Goal: Transaction & Acquisition: Purchase product/service

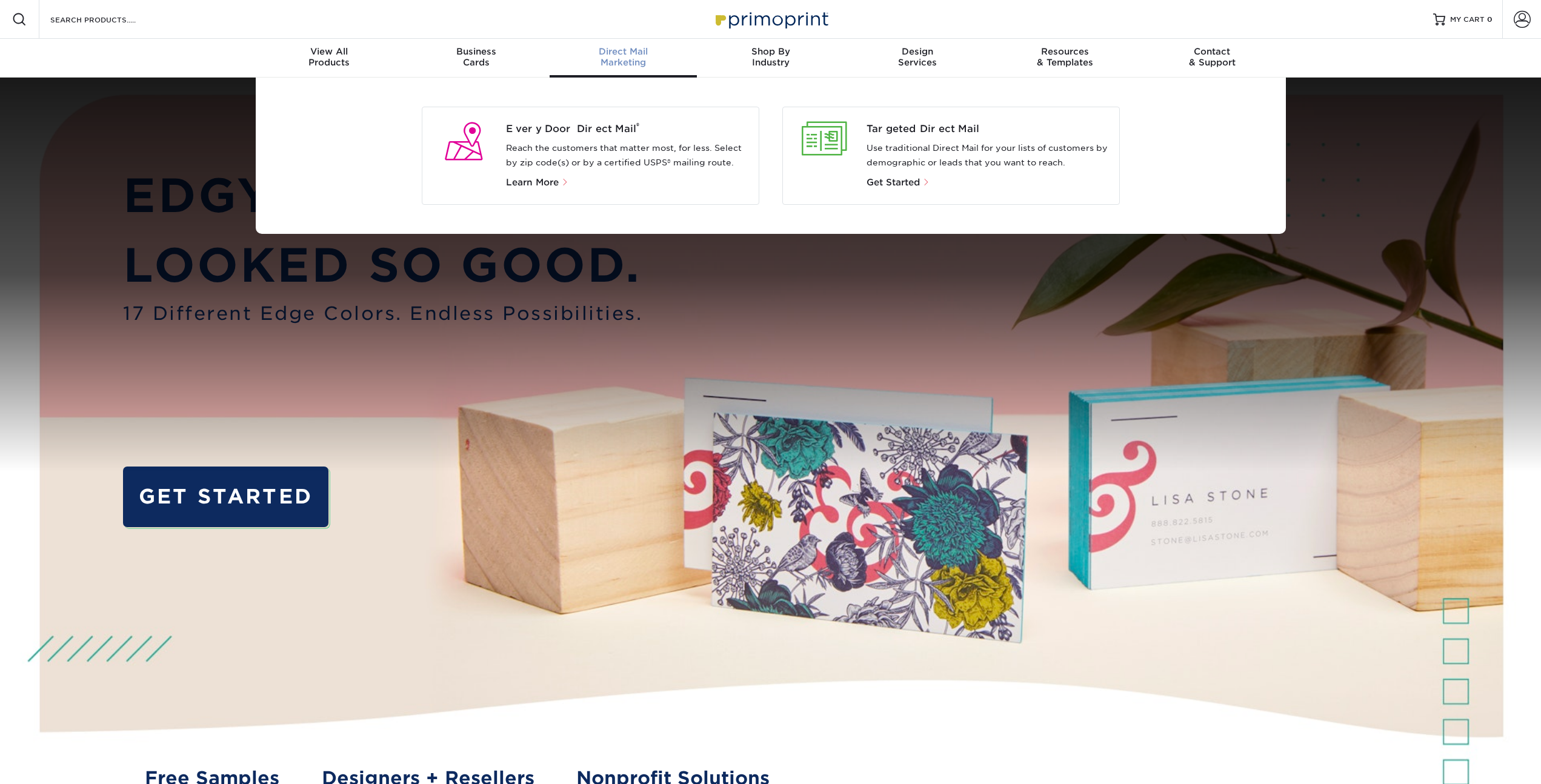
click at [606, 147] on p "Reach the customers that matter most, for less. Select by zip code(s) or by a c…" at bounding box center [628, 156] width 243 height 29
click at [592, 129] on span "Every Door Direct Mail ®" at bounding box center [628, 129] width 243 height 15
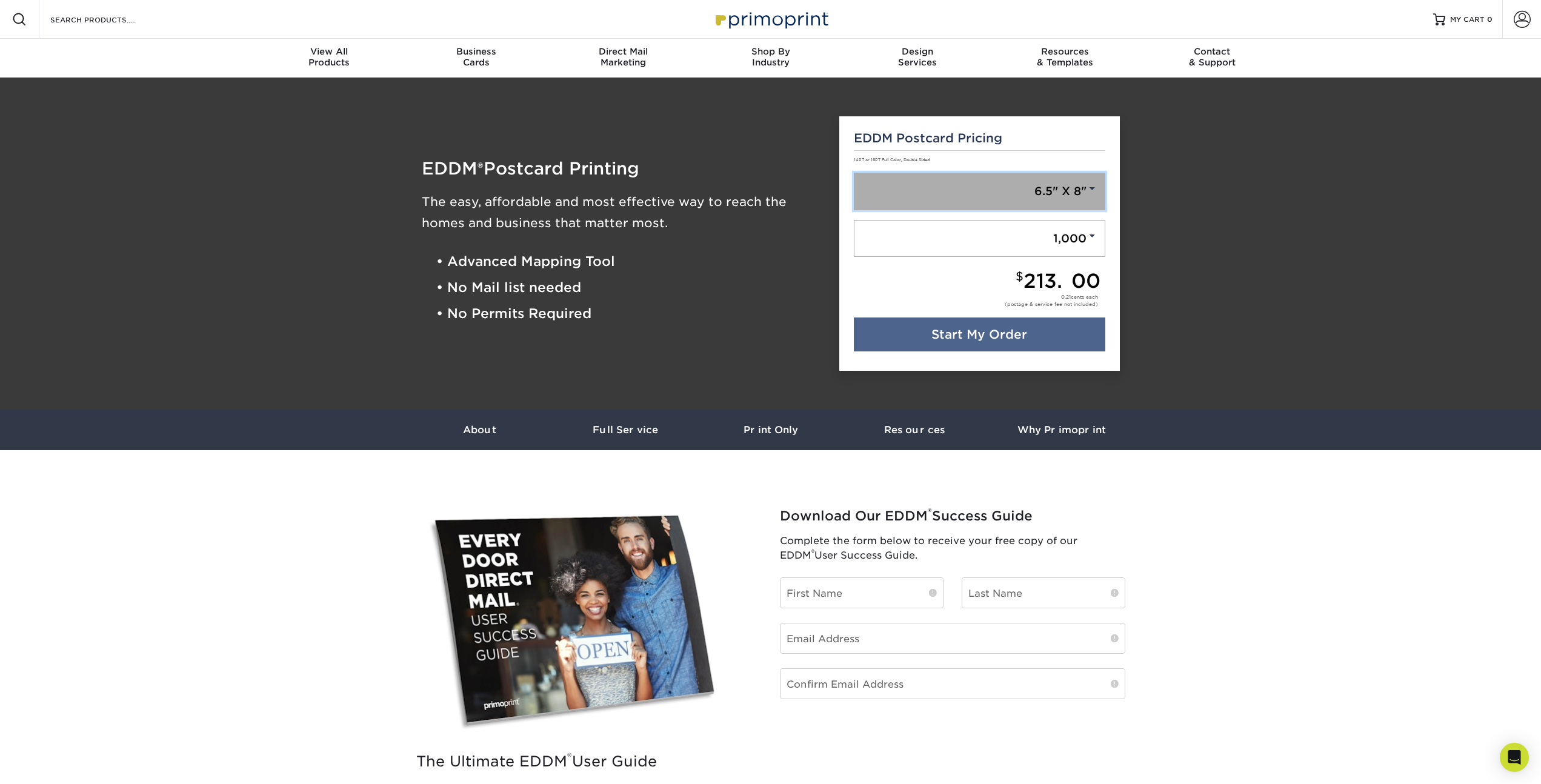
click at [1028, 182] on link "6.5" X 8"" at bounding box center [979, 191] width 251 height 37
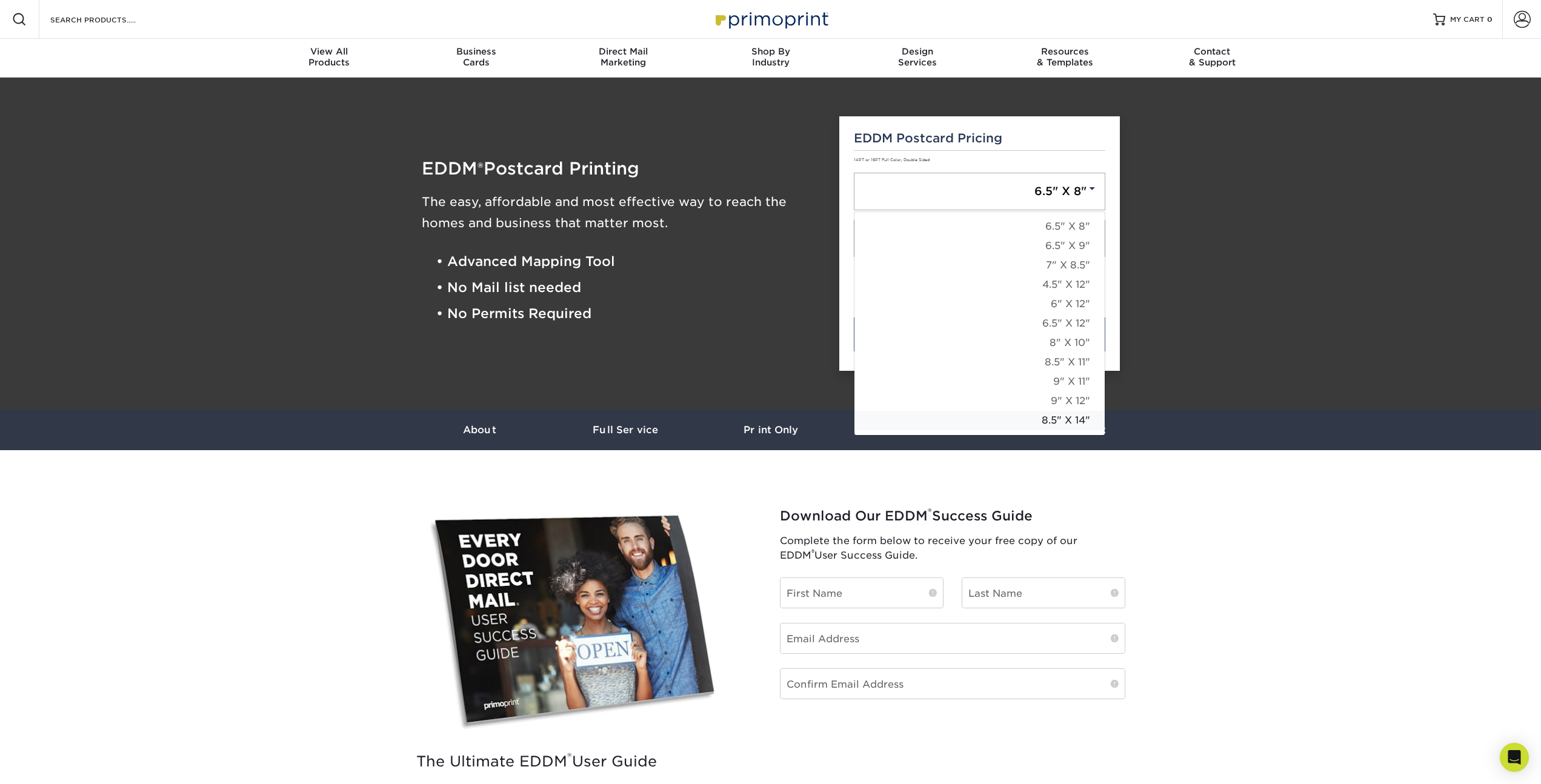
click at [1019, 419] on link "8.5" X 14"" at bounding box center [980, 420] width 250 height 19
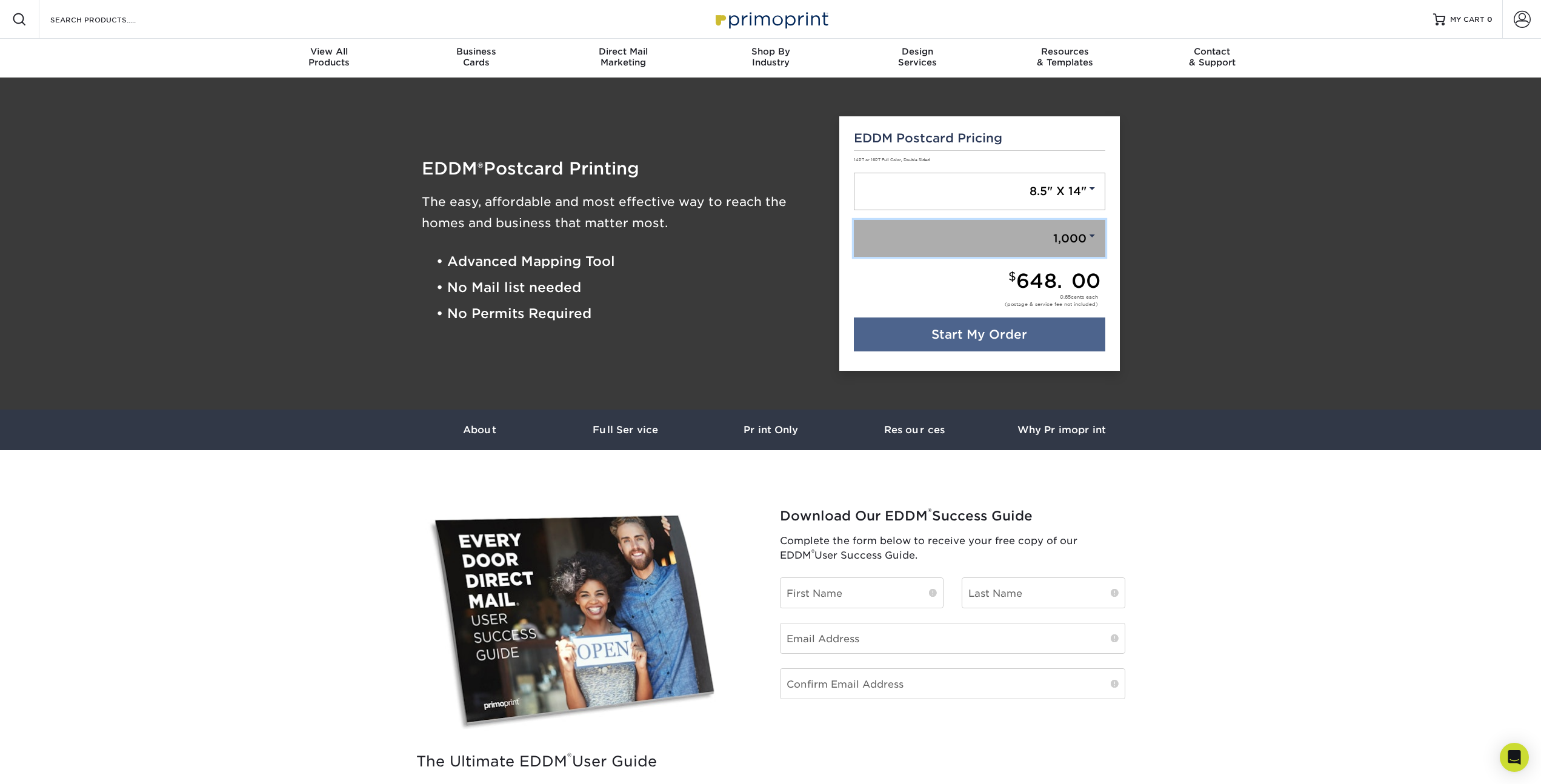
click at [1048, 240] on link "1,000" at bounding box center [979, 238] width 251 height 37
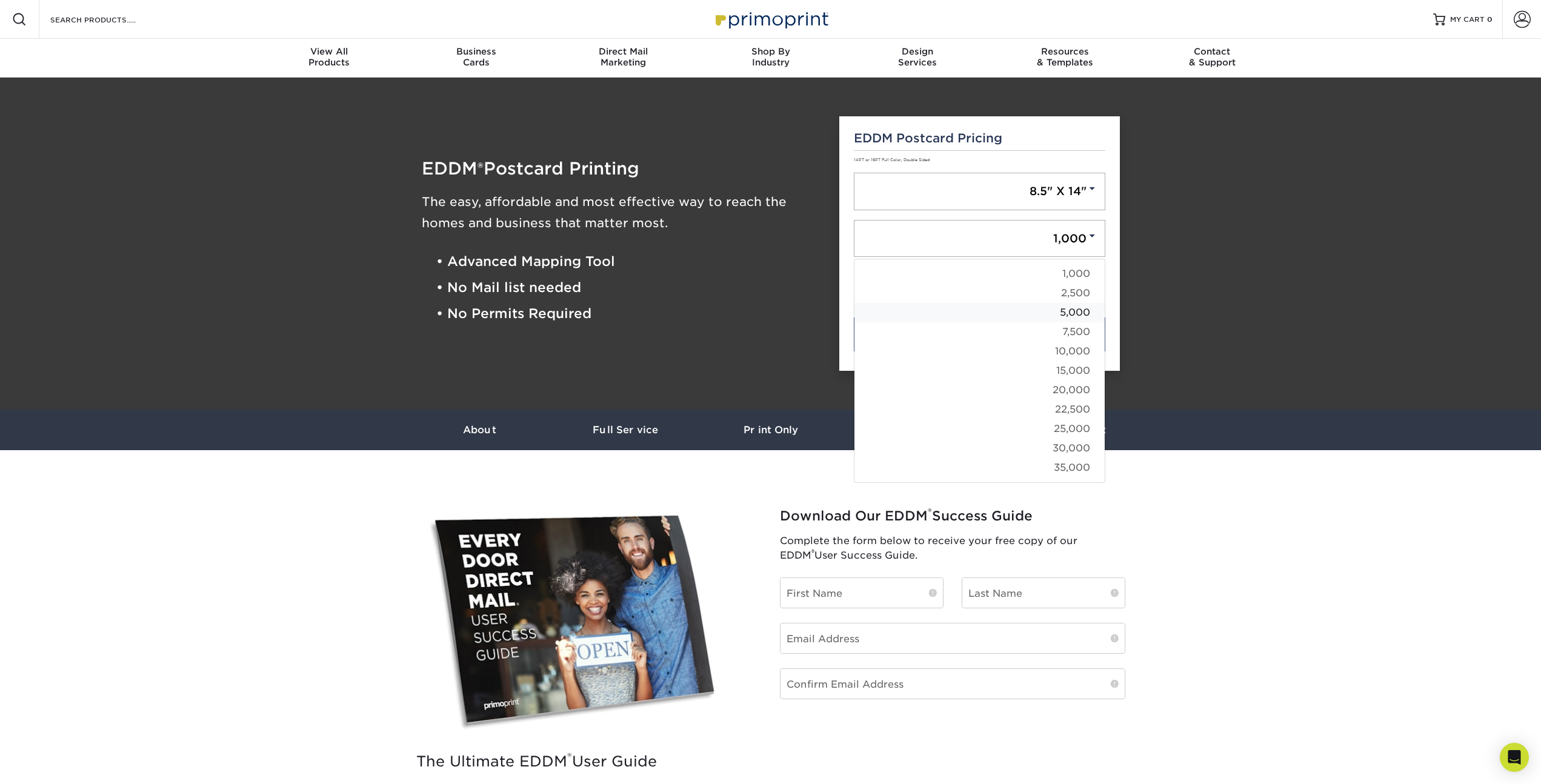
click at [1026, 311] on link "5,000" at bounding box center [980, 312] width 250 height 19
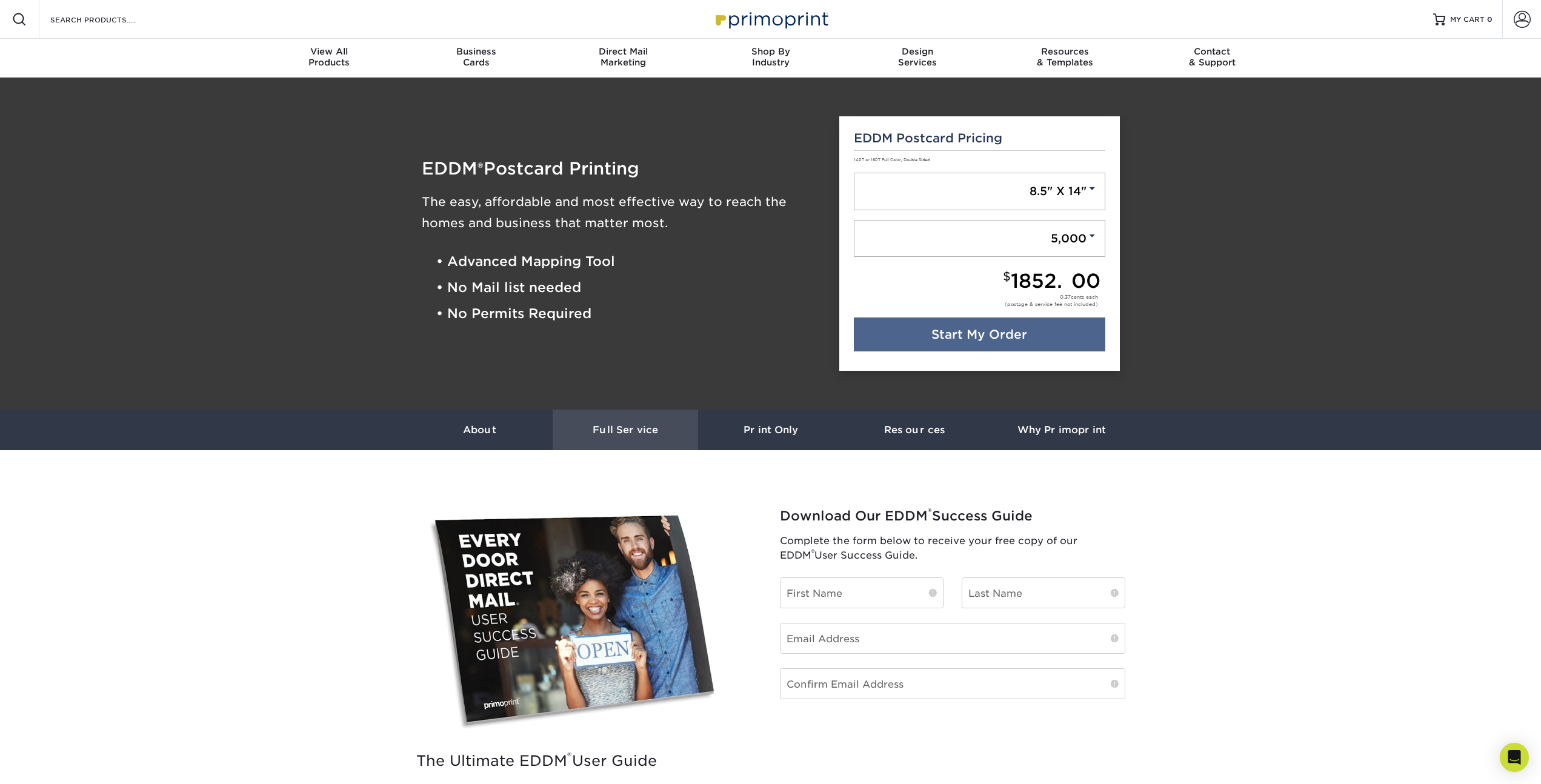
click at [633, 429] on h3 "Full Service" at bounding box center [625, 430] width 145 height 11
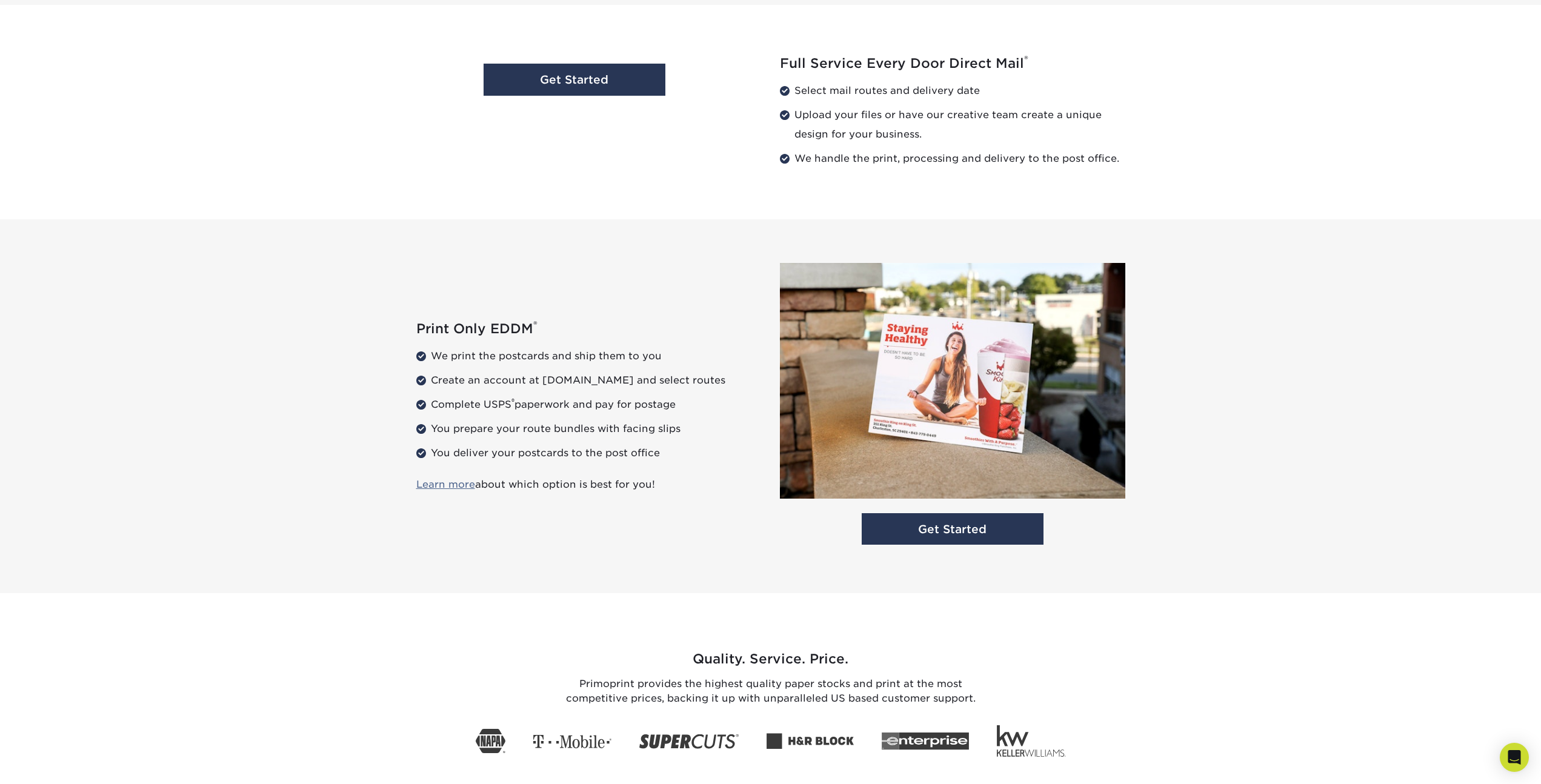
scroll to position [1234, 0]
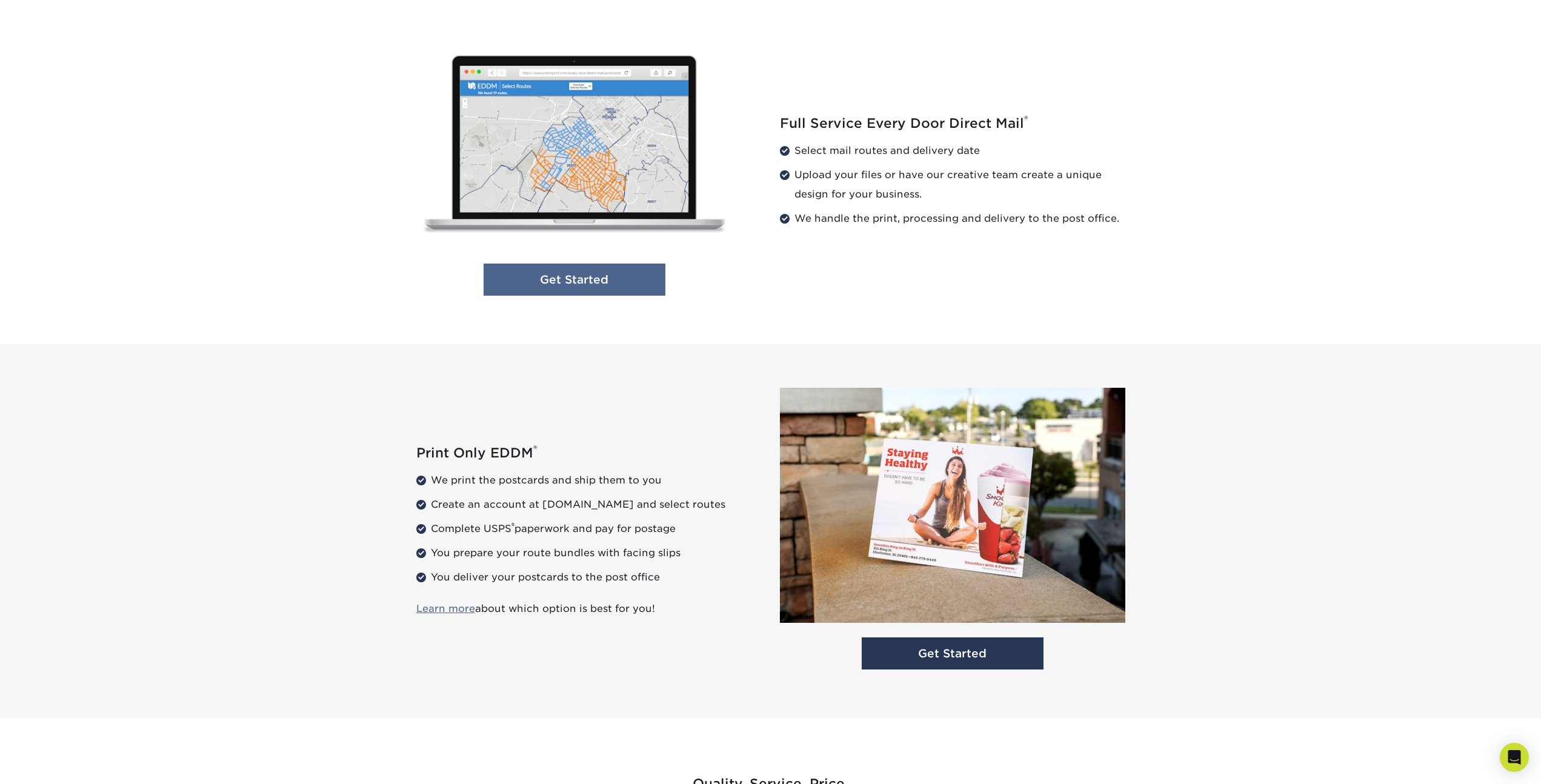
click at [590, 280] on link "Get Started" at bounding box center [574, 279] width 182 height 32
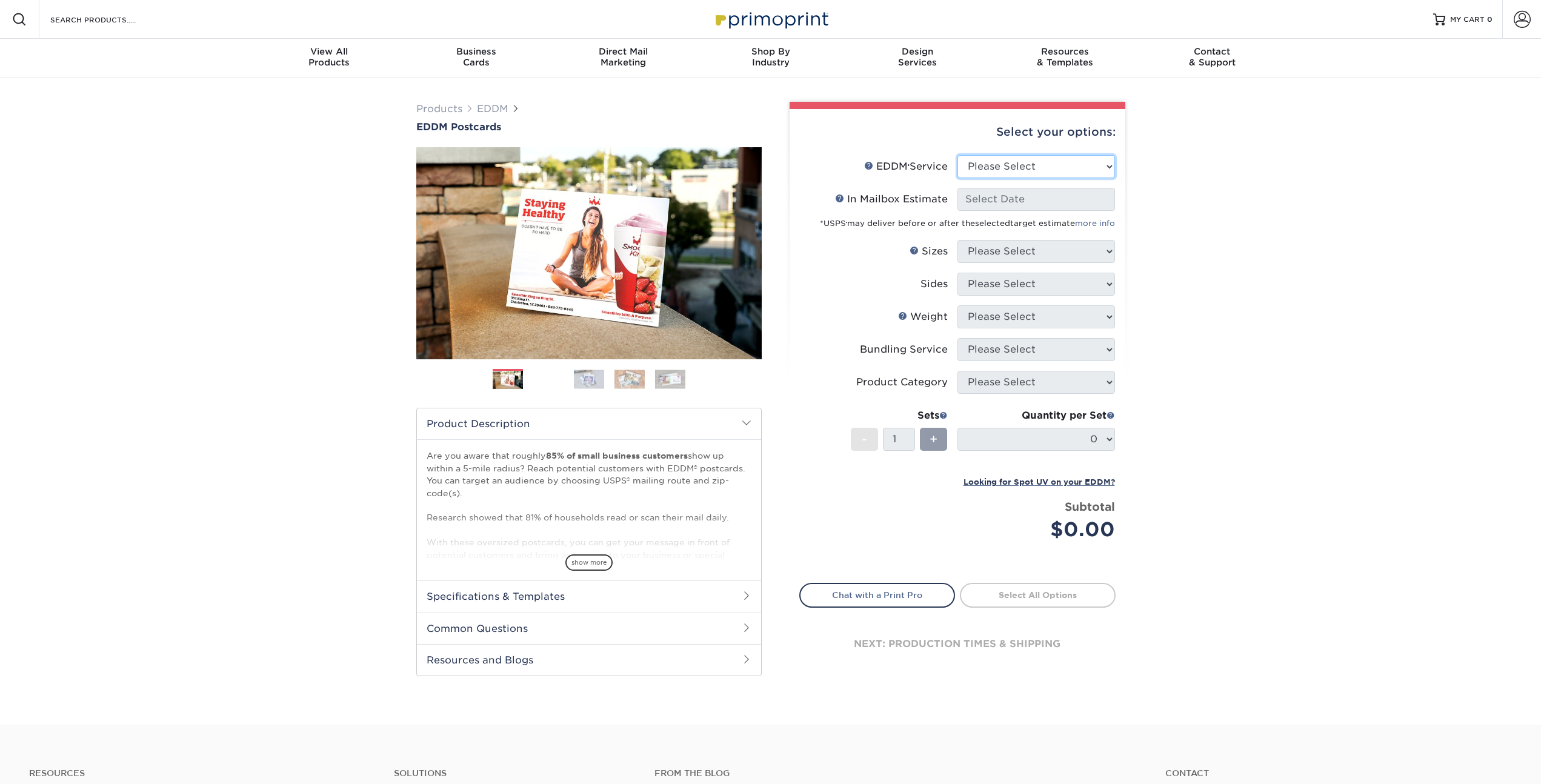
click at [1036, 170] on select "Please Select Full Service Print Only" at bounding box center [1036, 166] width 157 height 23
select select "full_service"
click at [958, 155] on select "Please Select Full Service Print Only" at bounding box center [1036, 166] width 157 height 23
select select "-1"
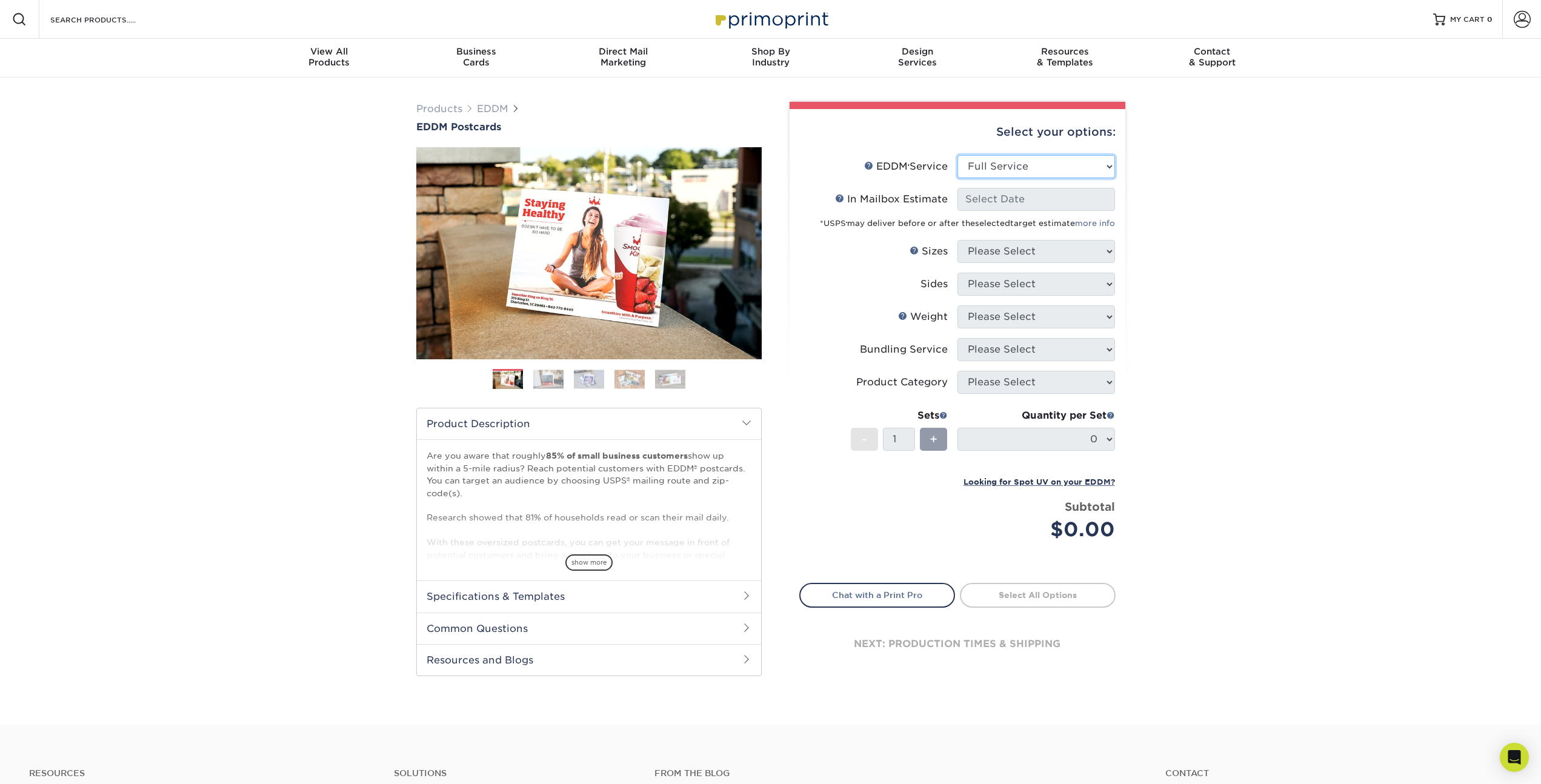
select select "-1"
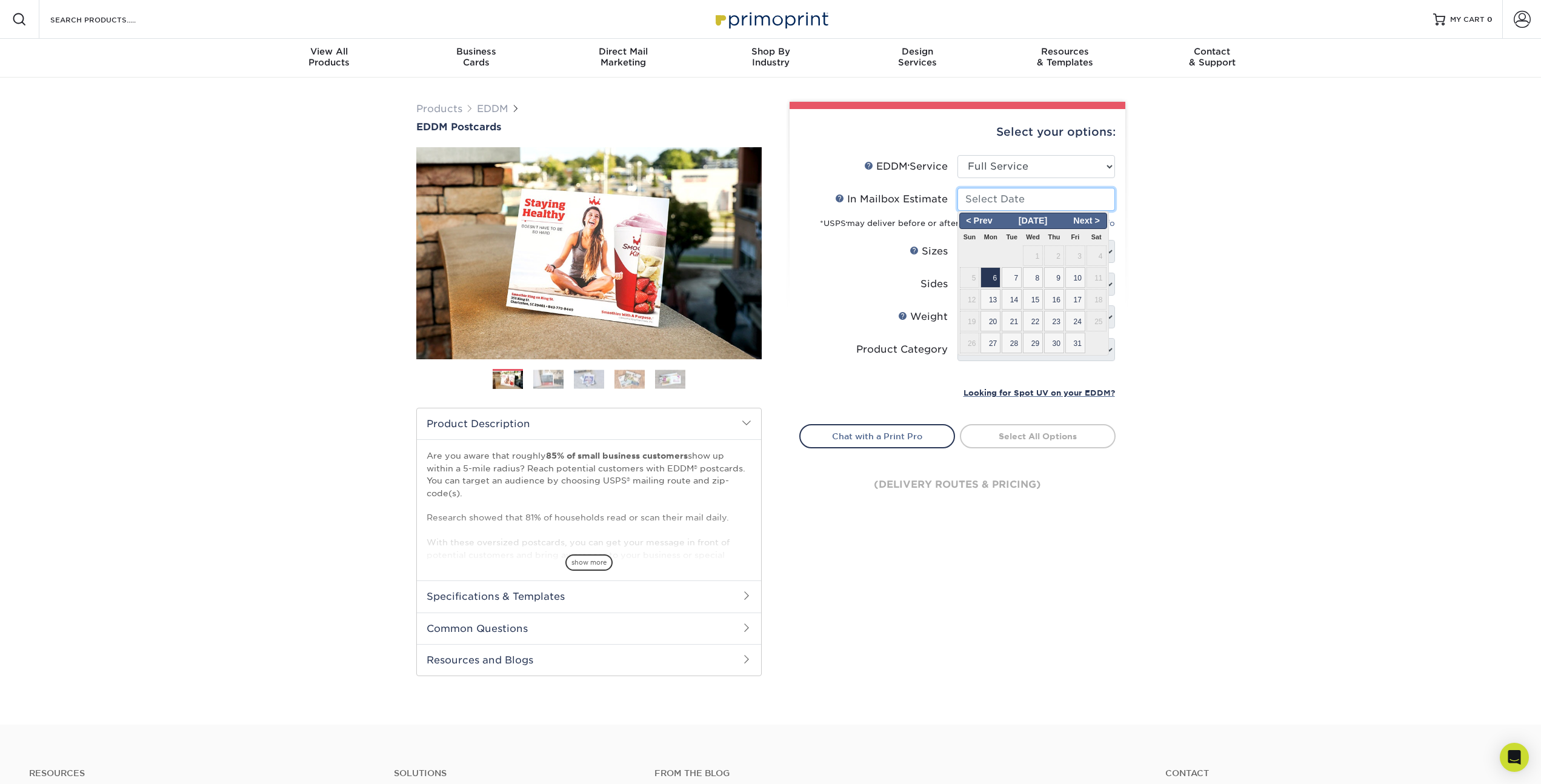
click at [1019, 202] on input "In Mailbox Estimate Help In Mailbox Estimate" at bounding box center [1036, 199] width 157 height 23
click at [1006, 276] on span "7" at bounding box center [1012, 277] width 20 height 21
type input "2025-10-07"
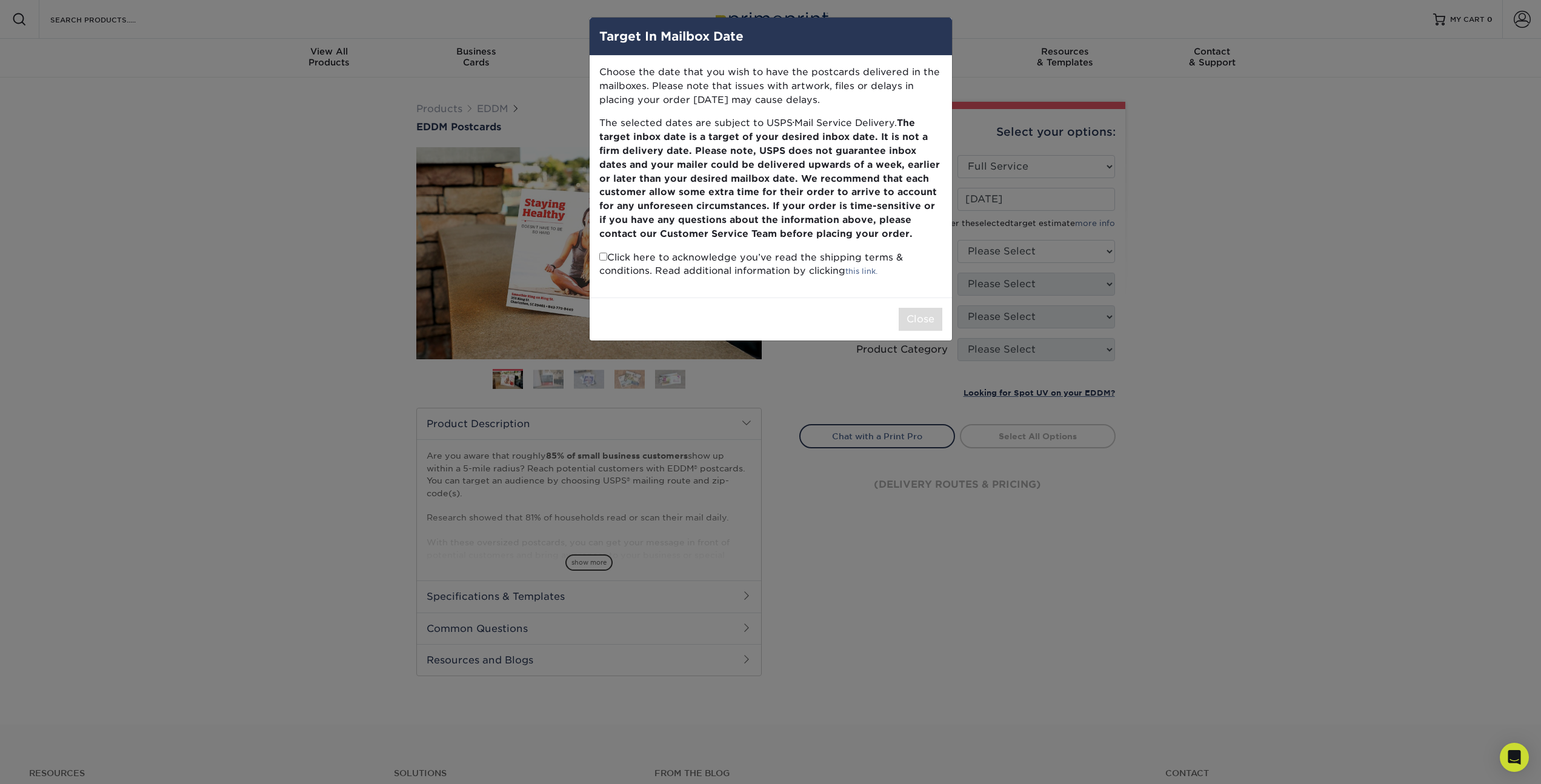
click at [604, 260] on input "checkbox" at bounding box center [603, 256] width 8 height 8
checkbox input "true"
click at [924, 320] on button "Close" at bounding box center [920, 319] width 44 height 23
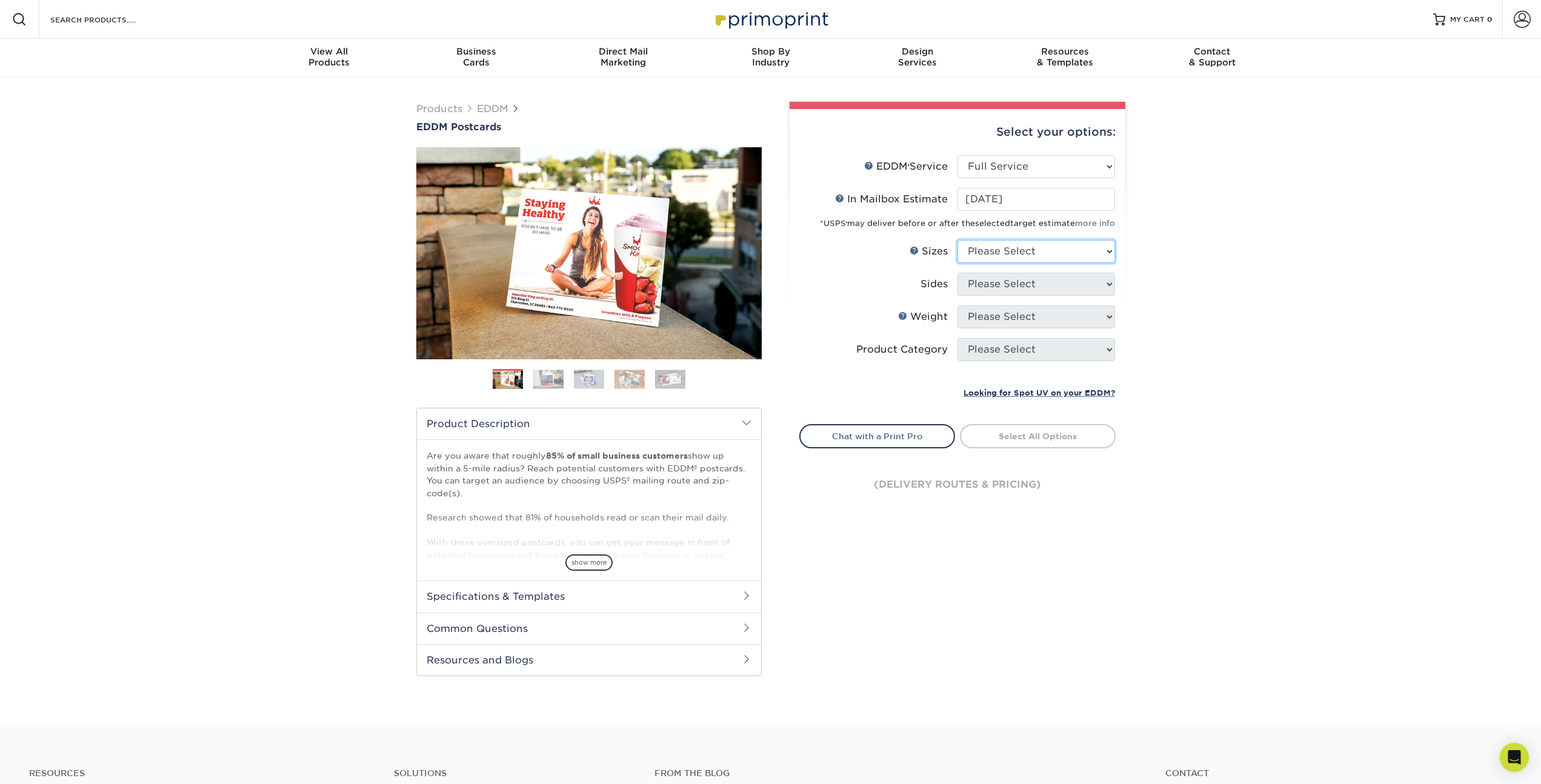
click at [1022, 250] on select "Please Select 4.5" x 12" 6" x 12" 6.5" x 8" 6.5" x 9" 6.5" x 12" 7" x 8.5" 8" x…" at bounding box center [1036, 251] width 157 height 23
select select "8.50x14.00"
click at [958, 240] on select "Please Select 4.5" x 12" 6" x 12" 6.5" x 8" 6.5" x 9" 6.5" x 12" 7" x 8.5" 8" x…" at bounding box center [1036, 251] width 157 height 23
click at [1018, 284] on select "Please Select Print Both Sides Print Front Only" at bounding box center [1036, 284] width 157 height 23
select select "13abbda7-1d64-4f25-8bb2-c179b224825d"
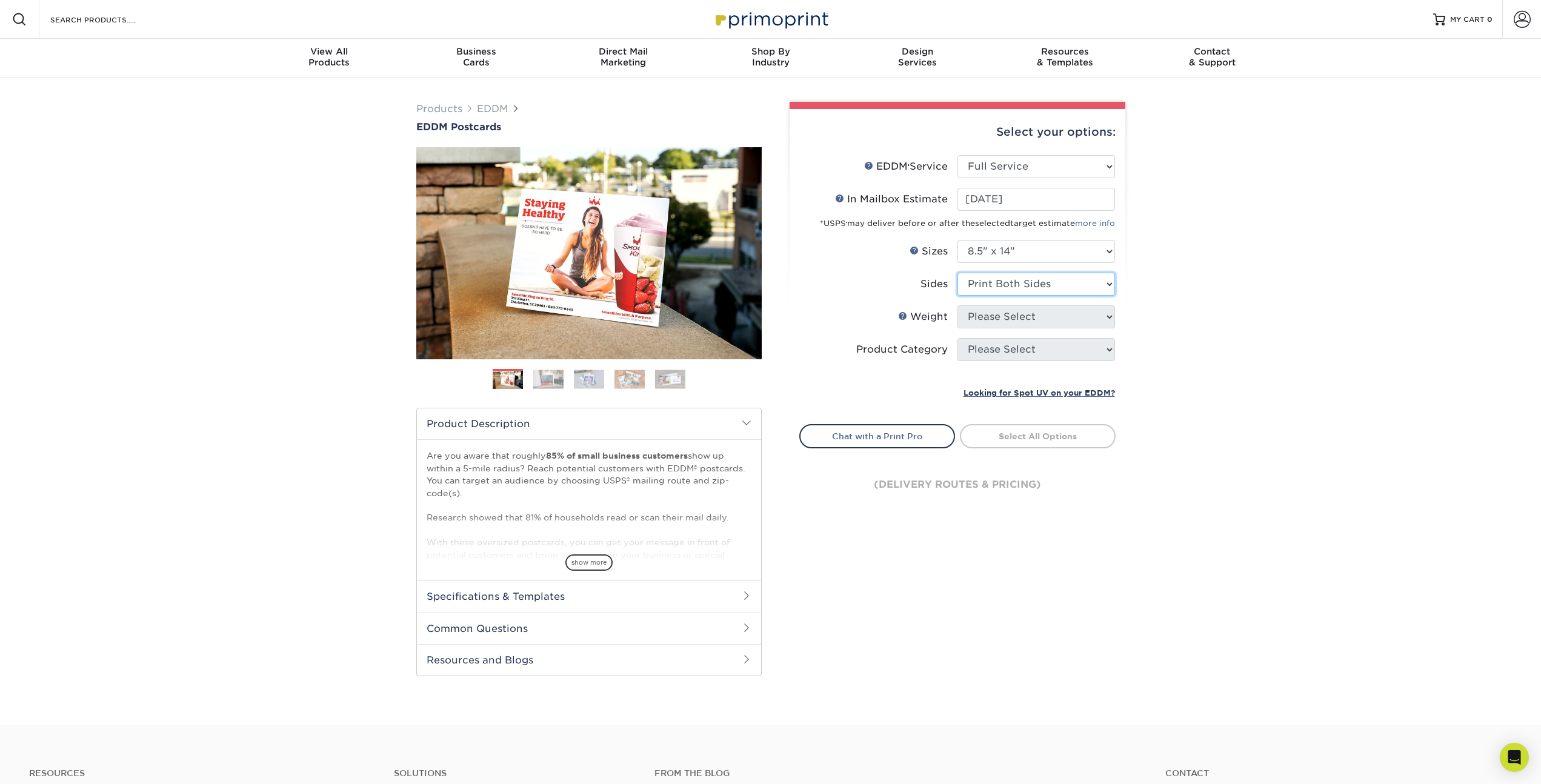
click at [958, 273] on select "Please Select Print Both Sides Print Front Only" at bounding box center [1036, 284] width 157 height 23
click at [1014, 315] on select "Please Select 14PT 16PT" at bounding box center [1036, 317] width 157 height 23
select select "16PT"
click at [958, 305] on select "Please Select 14PT 16PT" at bounding box center [1036, 317] width 157 height 23
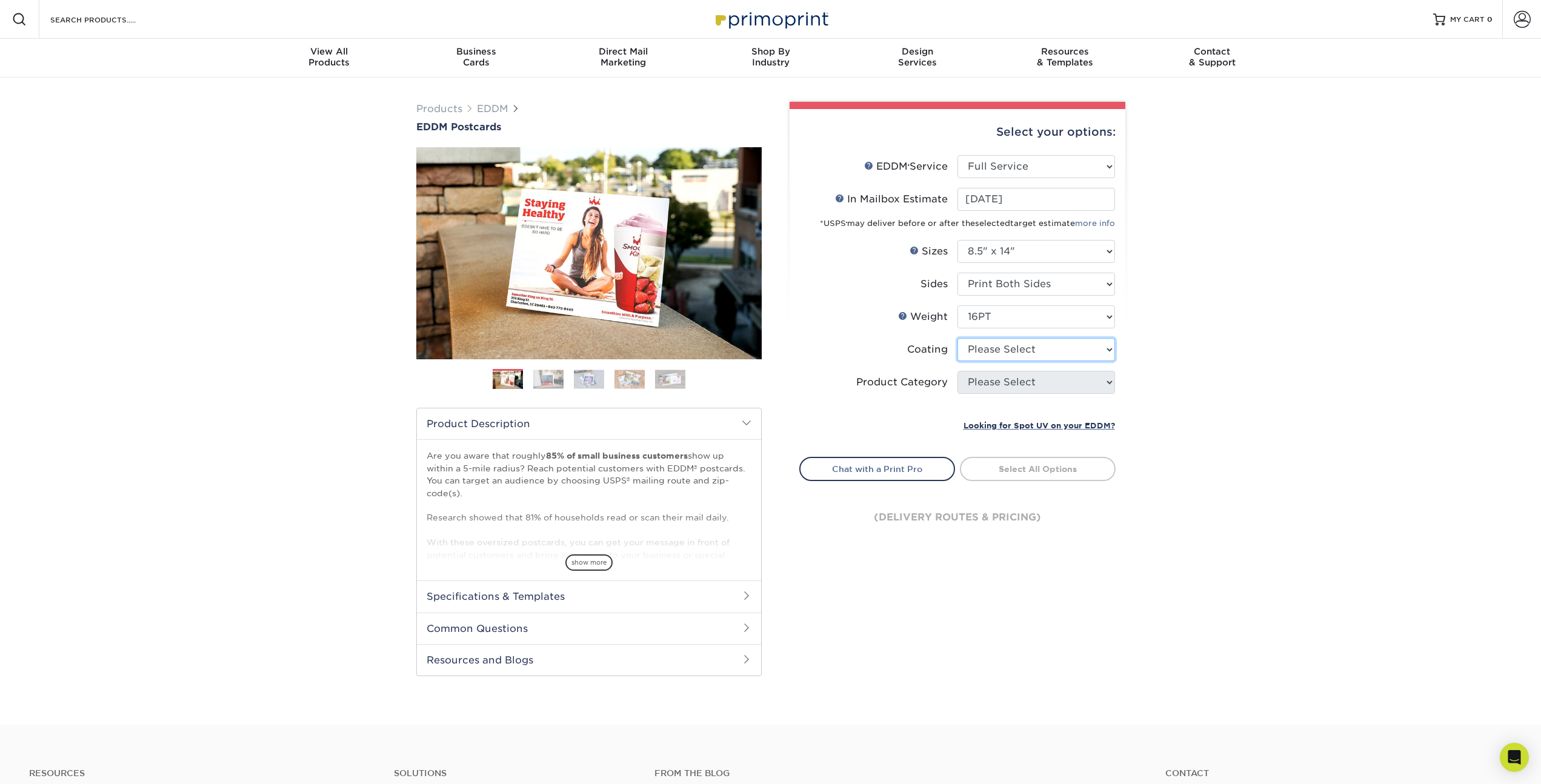
click at [1013, 348] on select at bounding box center [1036, 350] width 157 height 23
select select "ae367451-b2b8-45df-a344-0f05b6a12993"
click at [958, 338] on select at bounding box center [1036, 350] width 157 height 23
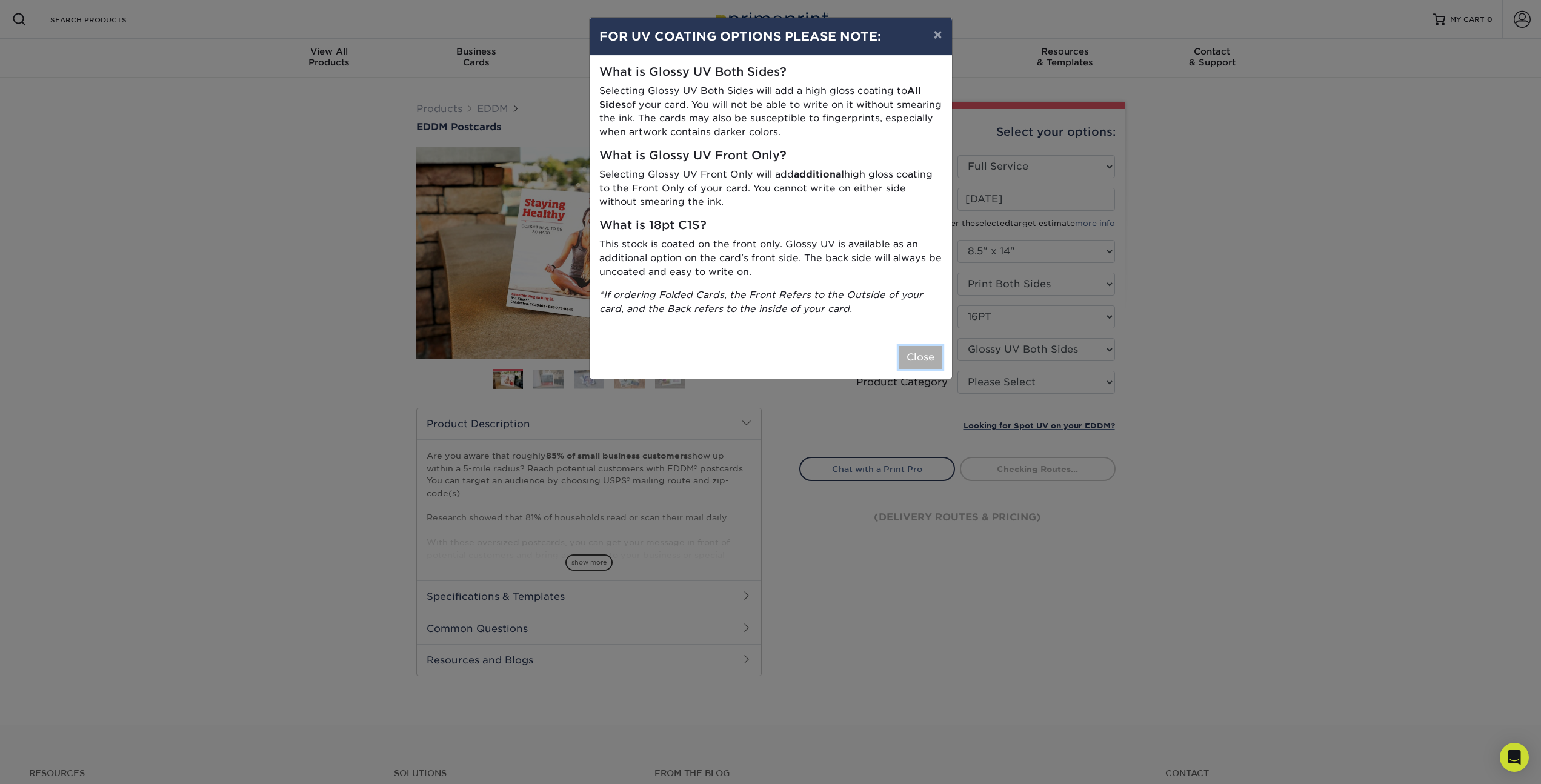
click at [919, 356] on button "Close" at bounding box center [920, 357] width 44 height 23
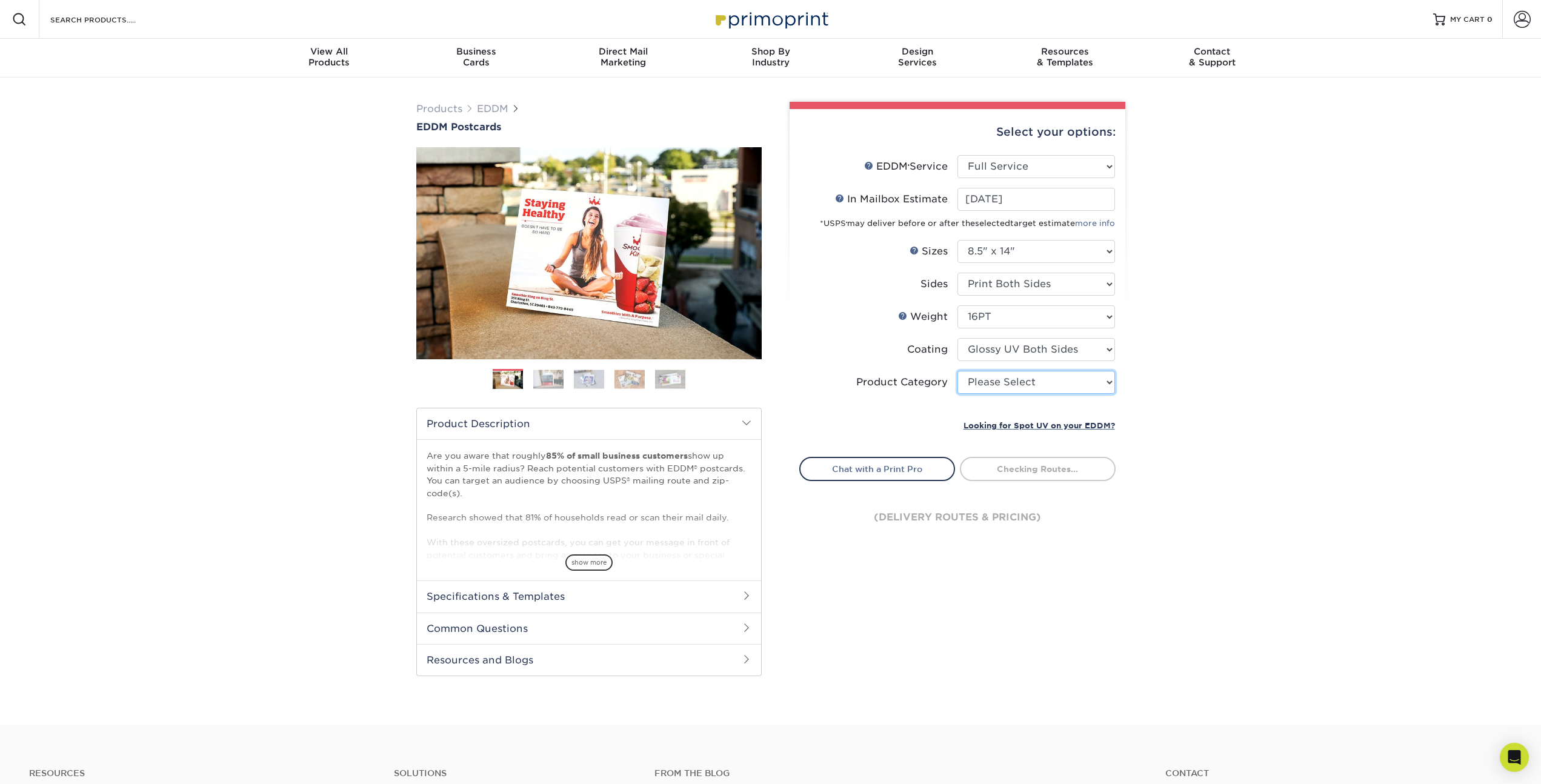
click at [991, 379] on select "Please Select Sell Sheets" at bounding box center [1036, 382] width 157 height 23
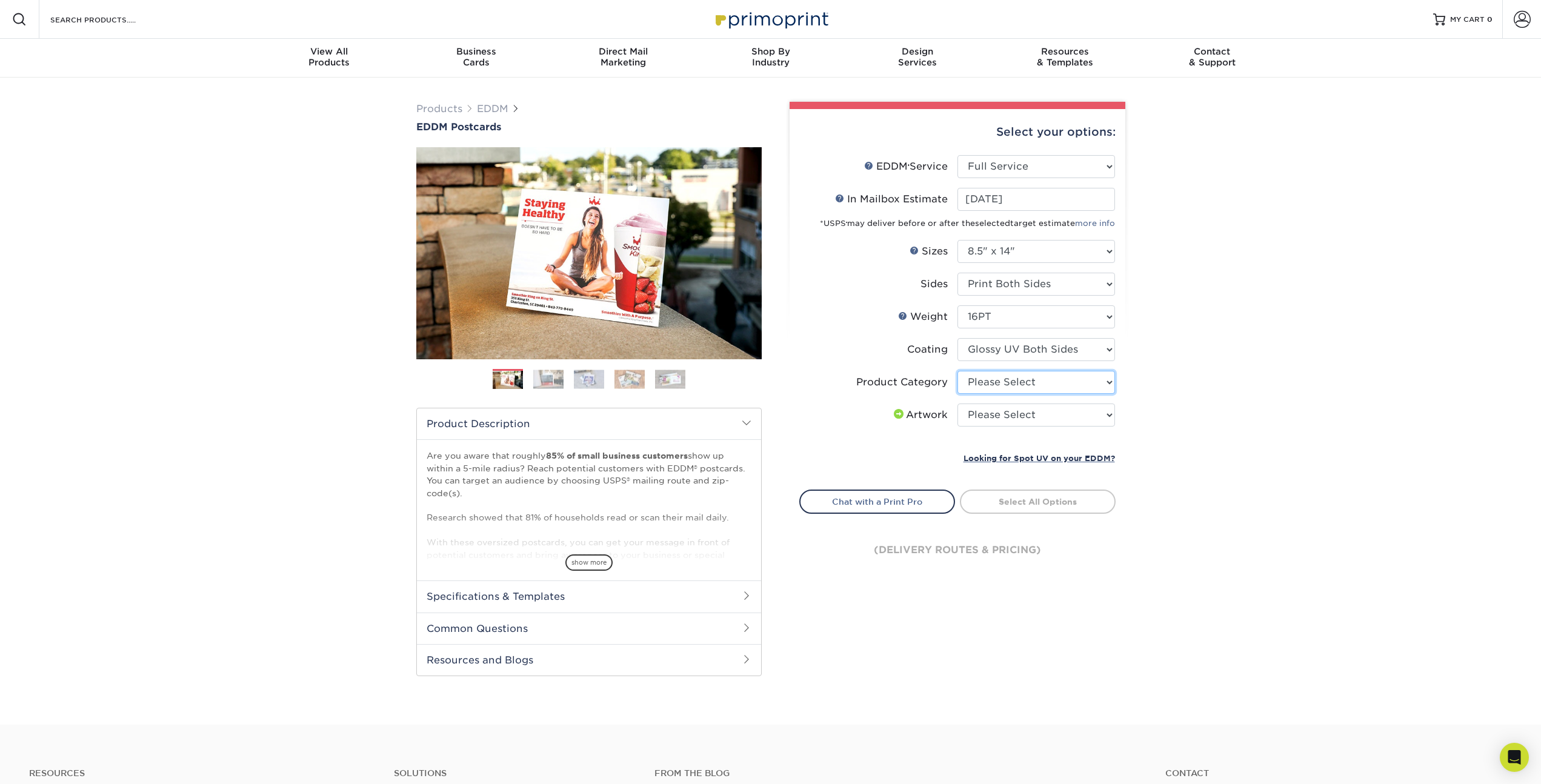
select select "eddd4a87-9082-47bb-843b-3bca55f6c842"
click at [958, 371] on select "Please Select Sell Sheets" at bounding box center [1036, 382] width 157 height 23
click at [1003, 413] on select "Please Select I will upload files I need a design - $150" at bounding box center [1036, 415] width 157 height 23
select select "upload"
click at [958, 404] on select "Please Select I will upload files I need a design - $150" at bounding box center [1036, 415] width 157 height 23
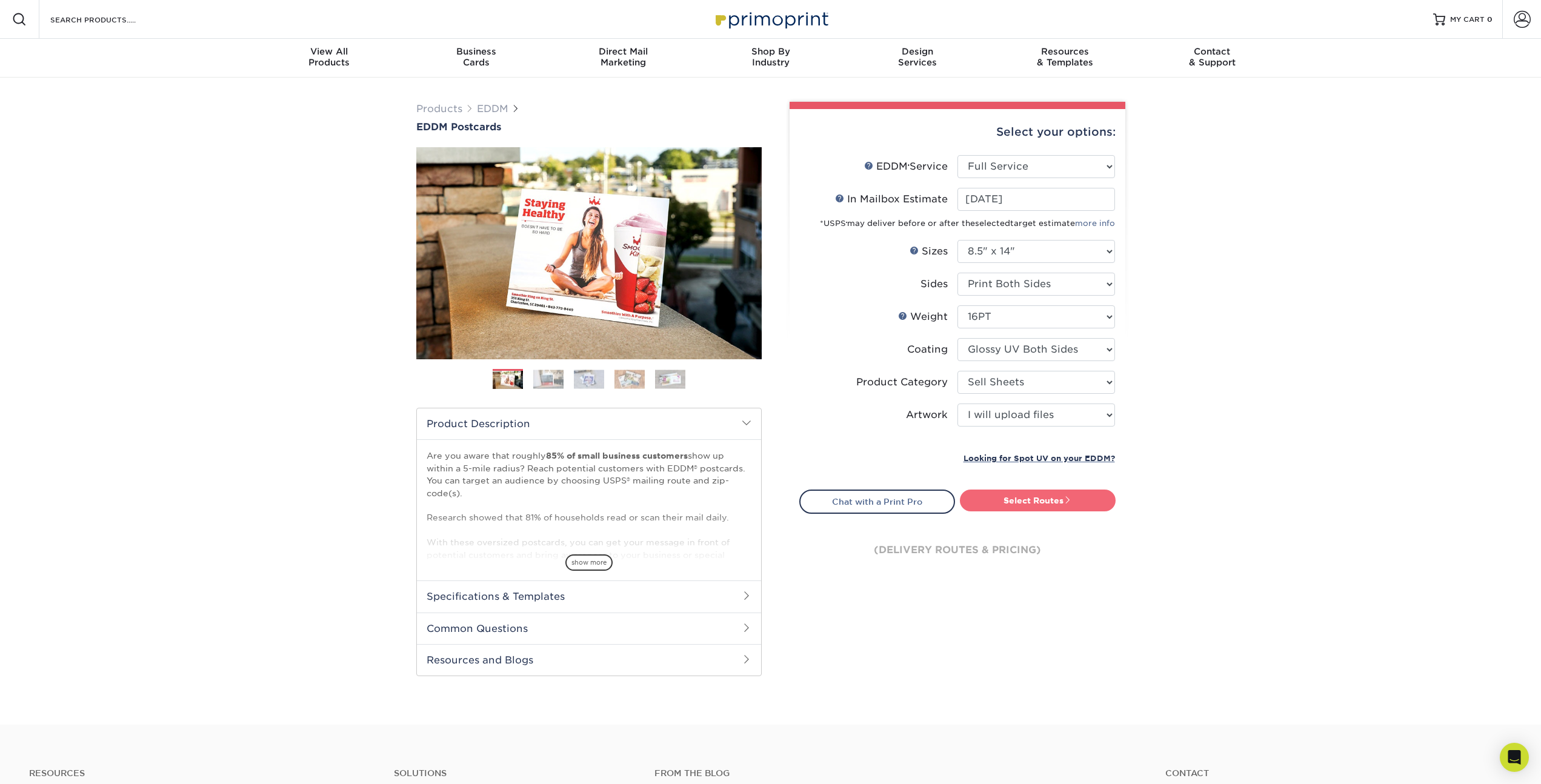
click at [1035, 501] on link "Select Routes" at bounding box center [1038, 500] width 156 height 22
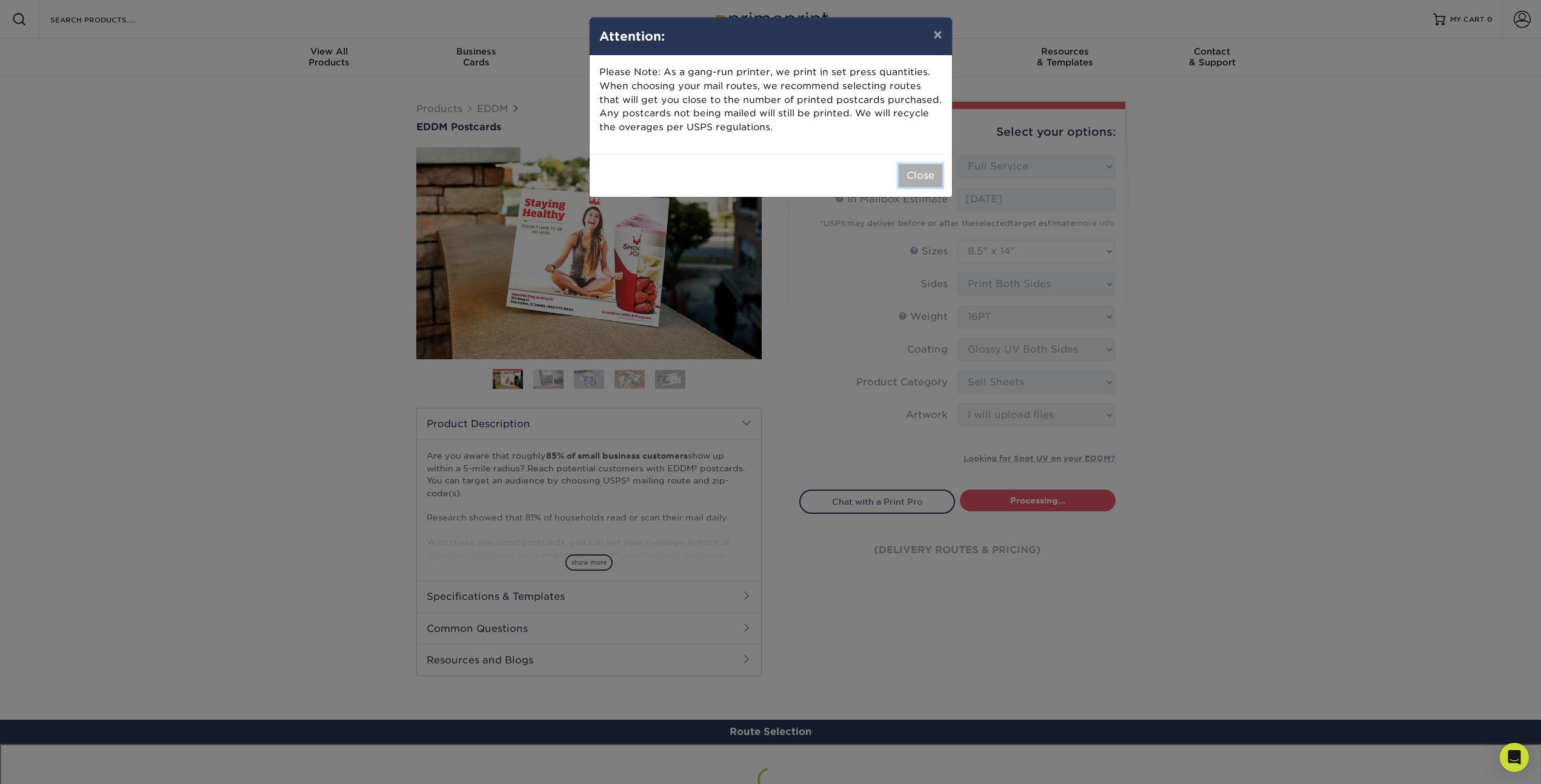
click at [912, 186] on button "Close" at bounding box center [920, 176] width 44 height 23
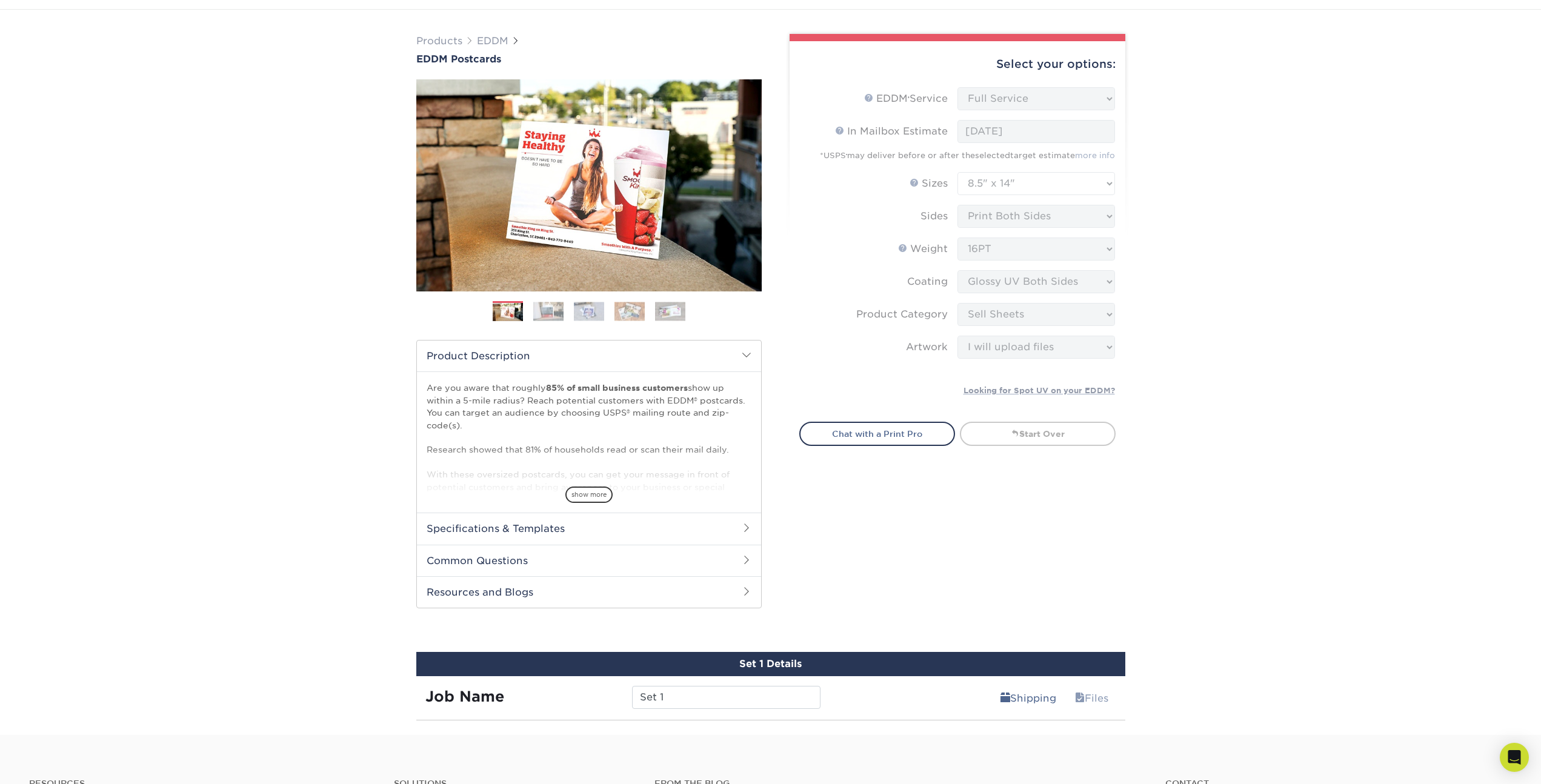
scroll to position [48, 0]
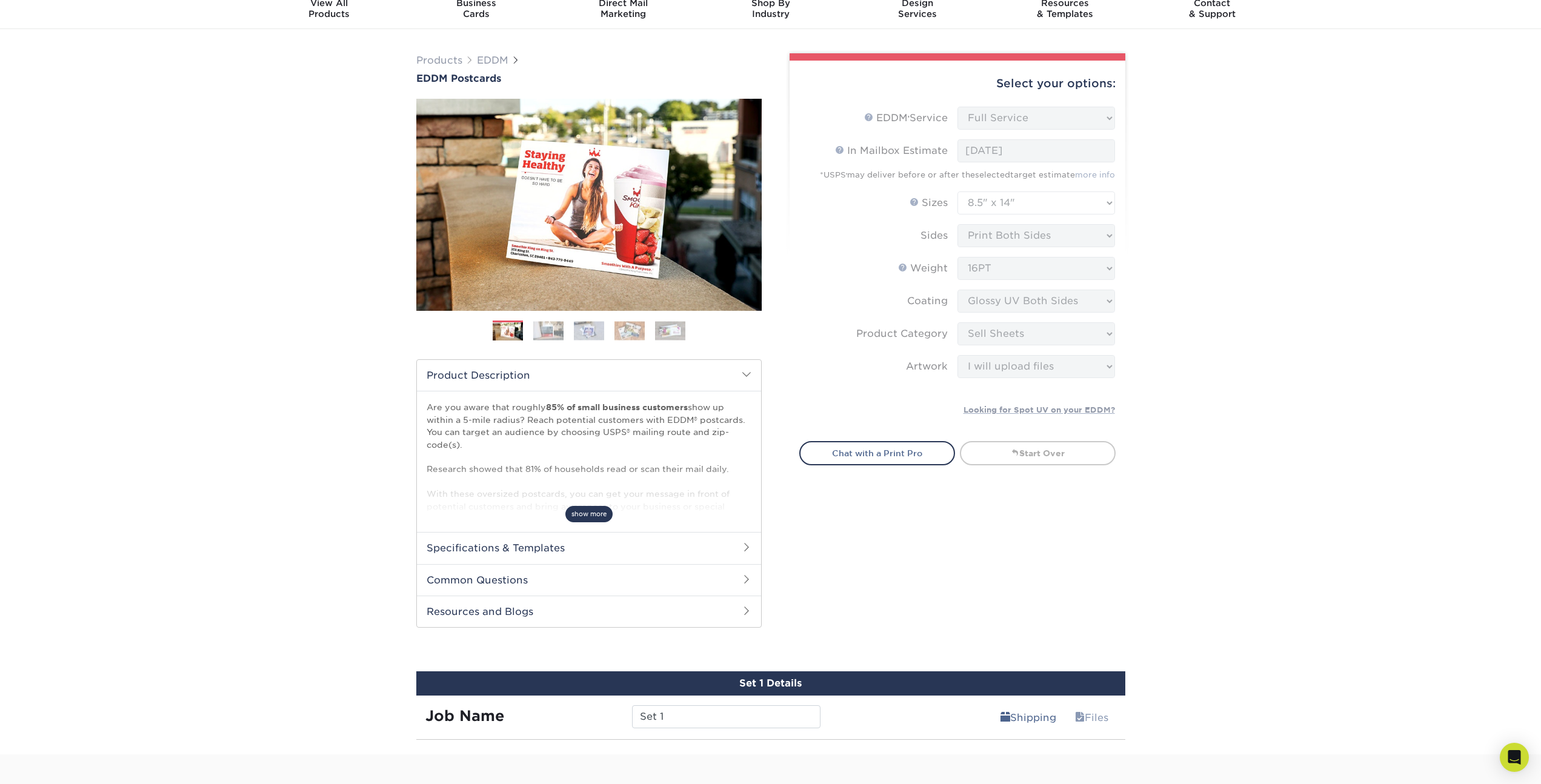
click at [584, 515] on span "show more" at bounding box center [589, 514] width 47 height 16
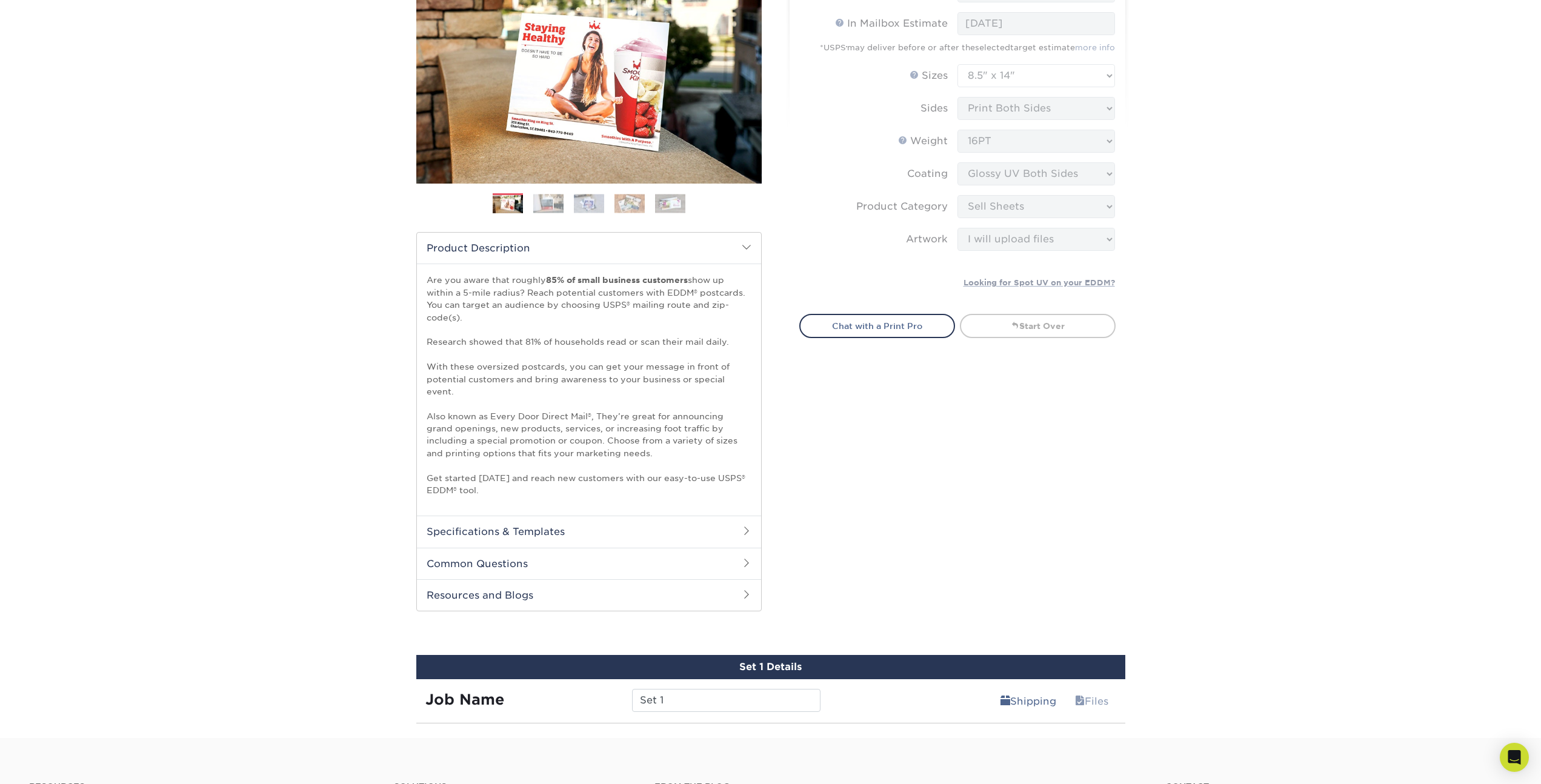
scroll to position [178, 0]
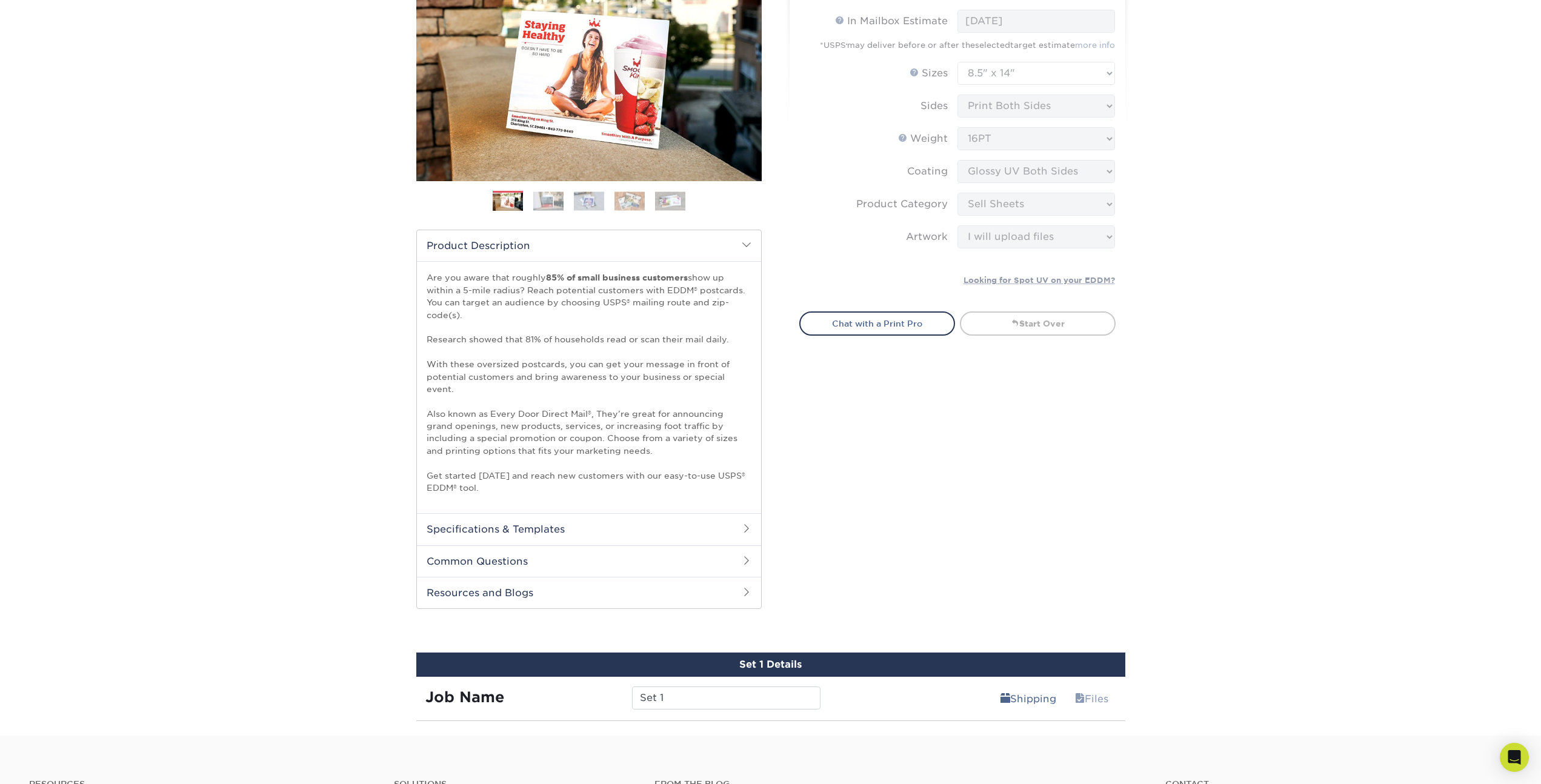
click at [748, 243] on span at bounding box center [746, 244] width 10 height 10
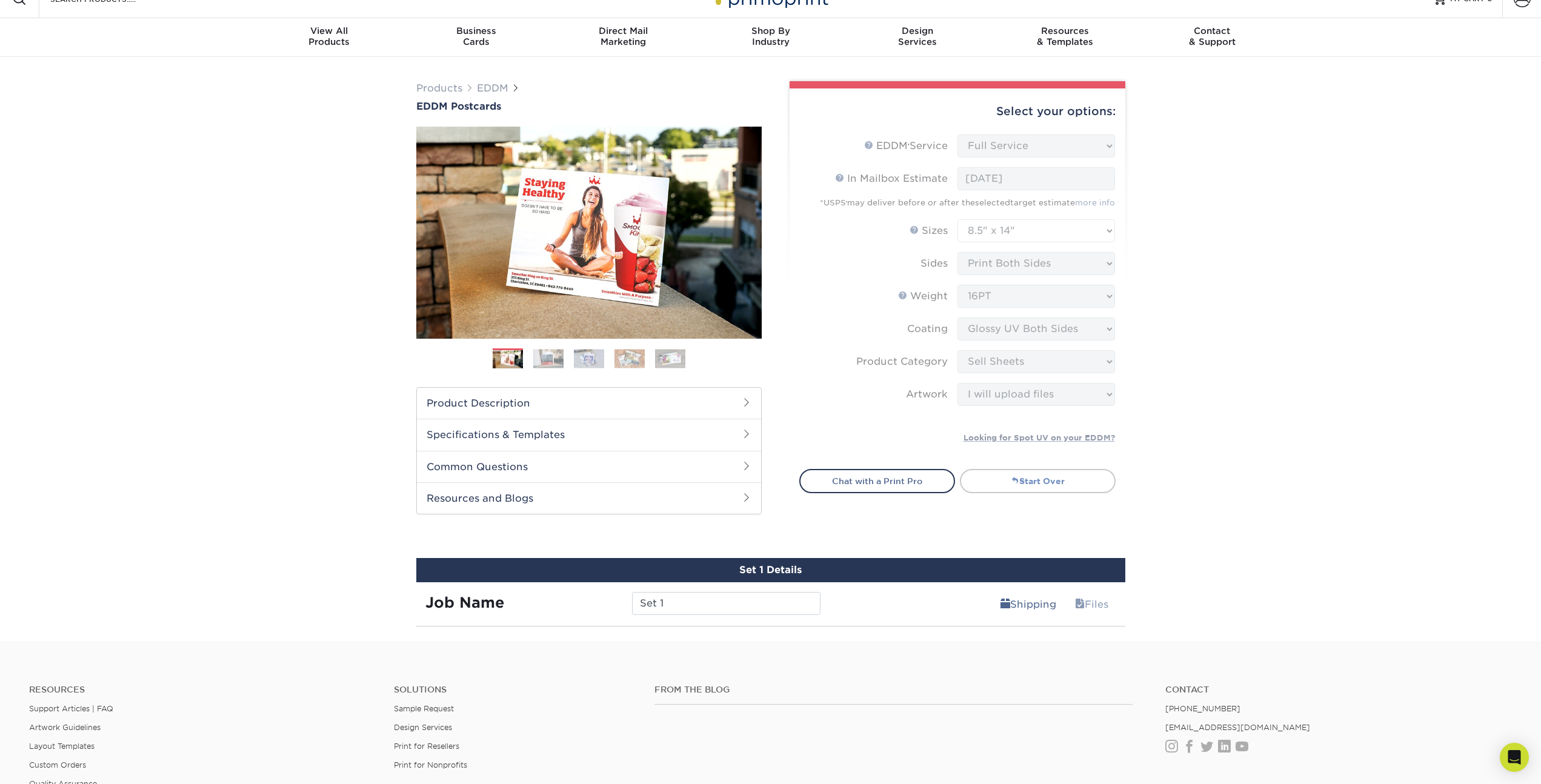
scroll to position [0, 0]
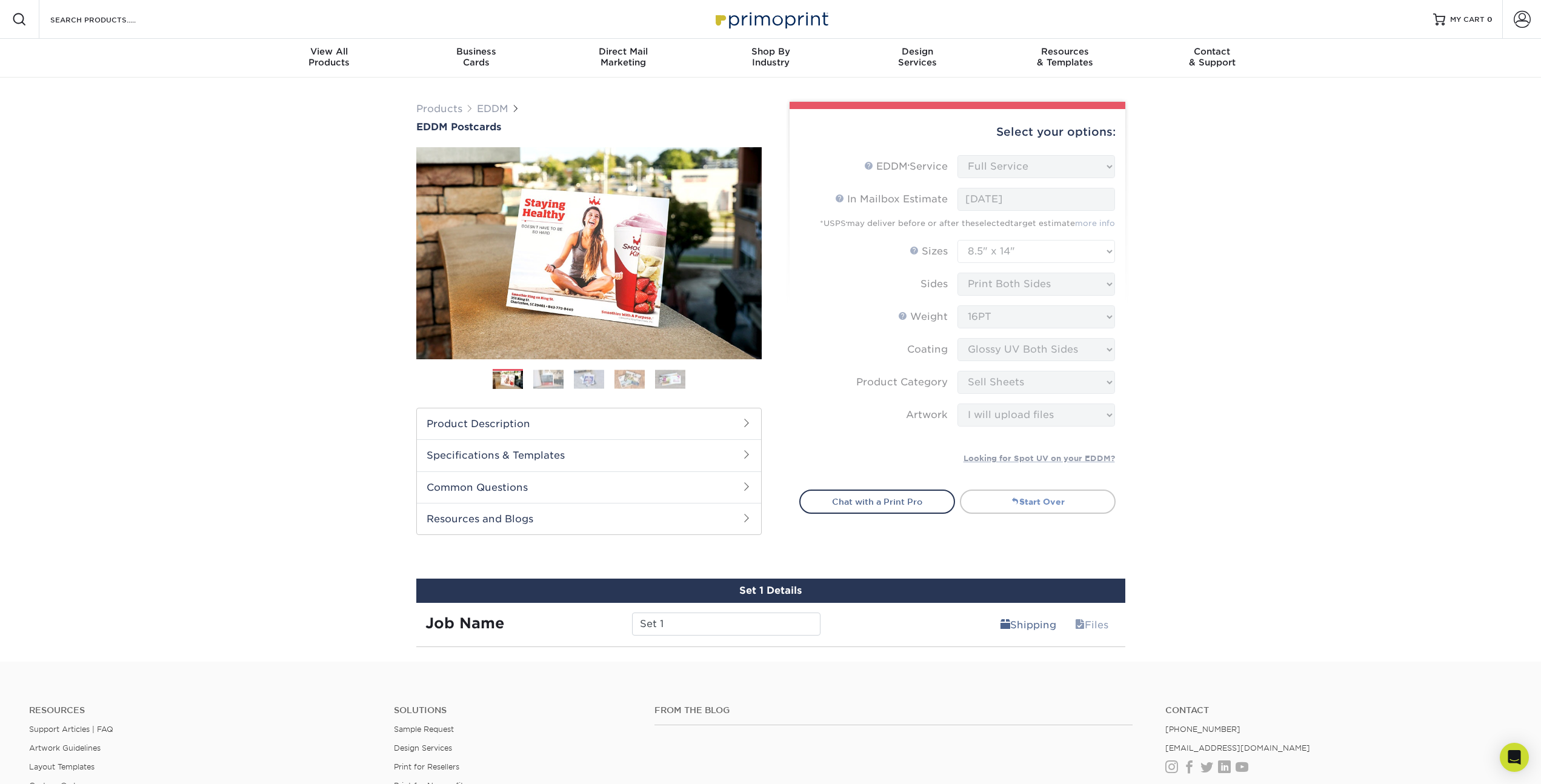
click at [1004, 503] on link "Start Over" at bounding box center [1038, 502] width 156 height 24
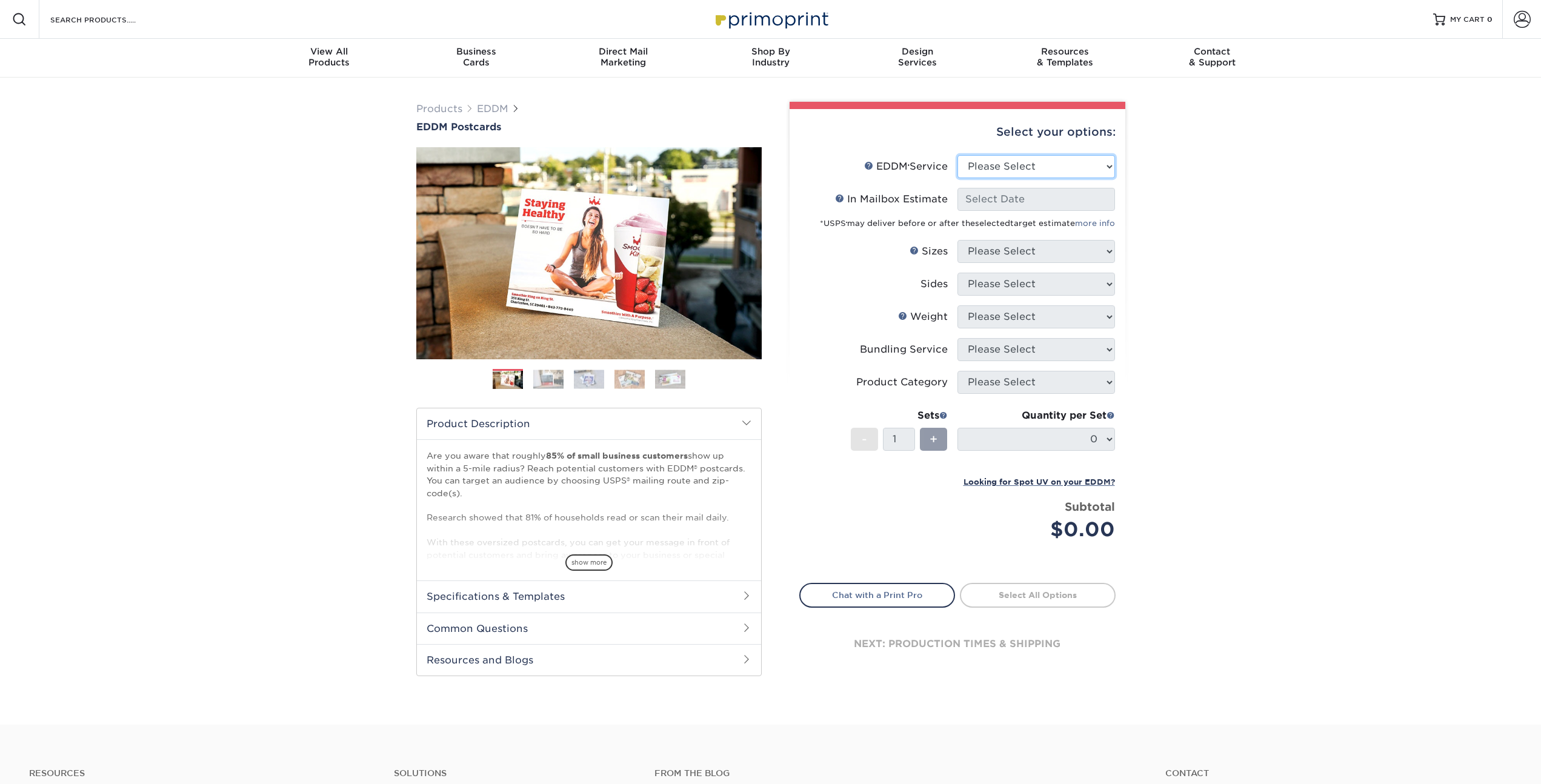
click at [1014, 163] on select "Please Select Full Service Print Only" at bounding box center [1036, 166] width 157 height 23
select select "full_service"
click at [958, 155] on select "Please Select Full Service Print Only" at bounding box center [1036, 166] width 157 height 23
select select "-1"
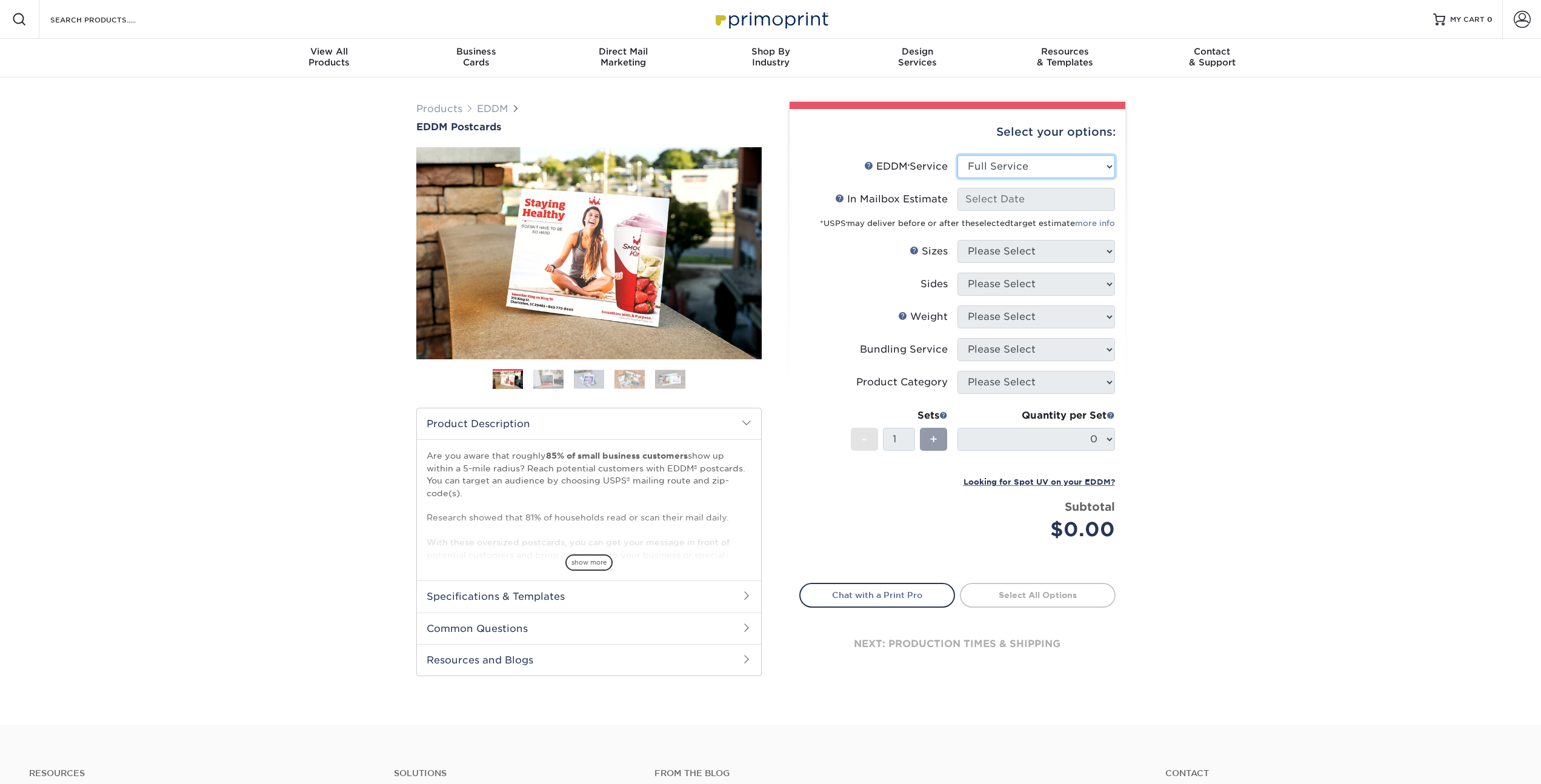
select select "-1"
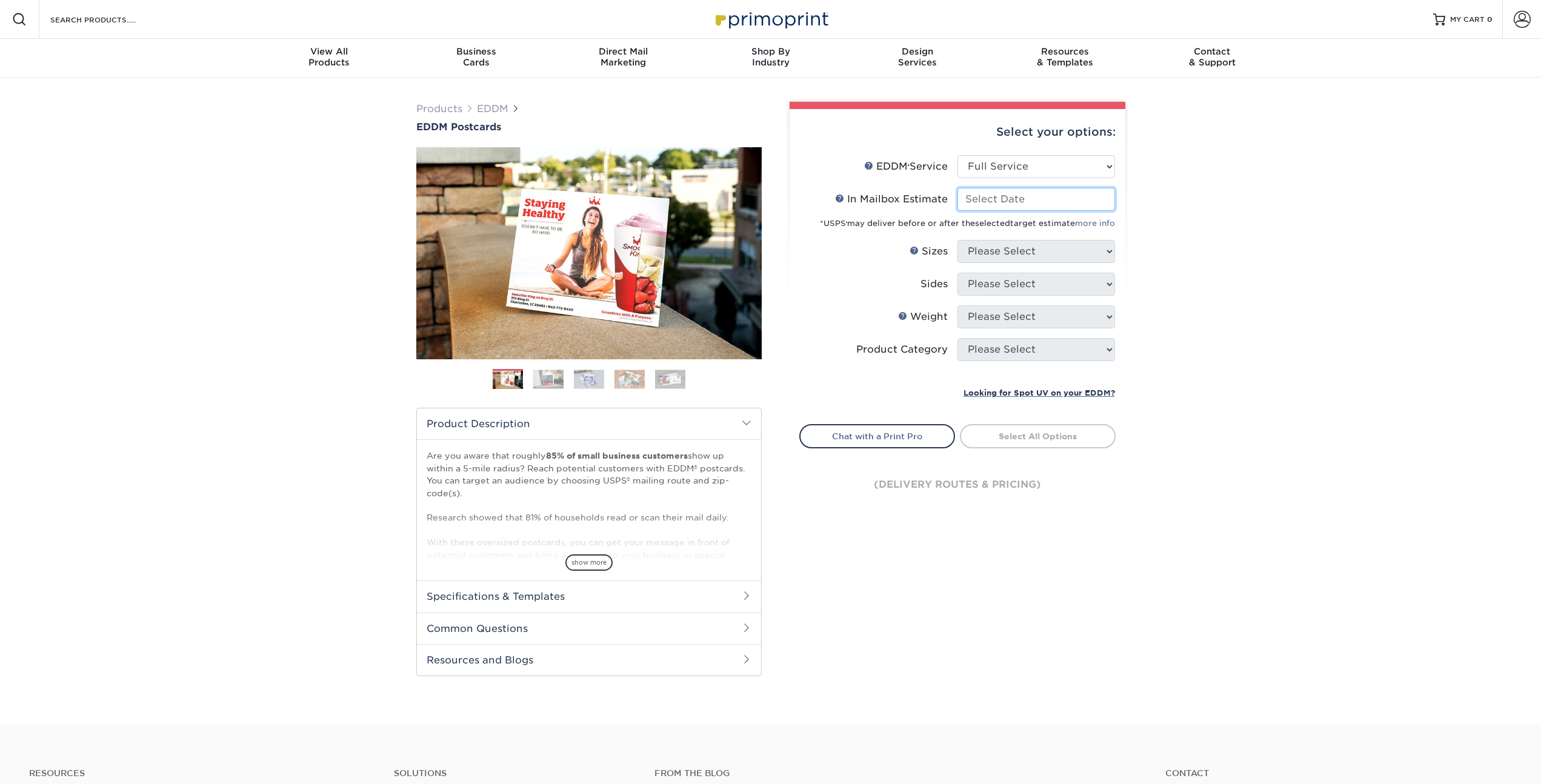
click at [1009, 201] on input "In Mailbox Estimate Help In Mailbox Estimate" at bounding box center [1036, 199] width 157 height 23
click at [991, 279] on span "6" at bounding box center [990, 277] width 20 height 21
type input "2025-10-06"
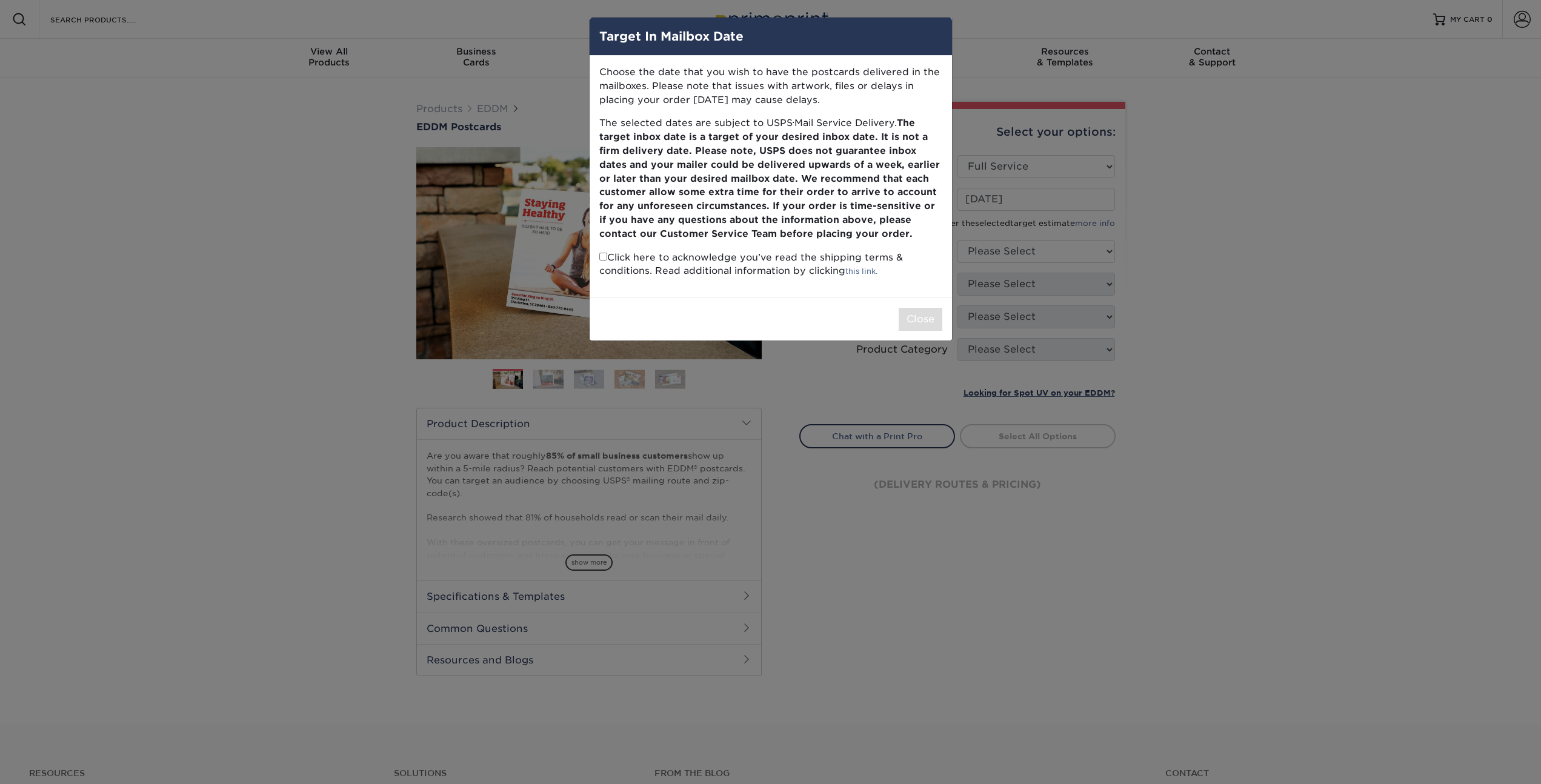
click at [603, 260] on input "checkbox" at bounding box center [603, 256] width 8 height 8
checkbox input "true"
click at [913, 314] on button "Close" at bounding box center [920, 319] width 44 height 23
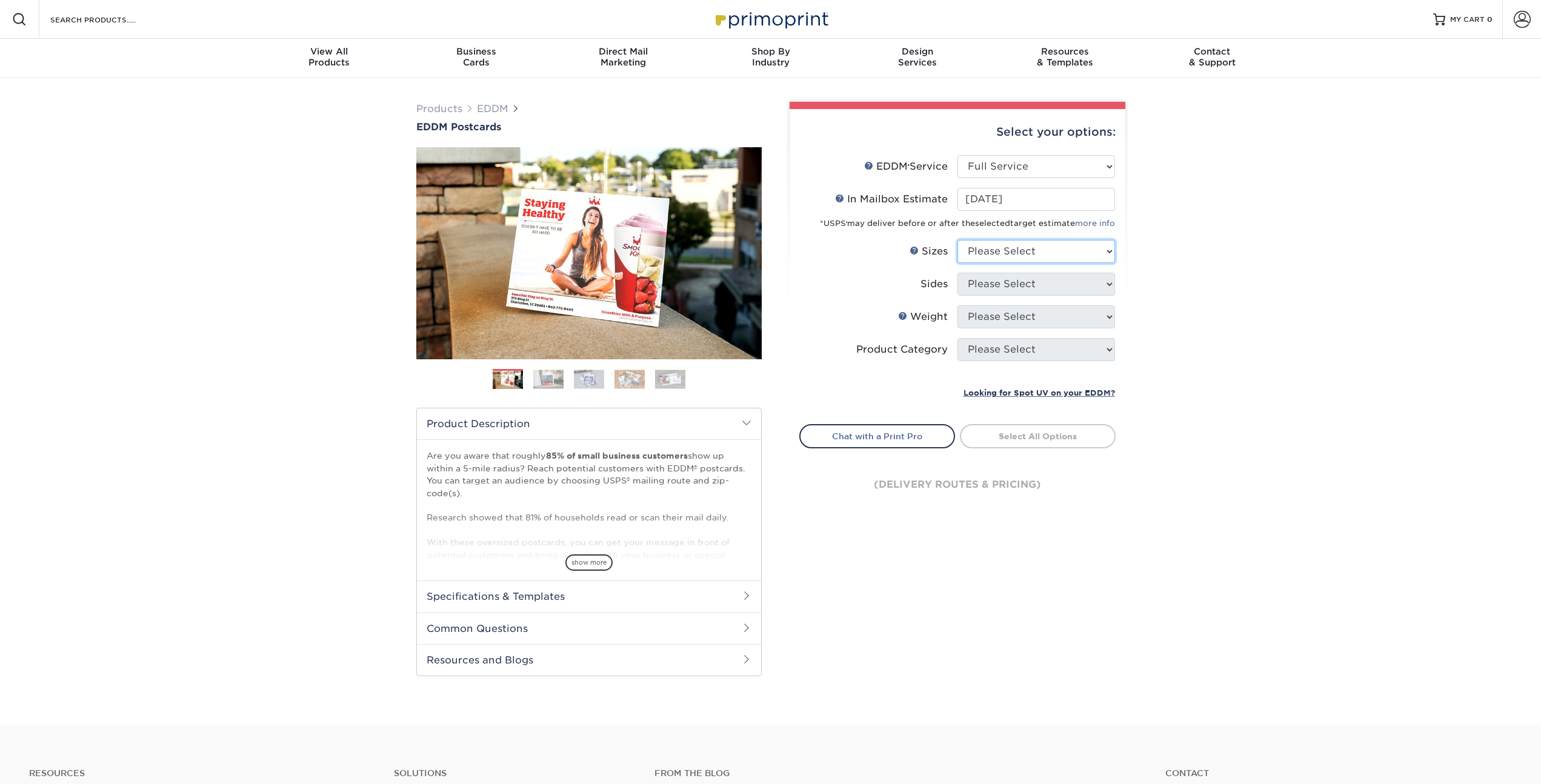
click at [1019, 252] on select "Please Select 4.5" x 12" 6" x 12" 6.5" x 8" 6.5" x 9" 6.5" x 12" 7" x 8.5" 8" x…" at bounding box center [1036, 251] width 157 height 23
select select "8.50x14.00"
click at [958, 240] on select "Please Select 4.5" x 12" 6" x 12" 6.5" x 8" 6.5" x 9" 6.5" x 12" 7" x 8.5" 8" x…" at bounding box center [1036, 251] width 157 height 23
click at [1006, 277] on select "Please Select Print Both Sides Print Front Only" at bounding box center [1036, 284] width 157 height 23
select select "13abbda7-1d64-4f25-8bb2-c179b224825d"
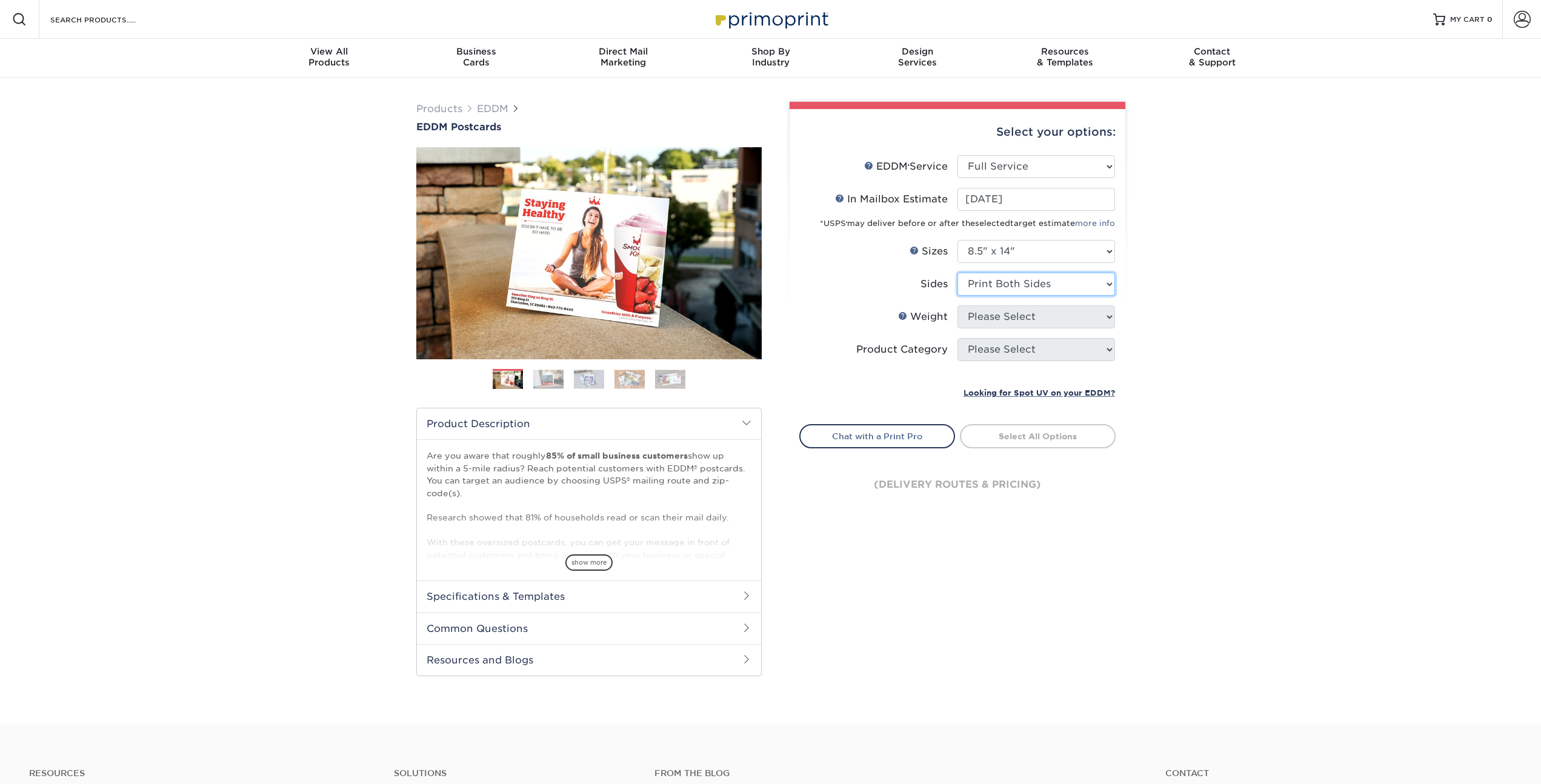
click at [958, 273] on select "Please Select Print Both Sides Print Front Only" at bounding box center [1036, 284] width 157 height 23
click at [1010, 321] on select "Please Select 14PT 16PT" at bounding box center [1036, 317] width 157 height 23
select select "16PT"
click at [958, 305] on select "Please Select 14PT 16PT" at bounding box center [1036, 317] width 157 height 23
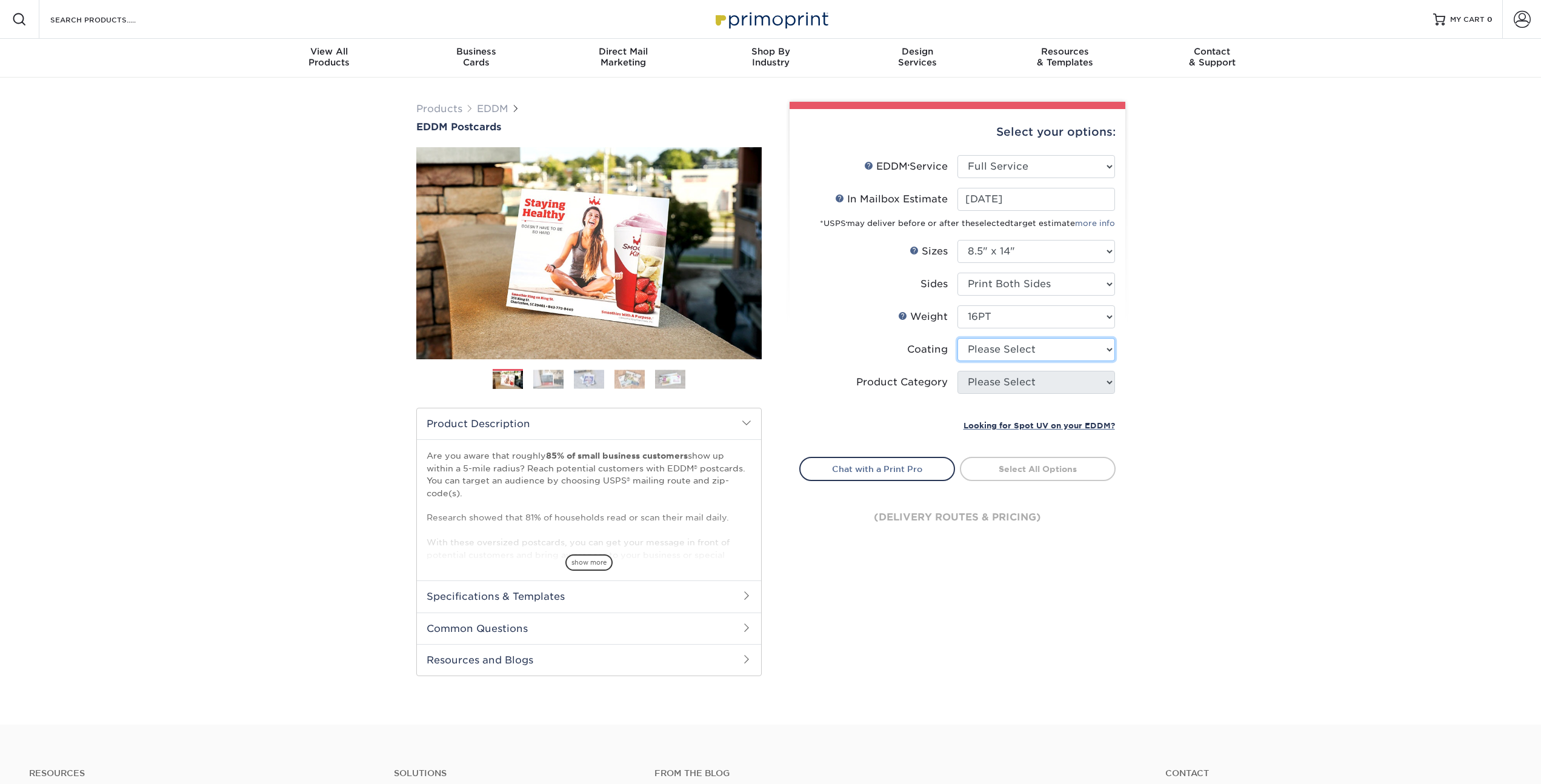
click at [1000, 348] on select at bounding box center [1036, 350] width 157 height 23
select select "ae367451-b2b8-45df-a344-0f05b6a12993"
click at [958, 338] on select at bounding box center [1036, 350] width 157 height 23
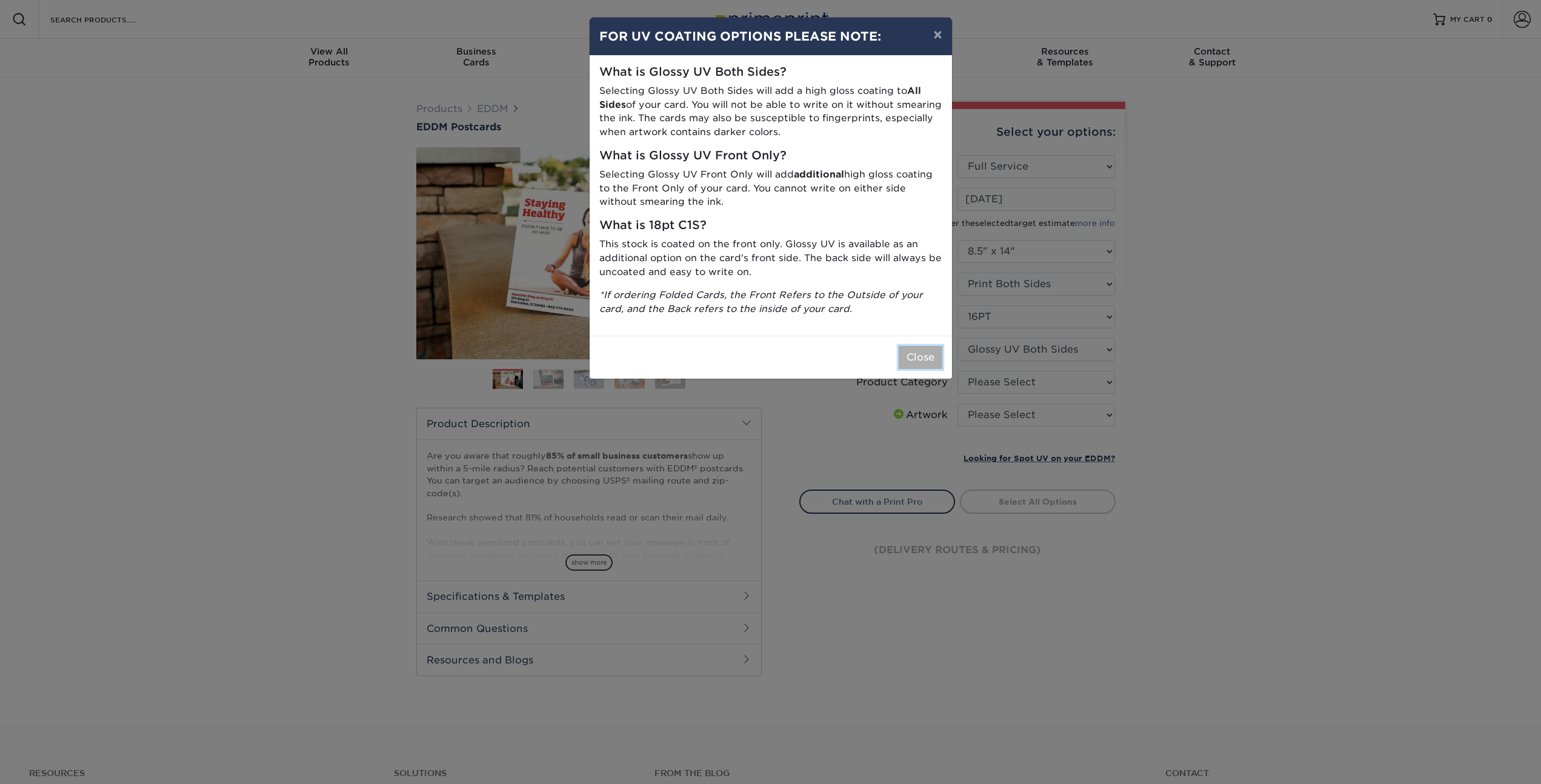
click at [917, 360] on button "Close" at bounding box center [920, 357] width 44 height 23
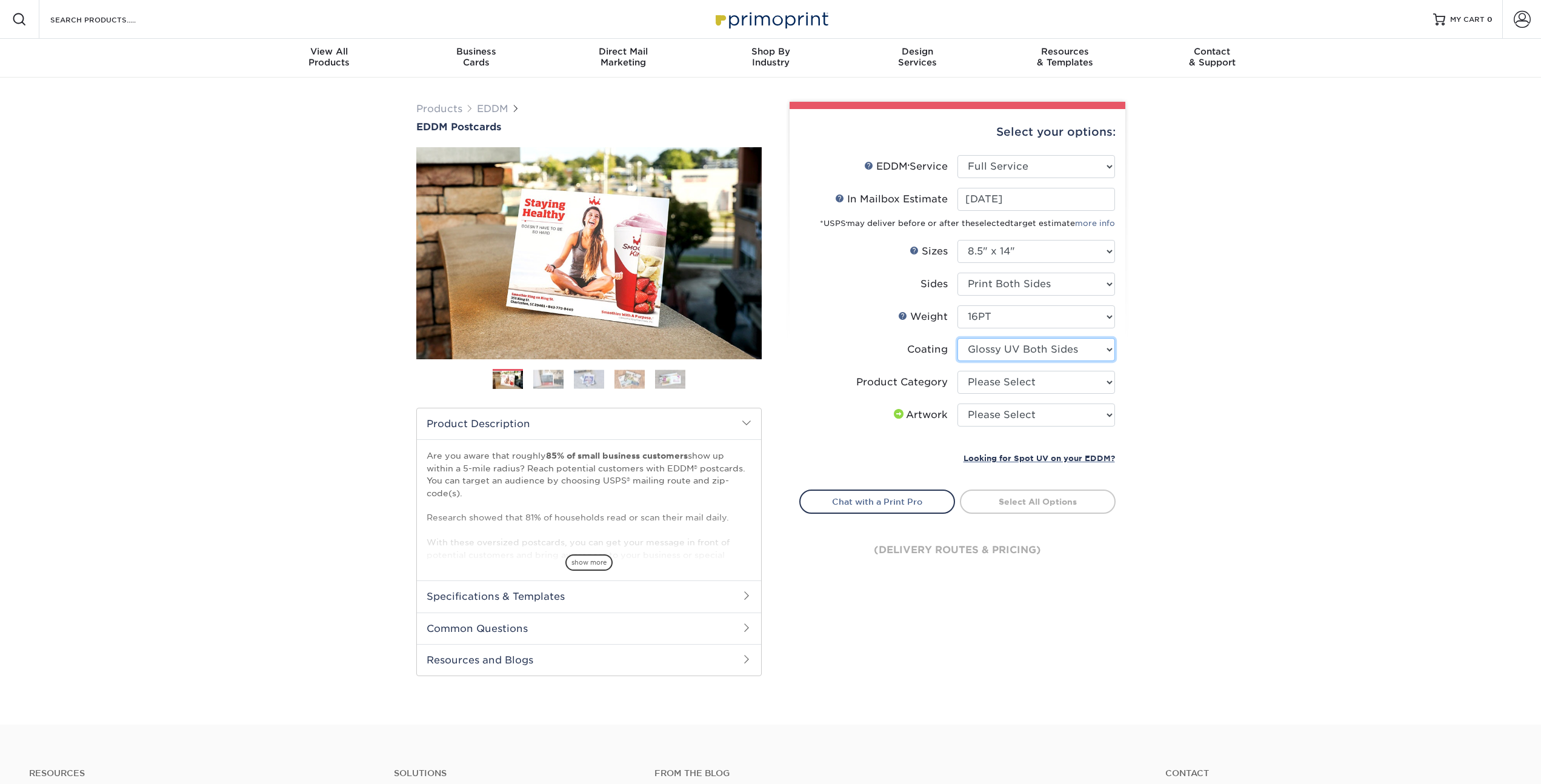
click at [1044, 350] on select at bounding box center [1036, 350] width 157 height 23
click at [958, 338] on select at bounding box center [1036, 350] width 157 height 23
click at [1038, 386] on select "Please Select Sell Sheets" at bounding box center [1036, 382] width 157 height 23
select select "eddd4a87-9082-47bb-843b-3bca55f6c842"
click at [958, 371] on select "Please Select Sell Sheets" at bounding box center [1036, 382] width 157 height 23
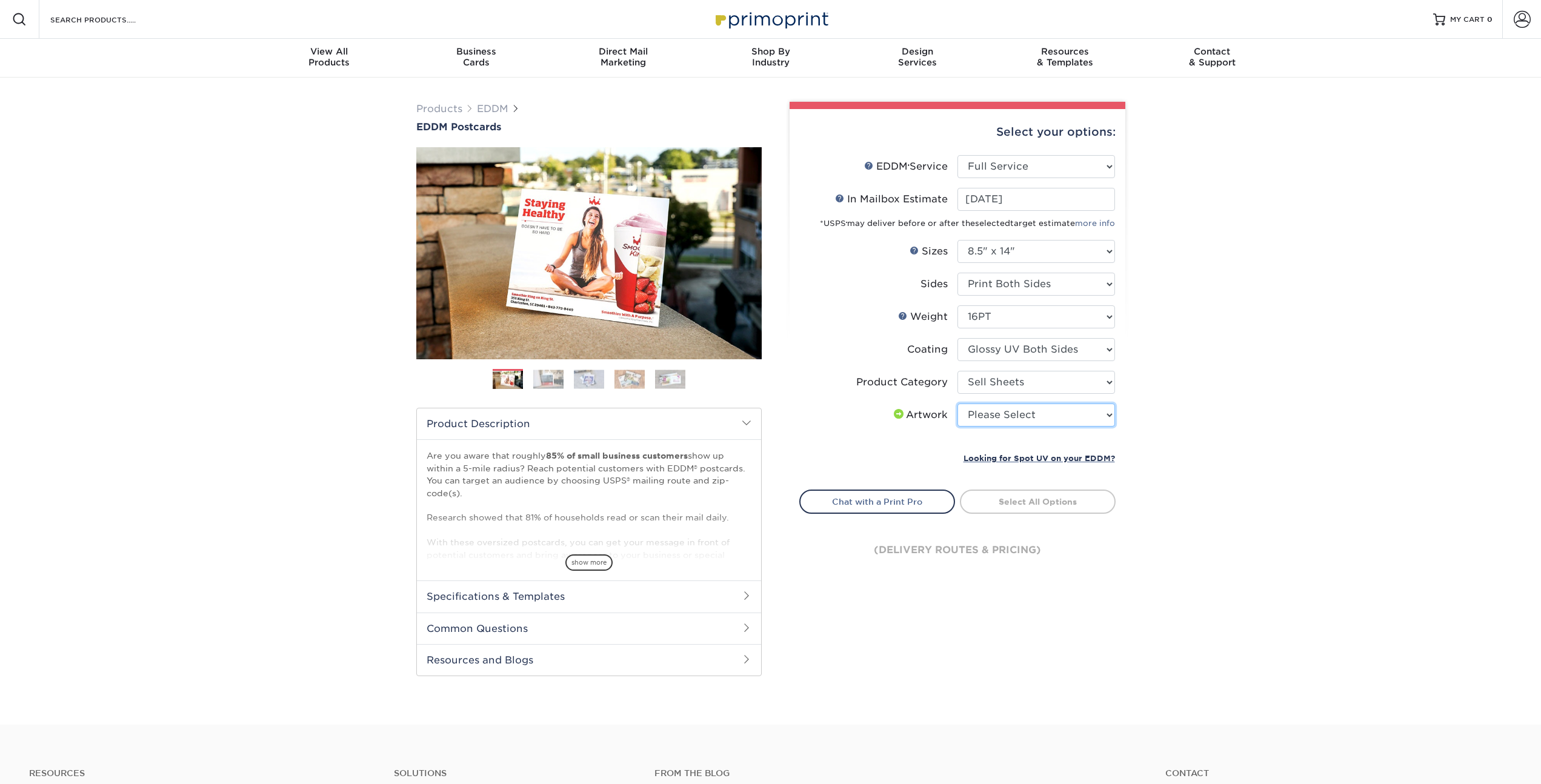
click at [1032, 418] on select "Please Select I will upload files I need a design - $150" at bounding box center [1036, 415] width 157 height 23
select select "upload"
click at [958, 404] on select "Please Select I will upload files I need a design - $150" at bounding box center [1036, 415] width 157 height 23
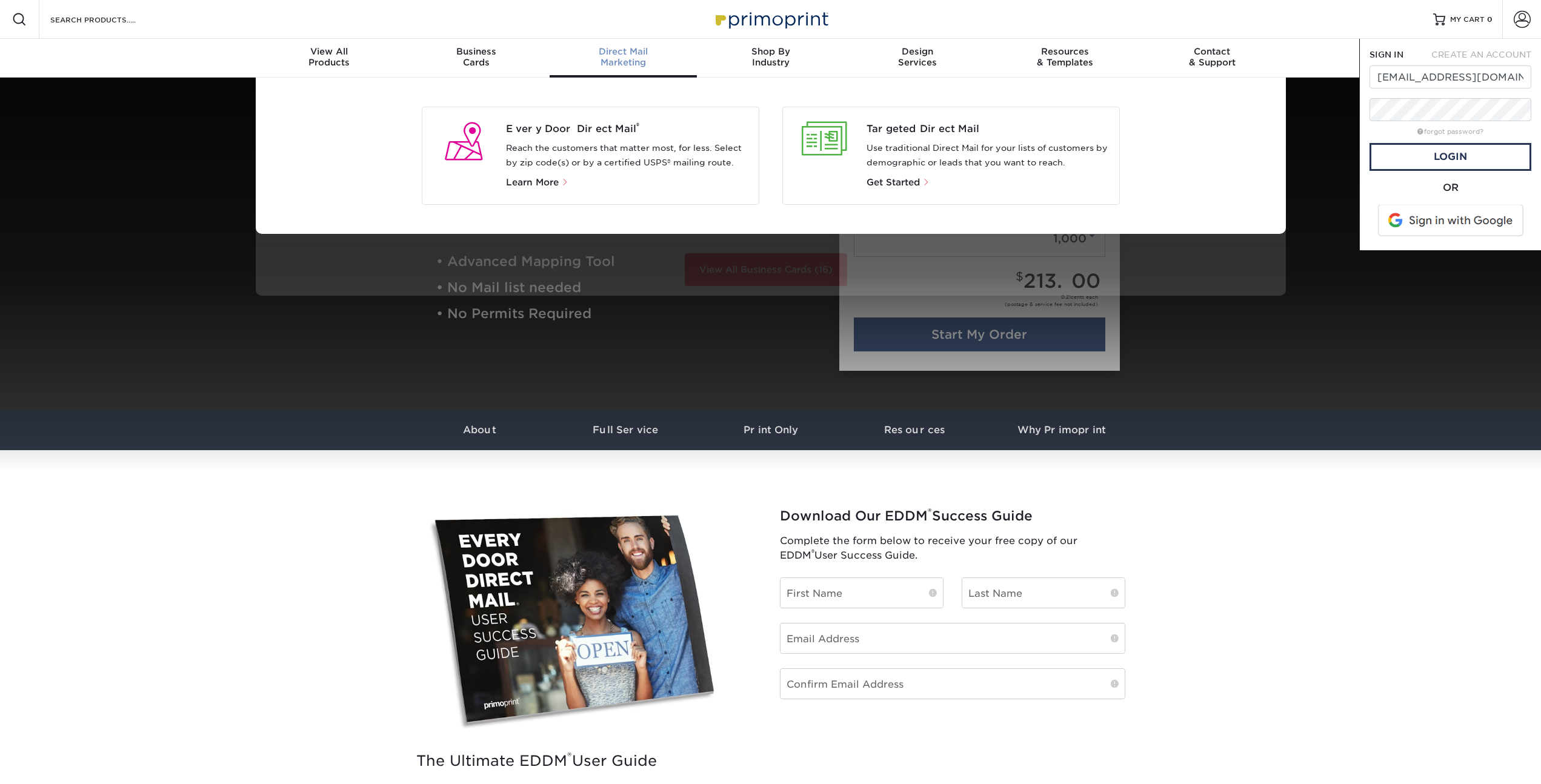
click at [624, 61] on div "Direct Mail Marketing" at bounding box center [623, 56] width 147 height 22
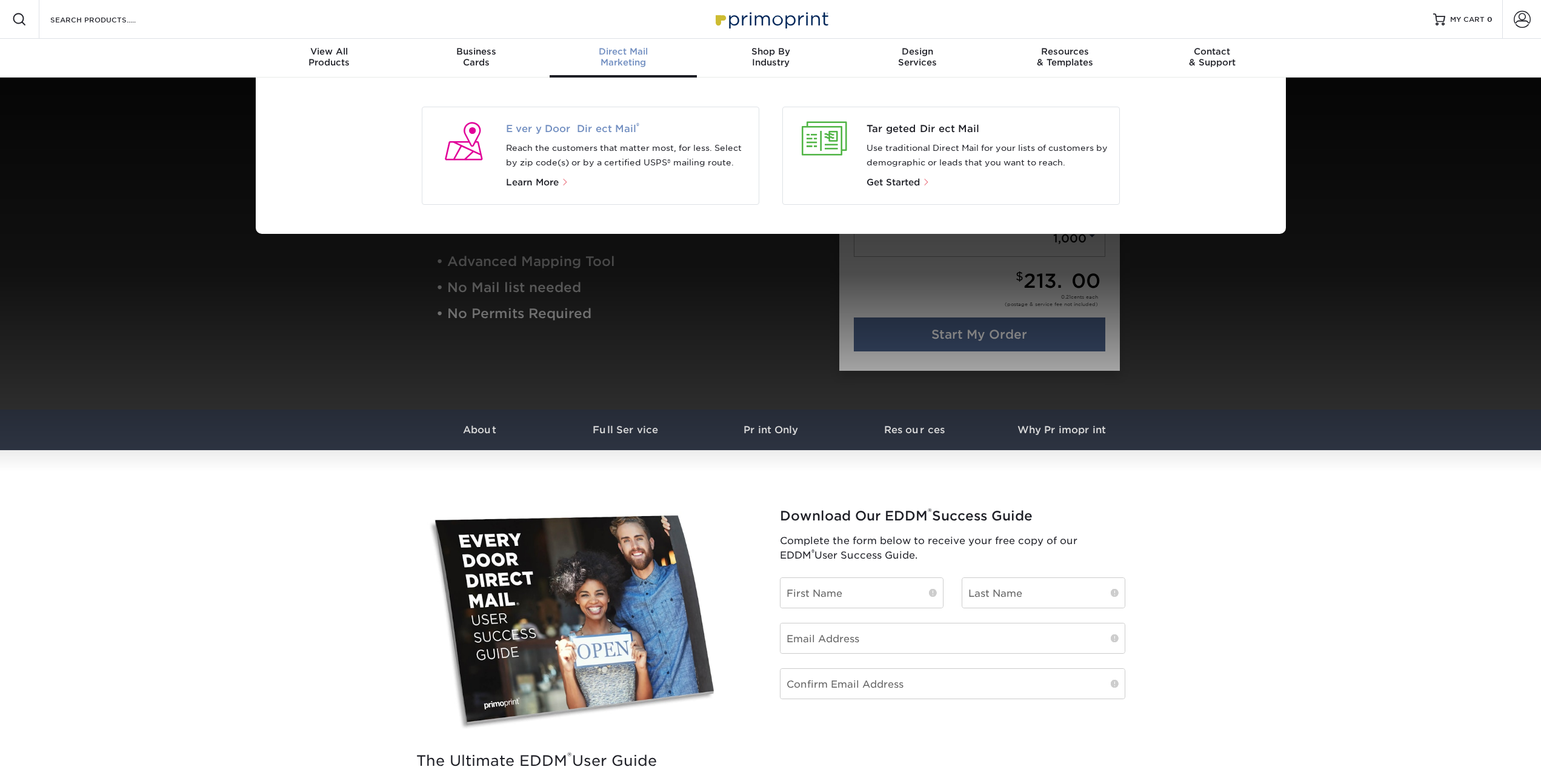
click at [599, 128] on span "Every Door Direct Mail ®" at bounding box center [628, 129] width 243 height 15
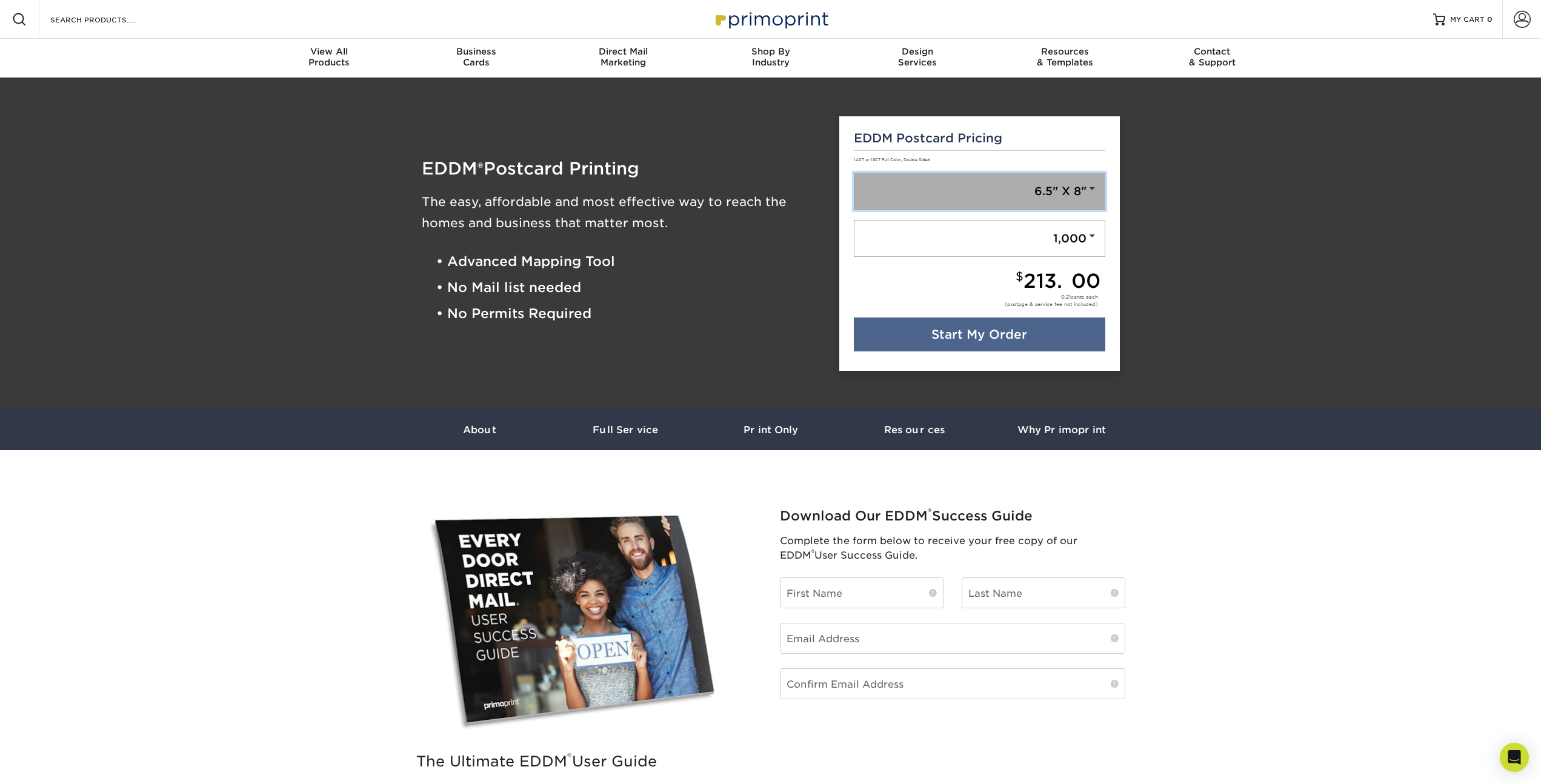
click at [1068, 189] on link "6.5" X 8"" at bounding box center [979, 191] width 251 height 37
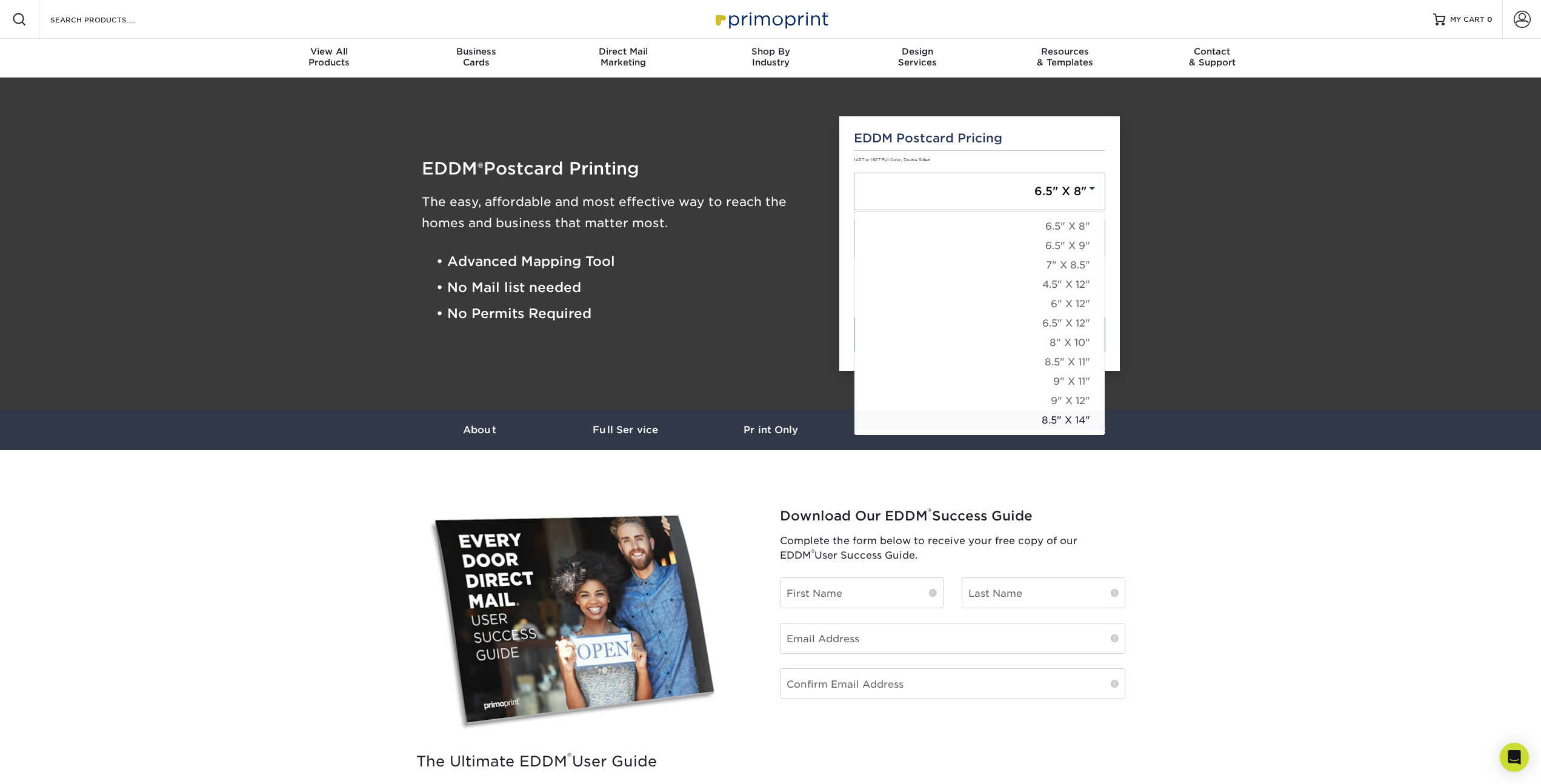
click at [1068, 419] on link "8.5" X 14"" at bounding box center [980, 420] width 250 height 19
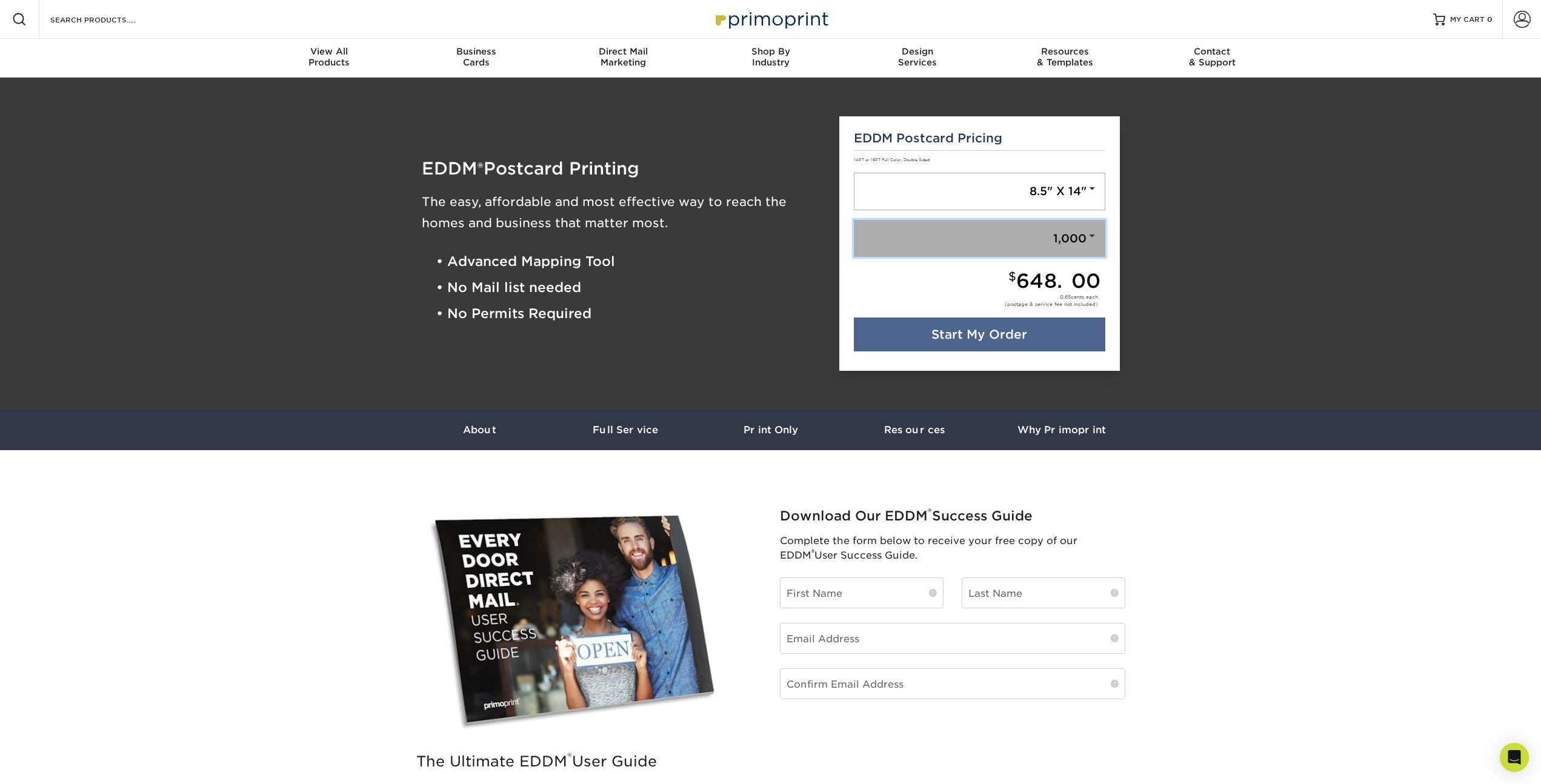
click at [1044, 243] on link "1,000" at bounding box center [979, 238] width 251 height 37
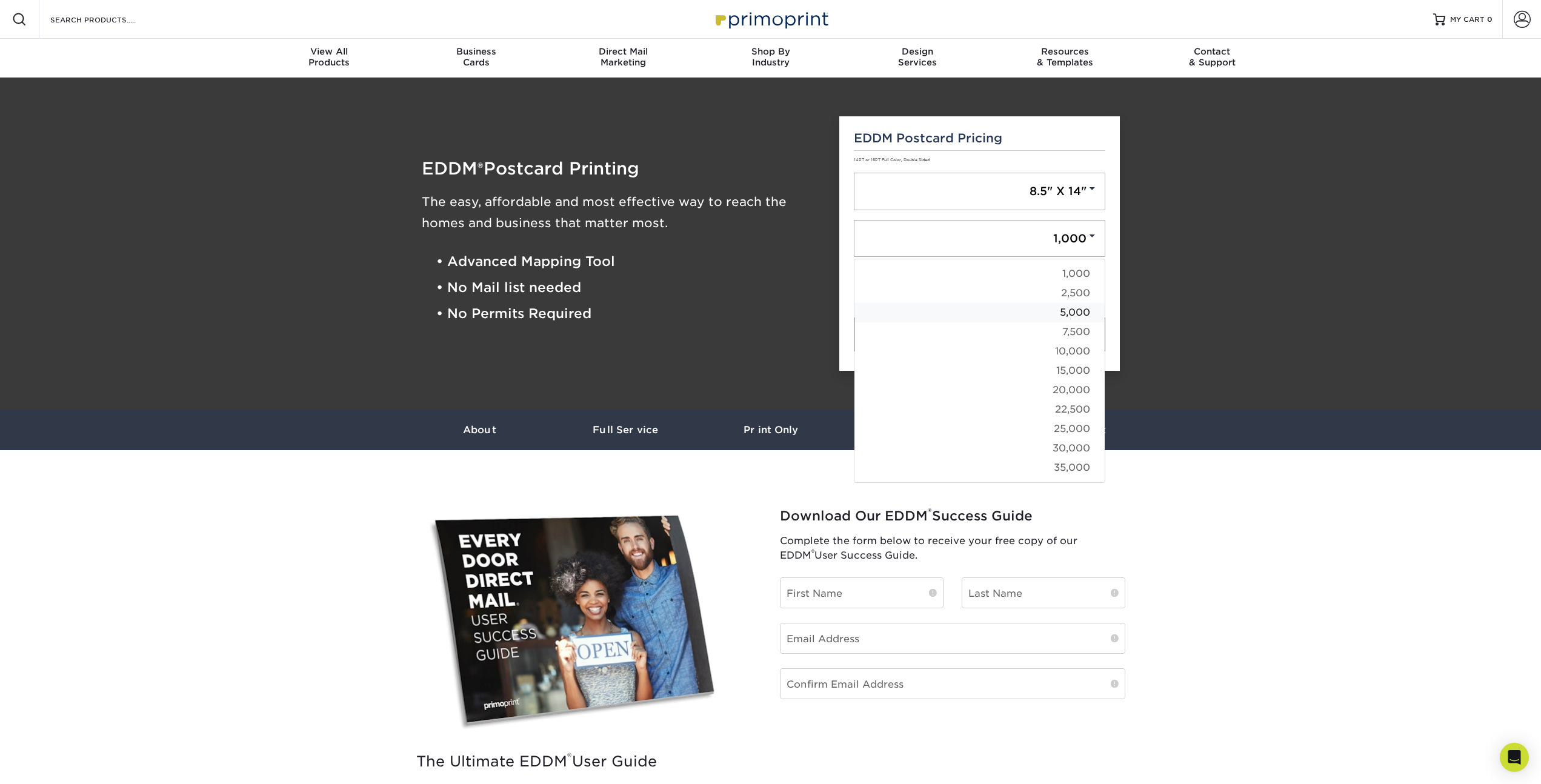
click at [1009, 315] on link "5,000" at bounding box center [980, 312] width 250 height 19
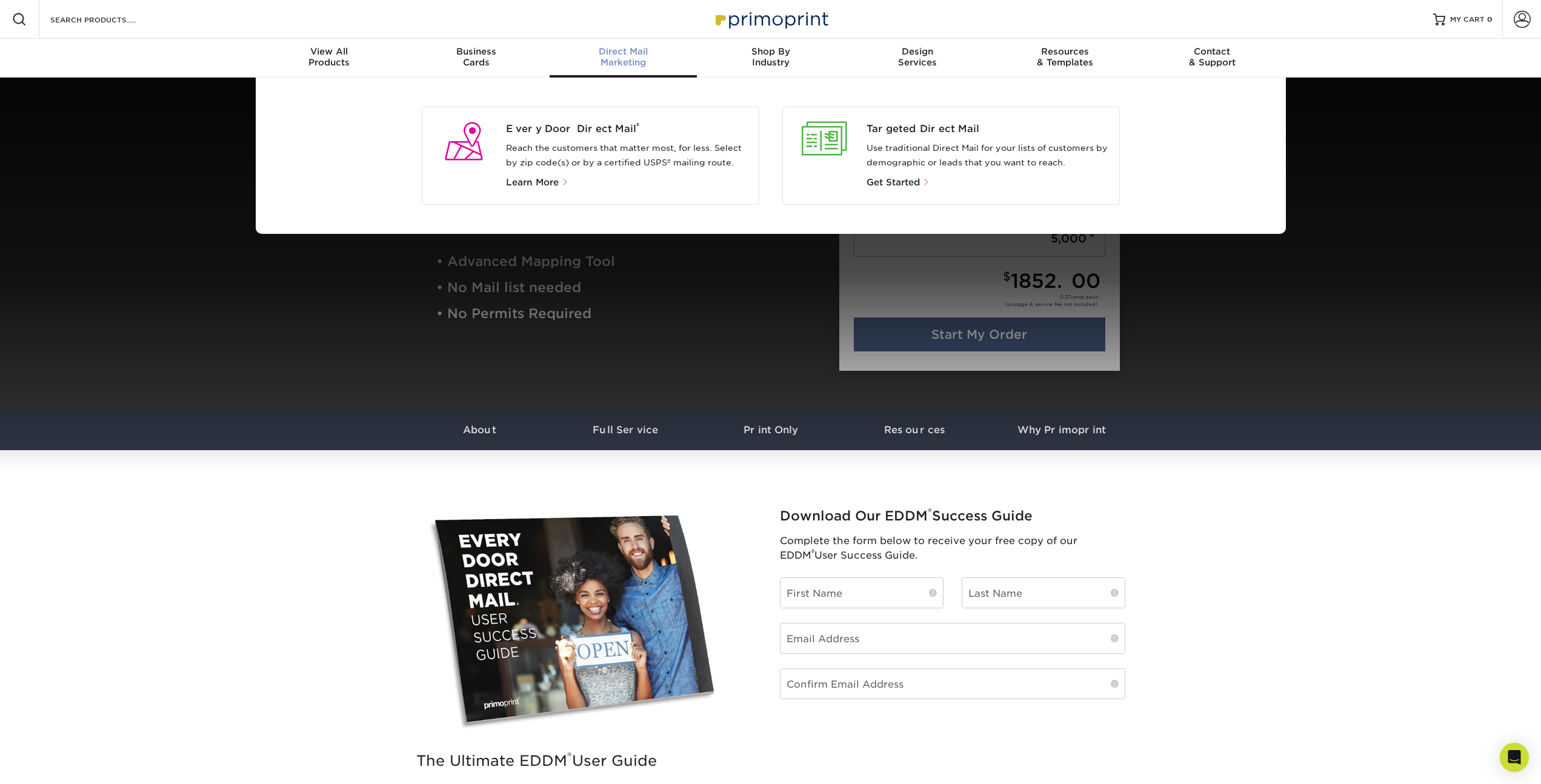
click at [590, 121] on div "Every Door Direct Mail ® Reach the customers that matter most, for less. Select…" at bounding box center [590, 156] width 338 height 98
click at [587, 127] on span "Every Door Direct Mail ®" at bounding box center [628, 129] width 243 height 15
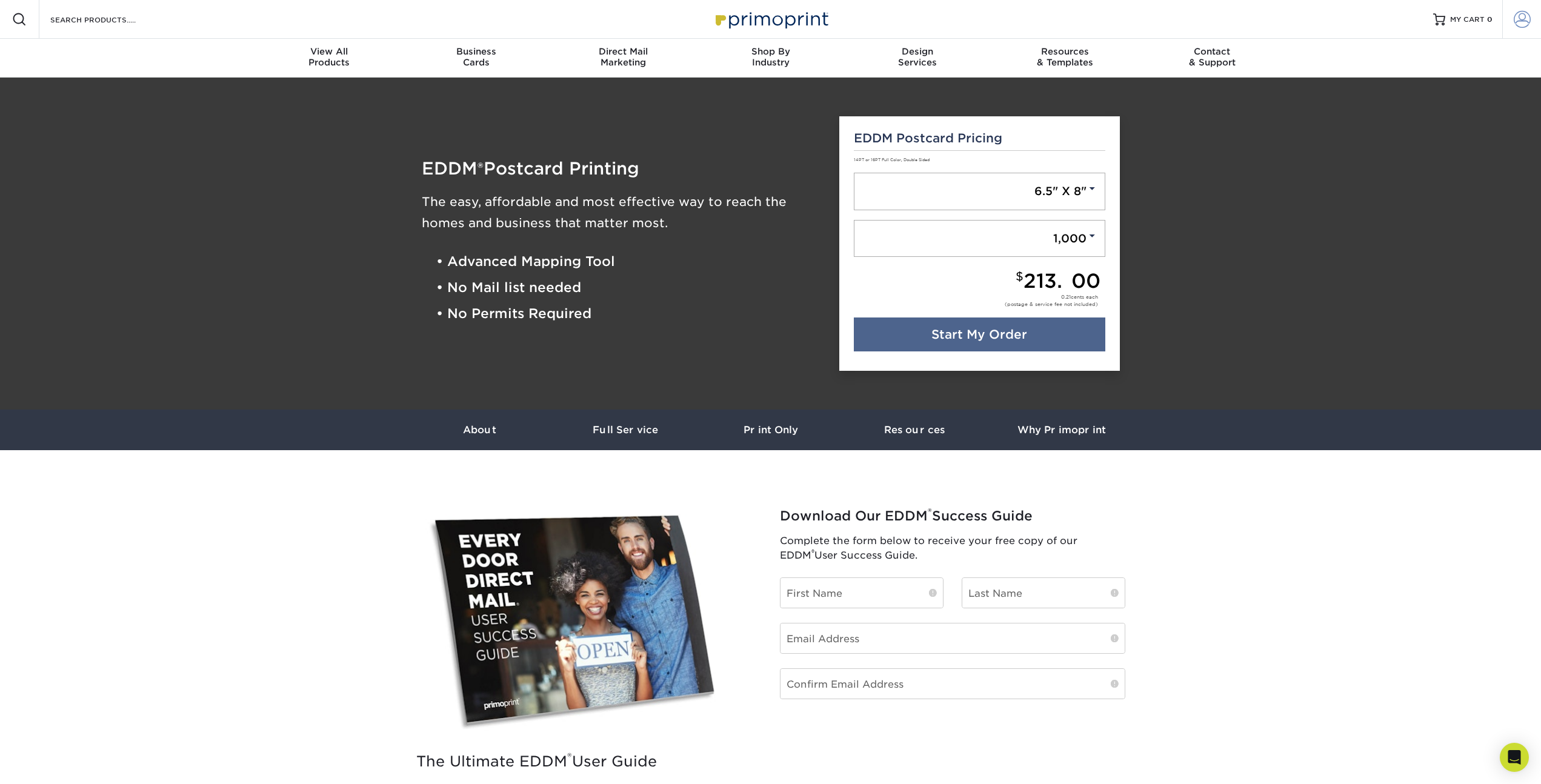
click at [1520, 11] on span at bounding box center [1522, 19] width 17 height 17
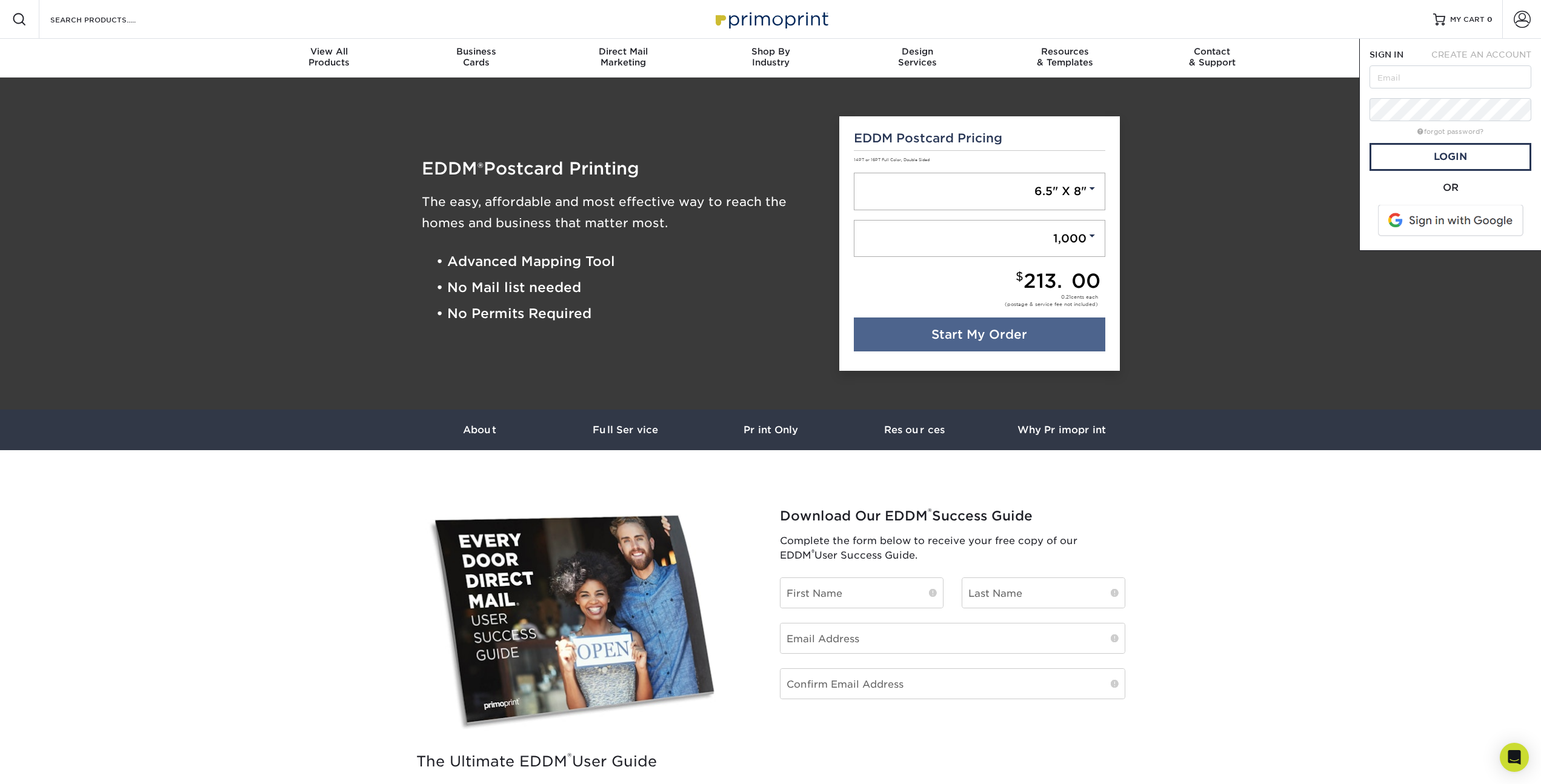
click at [1440, 215] on span at bounding box center [1452, 220] width 154 height 31
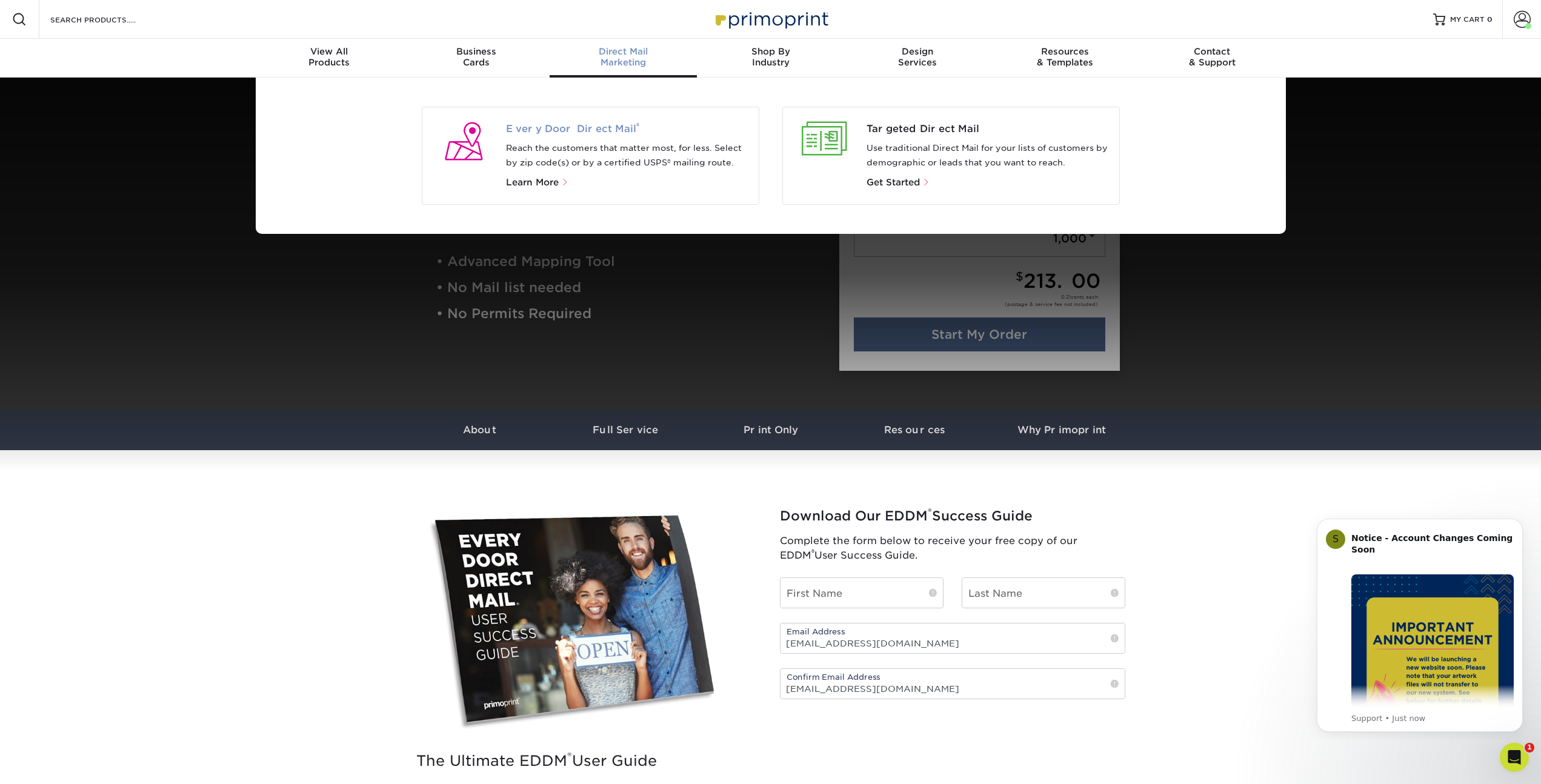
click at [577, 124] on span "Every Door Direct Mail ®" at bounding box center [628, 129] width 243 height 15
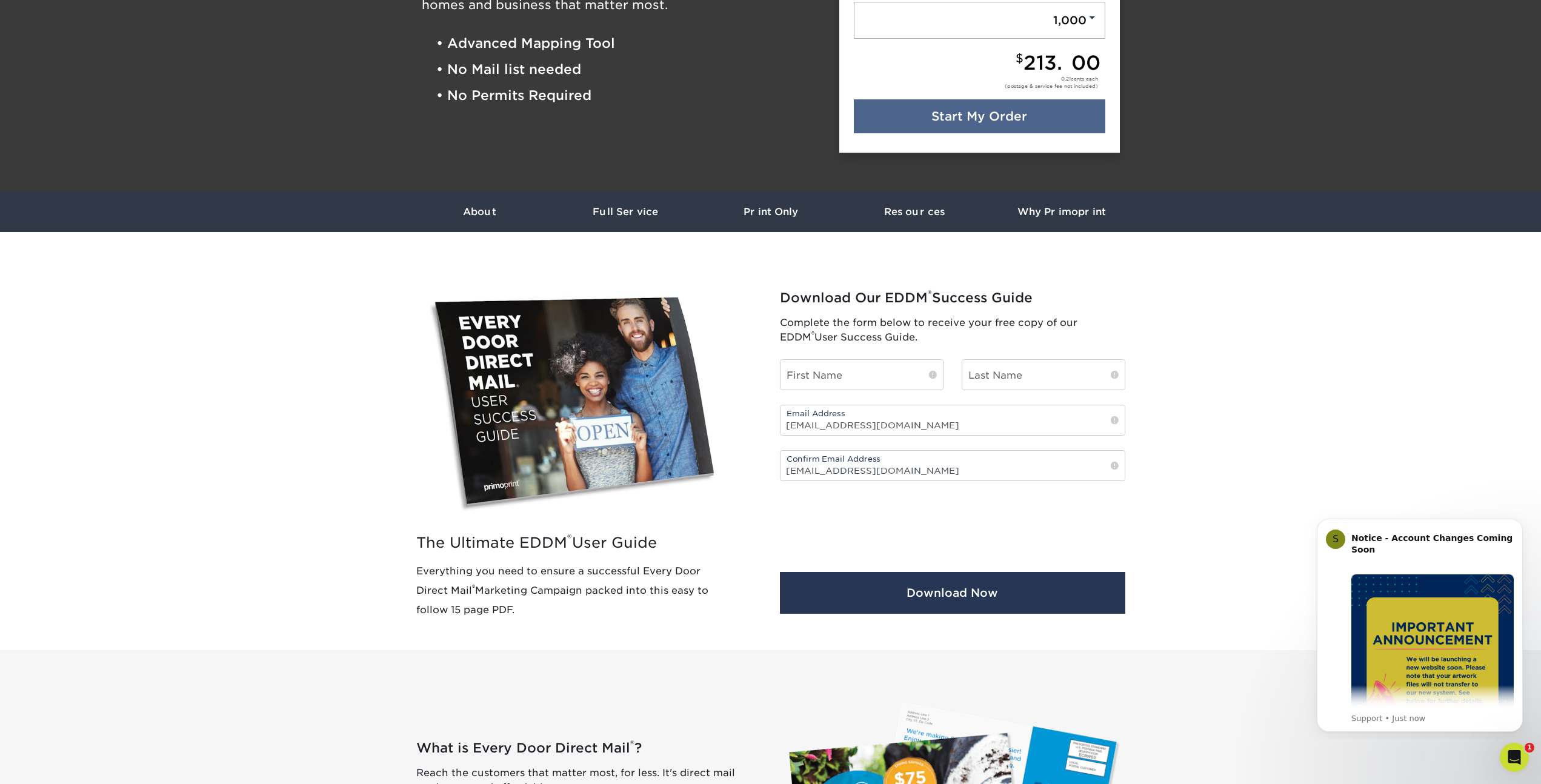
scroll to position [295, 0]
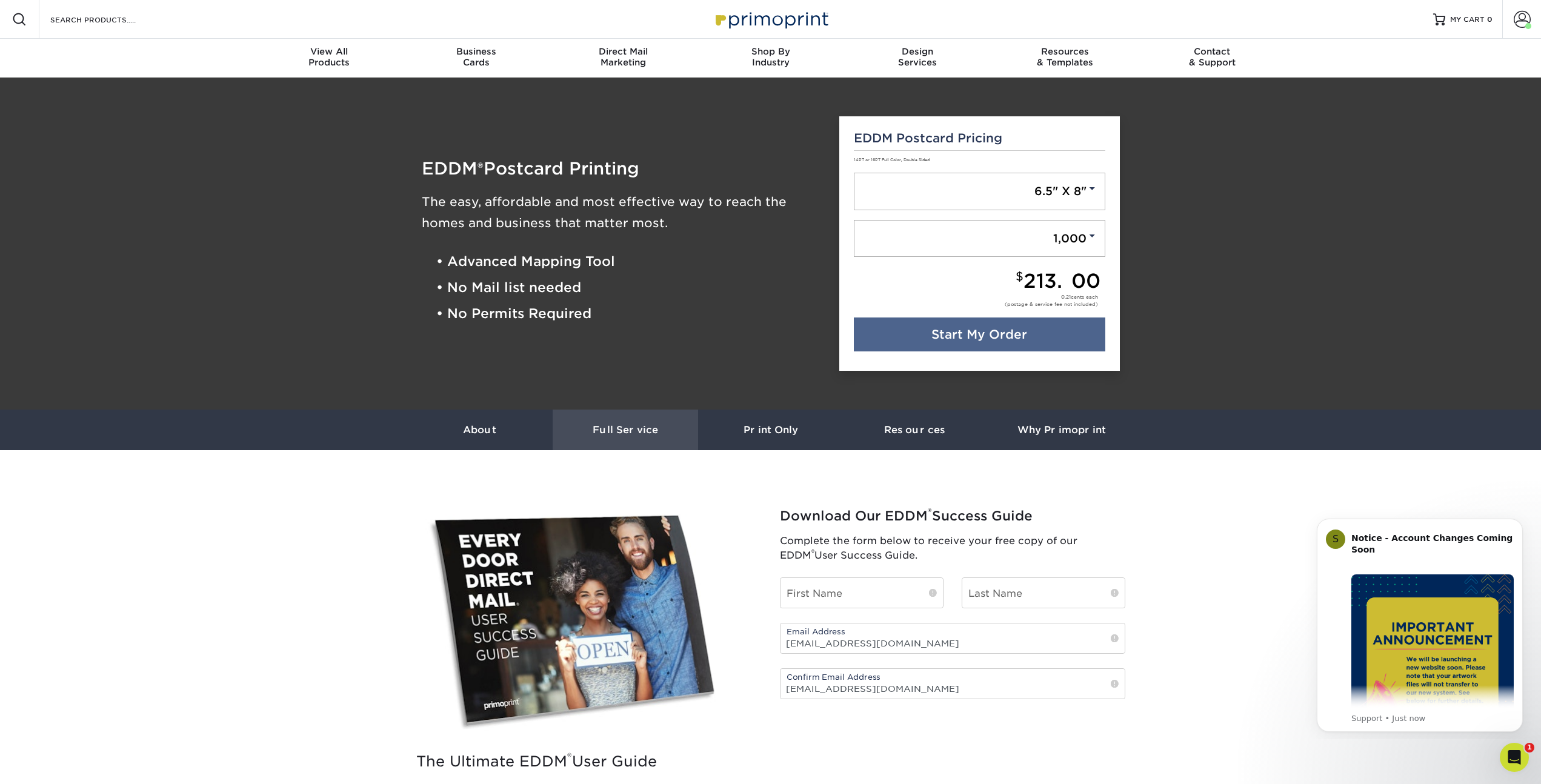
click at [603, 427] on h3 "Full Service" at bounding box center [625, 430] width 145 height 11
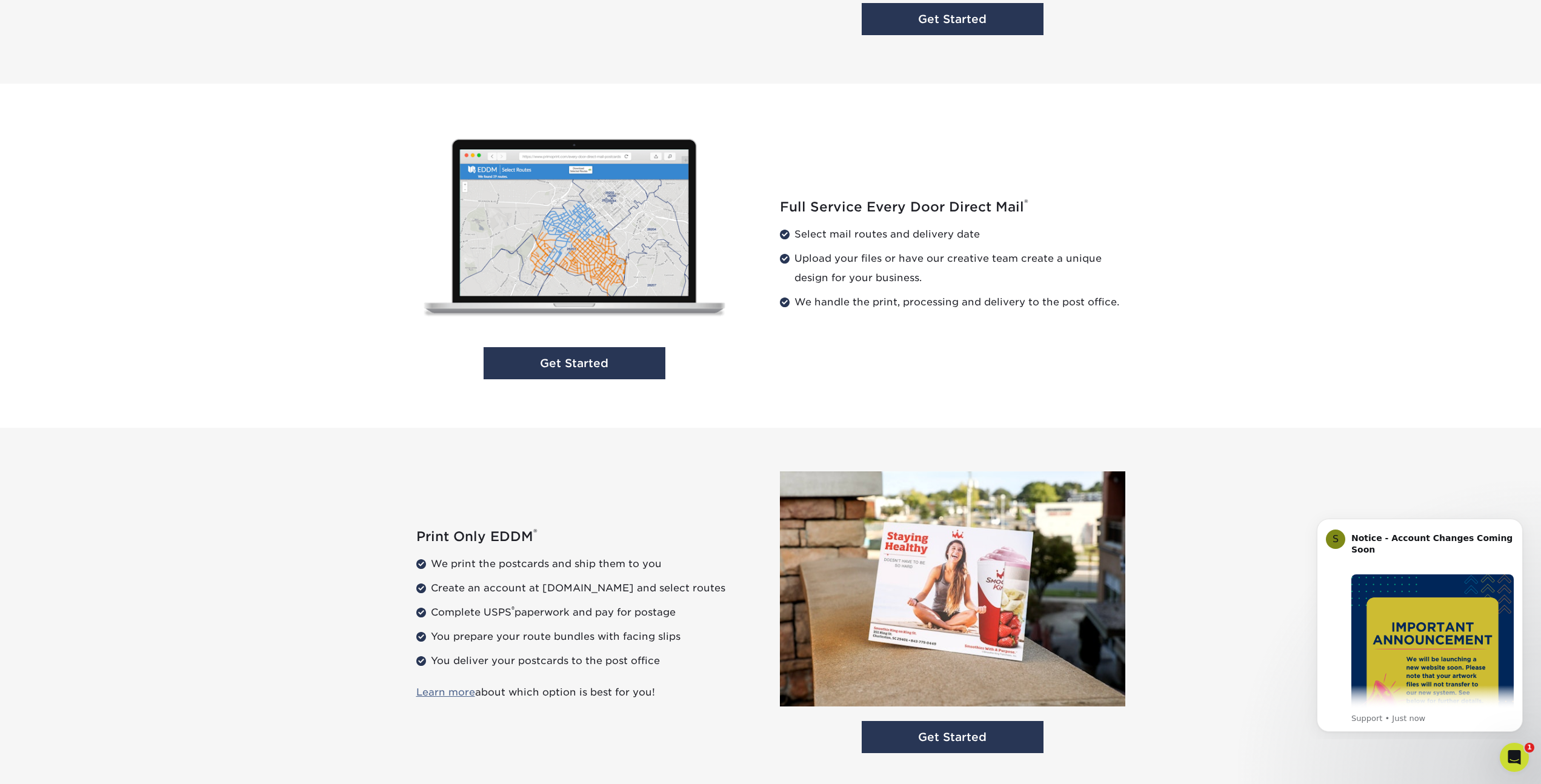
scroll to position [1151, 0]
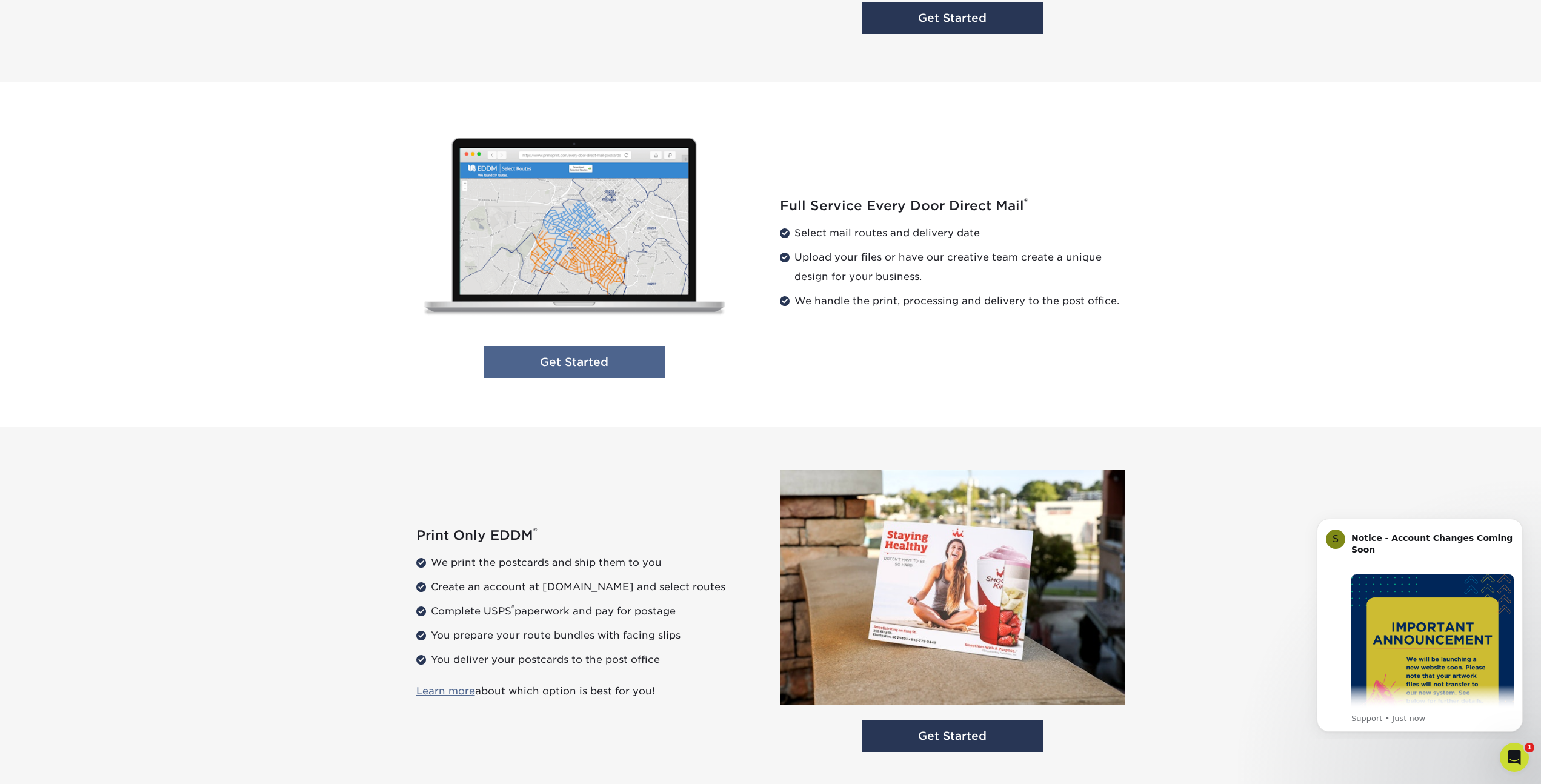
click at [585, 363] on link "Get Started" at bounding box center [574, 362] width 182 height 32
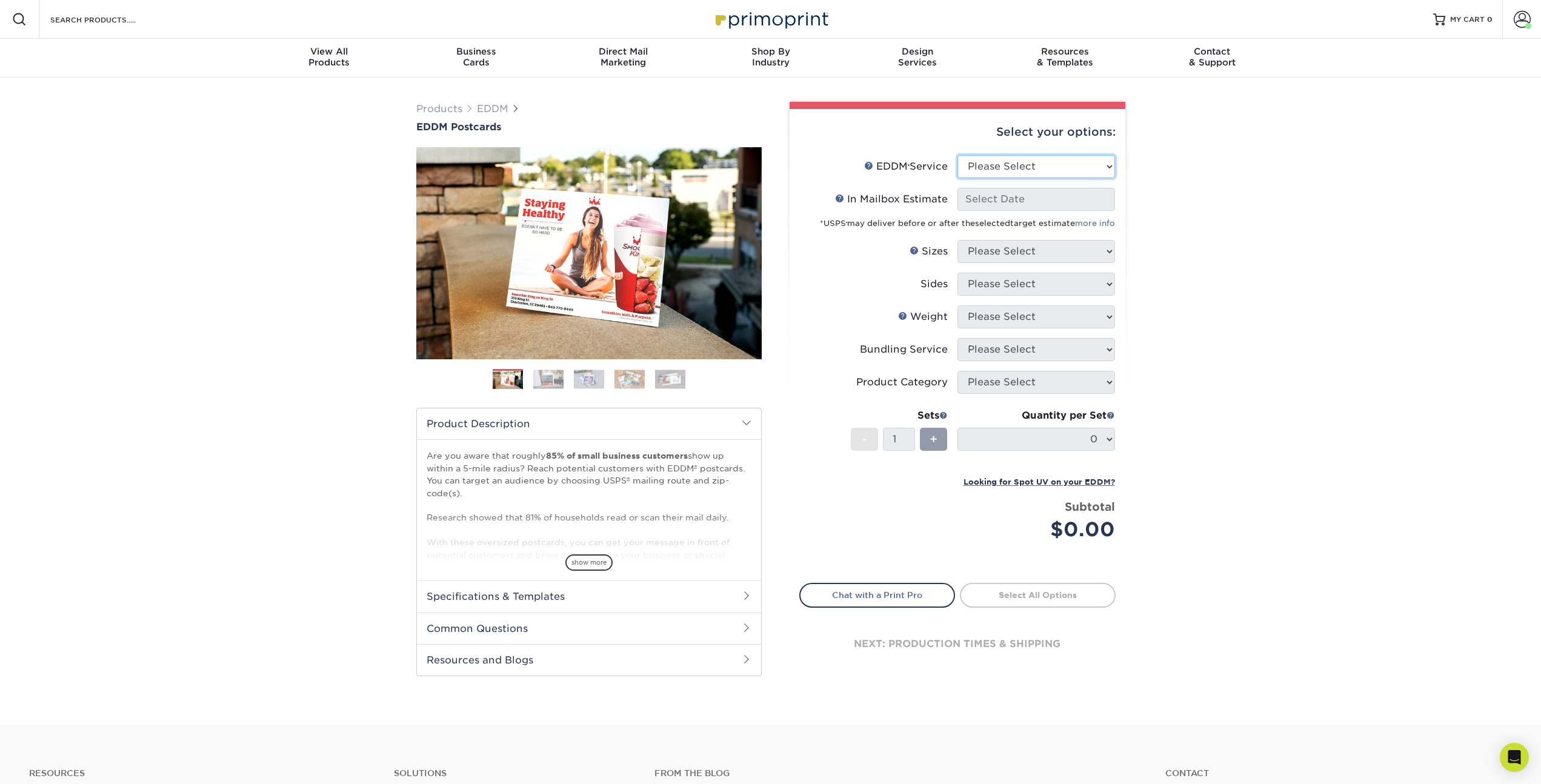
click at [1014, 155] on select "Please Select Full Service Print Only" at bounding box center [1036, 166] width 157 height 23
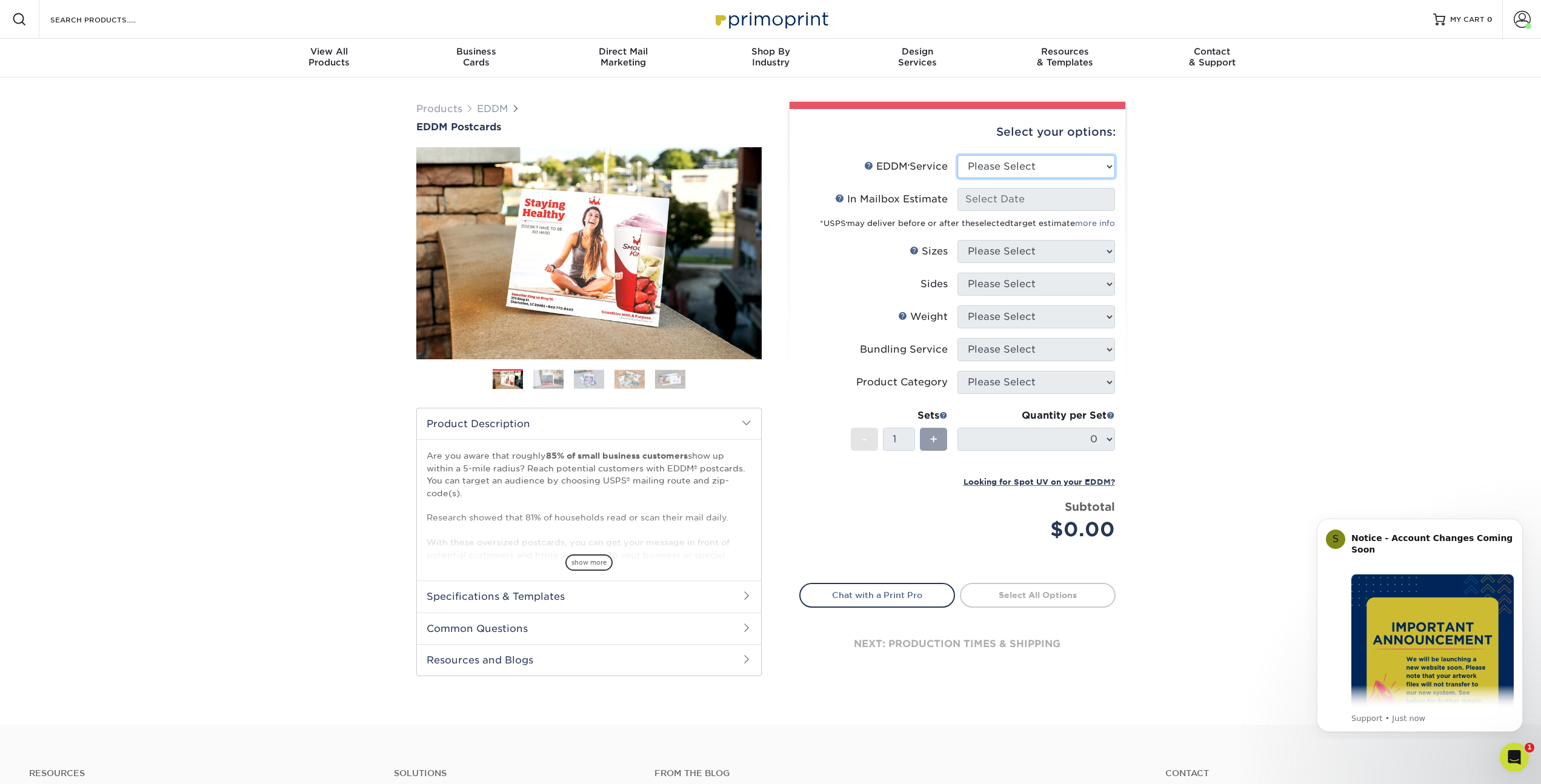
select select "full_service"
click at [958, 155] on select "Please Select Full Service Print Only" at bounding box center [1036, 166] width 157 height 23
select select "-1"
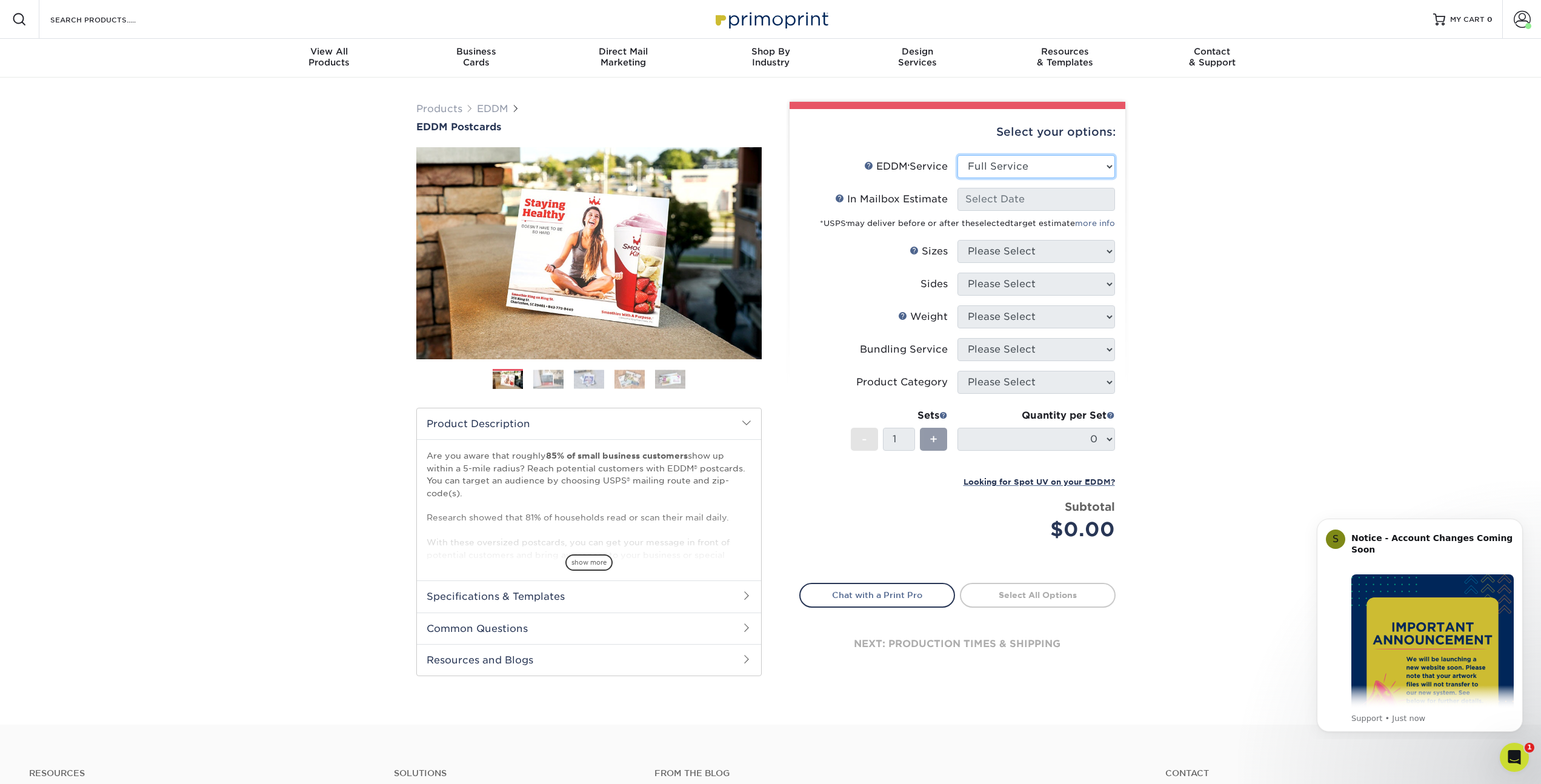
select select "-1"
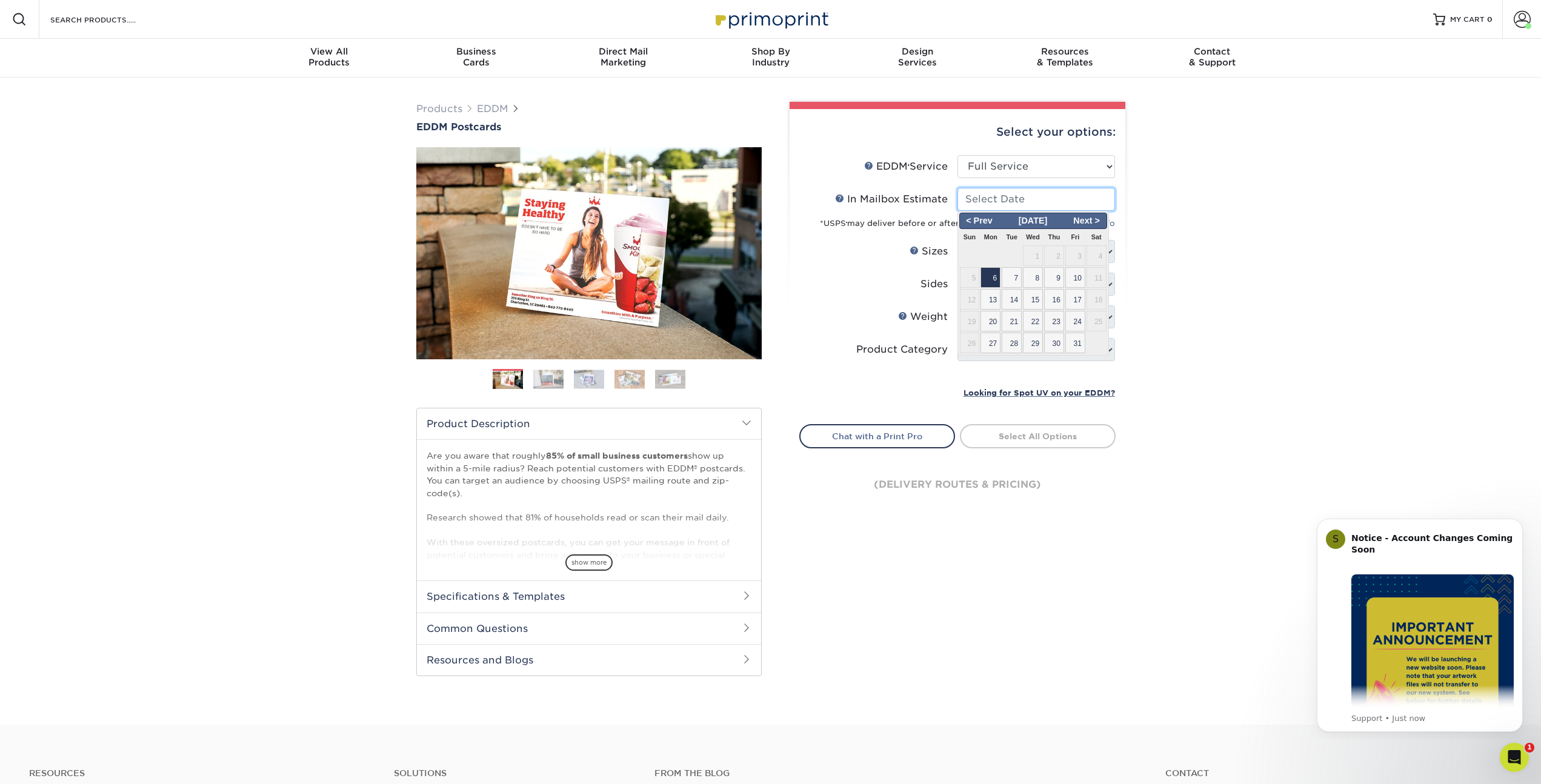
click at [1003, 201] on input "In Mailbox Estimate Help In Mailbox Estimate" at bounding box center [1036, 199] width 157 height 23
click at [1014, 274] on span "7" at bounding box center [1012, 277] width 20 height 21
type input "2025-10-07"
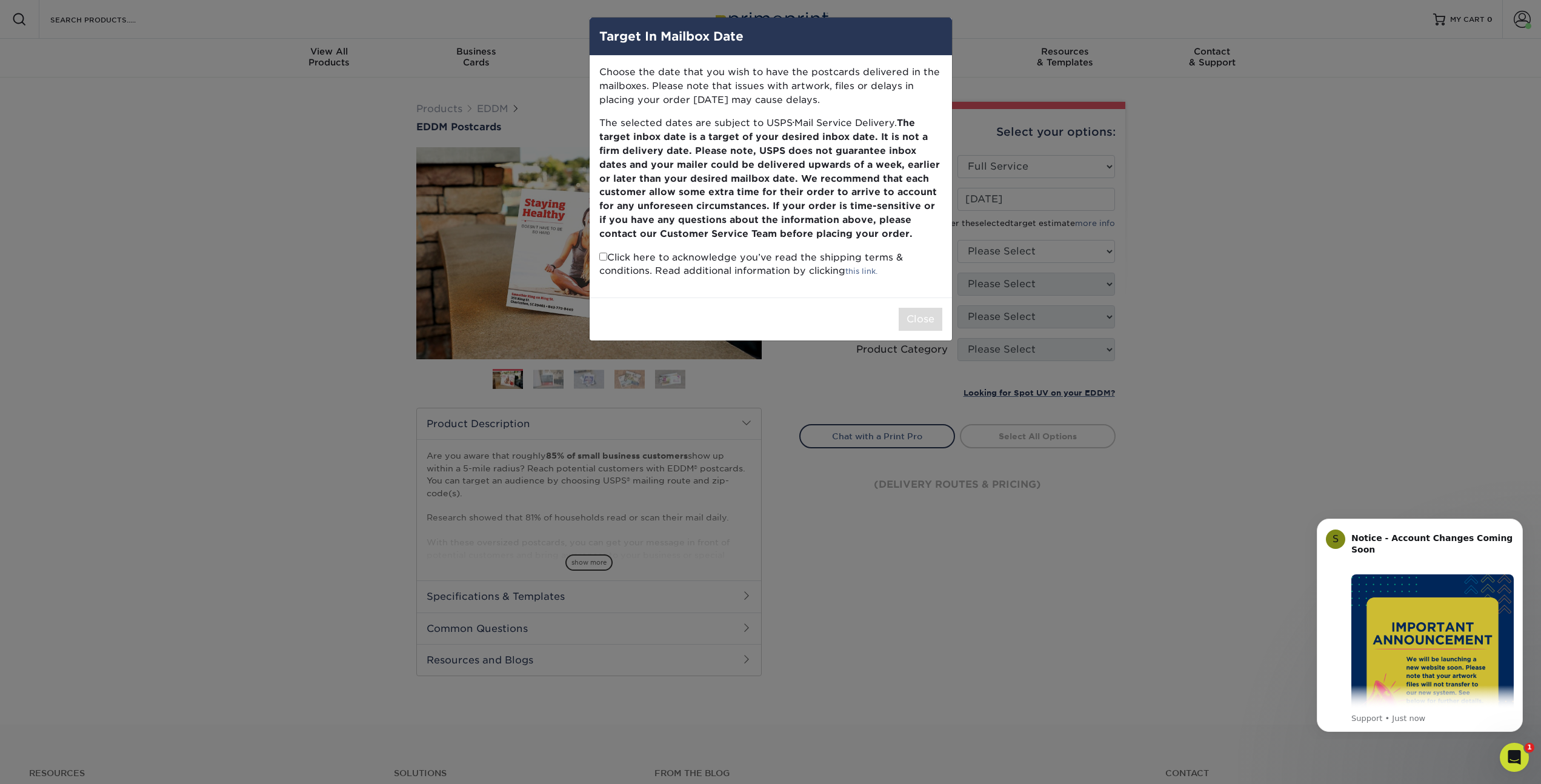
click at [603, 256] on input "checkbox" at bounding box center [603, 256] width 8 height 8
checkbox input "true"
click at [926, 321] on button "Close" at bounding box center [920, 319] width 44 height 23
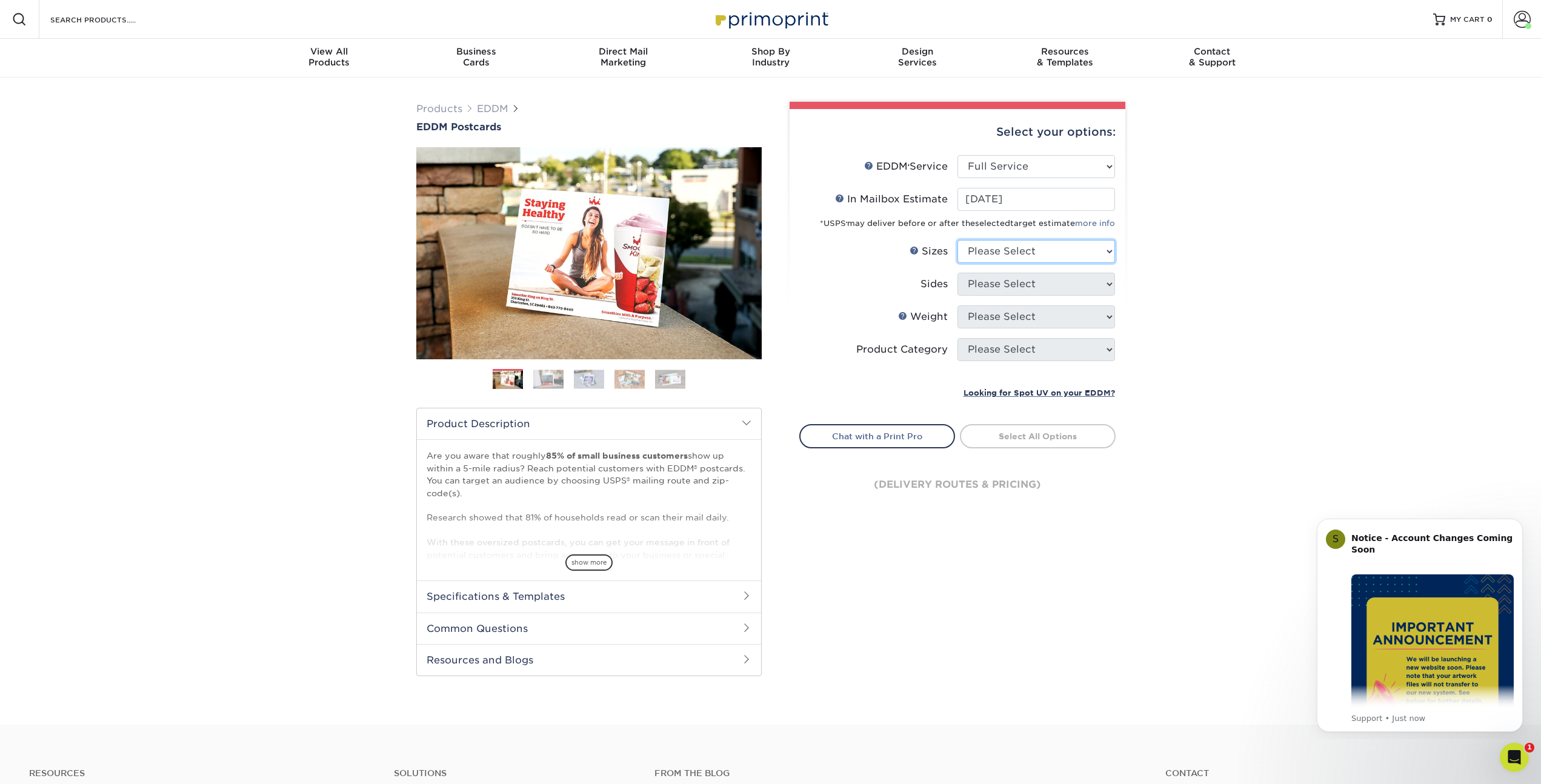
click at [1031, 248] on select "Please Select 4.5" x 12" 6" x 12" 6.5" x 8" 6.5" x 9" 6.5" x 12" 7" x 8.5" 8" x…" at bounding box center [1036, 251] width 157 height 23
select select "8.50x14.00"
click at [958, 240] on select "Please Select 4.5" x 12" 6" x 12" 6.5" x 8" 6.5" x 9" 6.5" x 12" 7" x 8.5" 8" x…" at bounding box center [1036, 251] width 157 height 23
click at [1020, 285] on select "Please Select Print Both Sides Print Front Only" at bounding box center [1036, 284] width 157 height 23
select select "13abbda7-1d64-4f25-8bb2-c179b224825d"
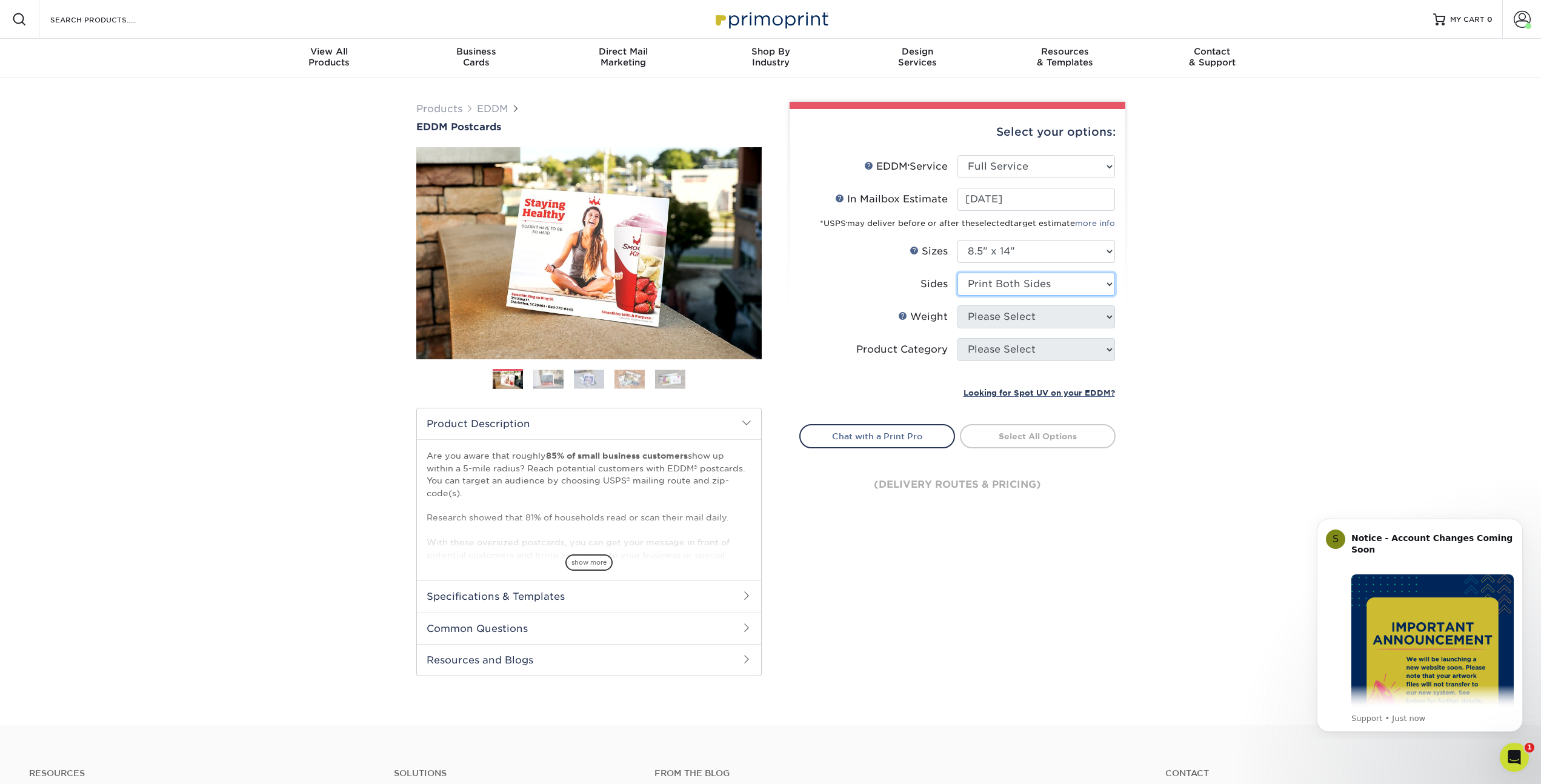
click at [958, 273] on select "Please Select Print Both Sides Print Front Only" at bounding box center [1036, 284] width 157 height 23
click at [1020, 318] on select "Please Select 14PT 16PT" at bounding box center [1036, 317] width 157 height 23
select select "16PT"
click at [958, 305] on select "Please Select 14PT 16PT" at bounding box center [1036, 317] width 157 height 23
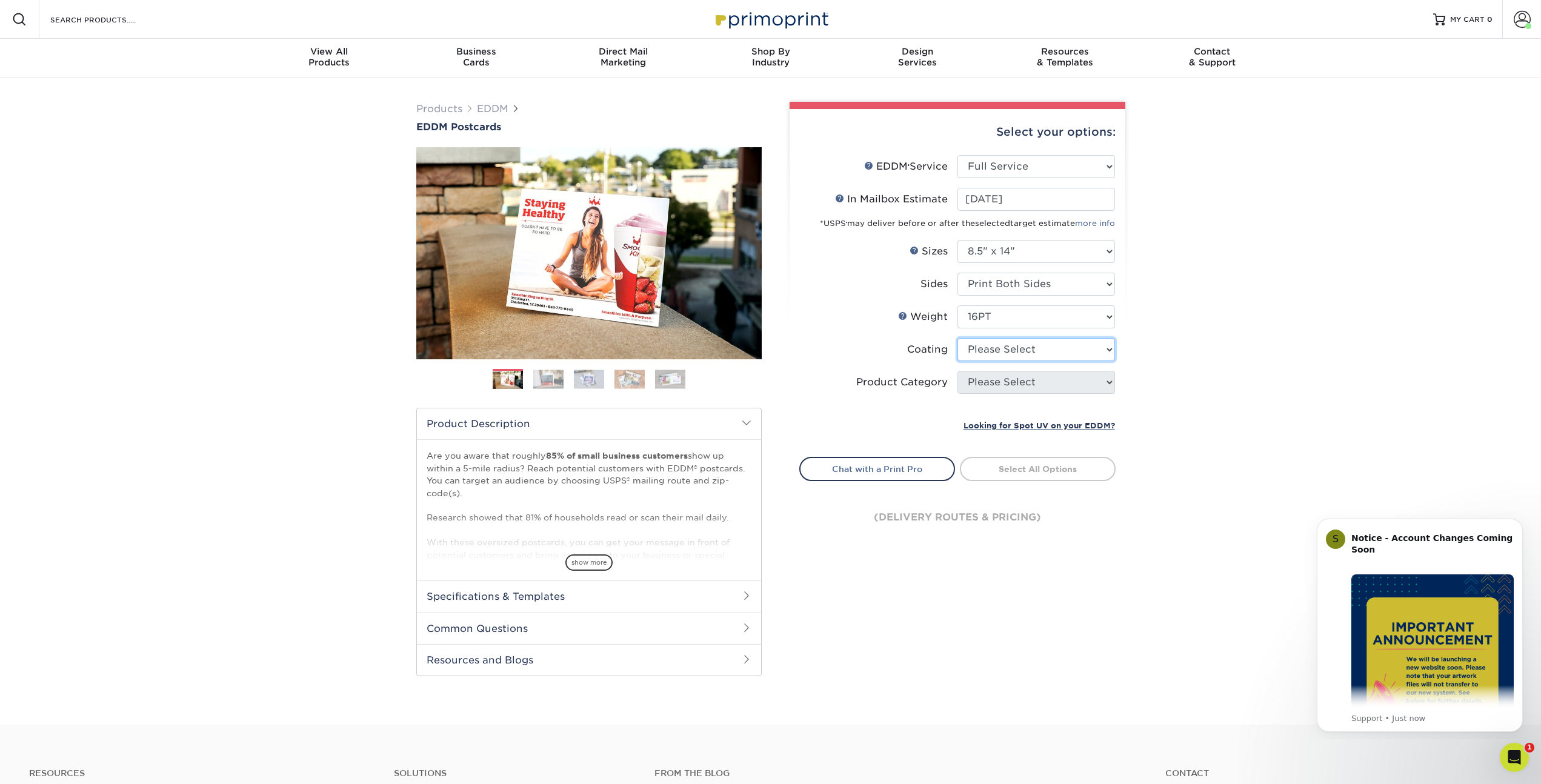
click at [1013, 350] on select at bounding box center [1036, 350] width 157 height 23
select select "ae367451-b2b8-45df-a344-0f05b6a12993"
click at [958, 338] on select at bounding box center [1036, 350] width 157 height 23
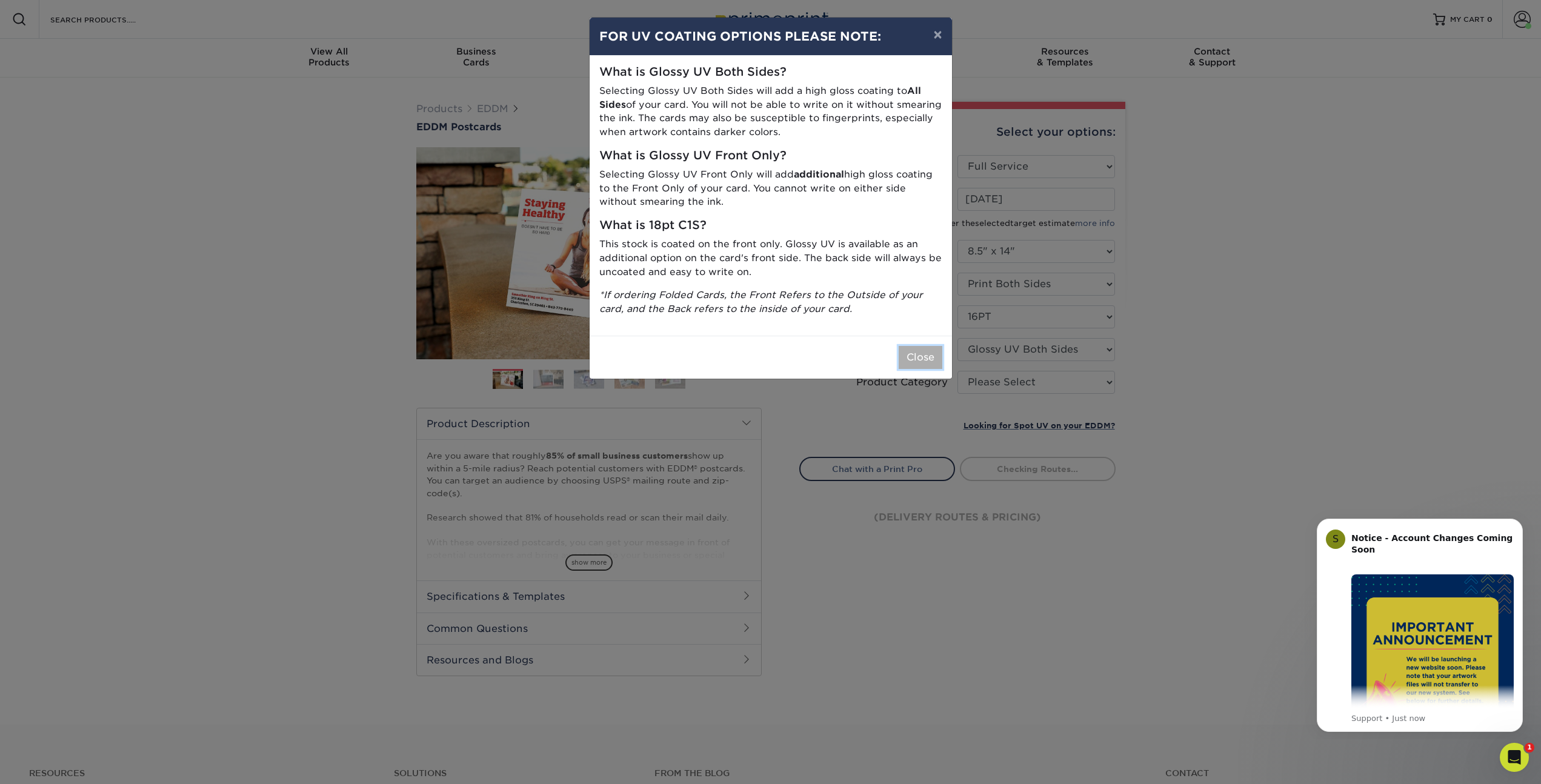
click at [925, 347] on button "Close" at bounding box center [920, 357] width 44 height 23
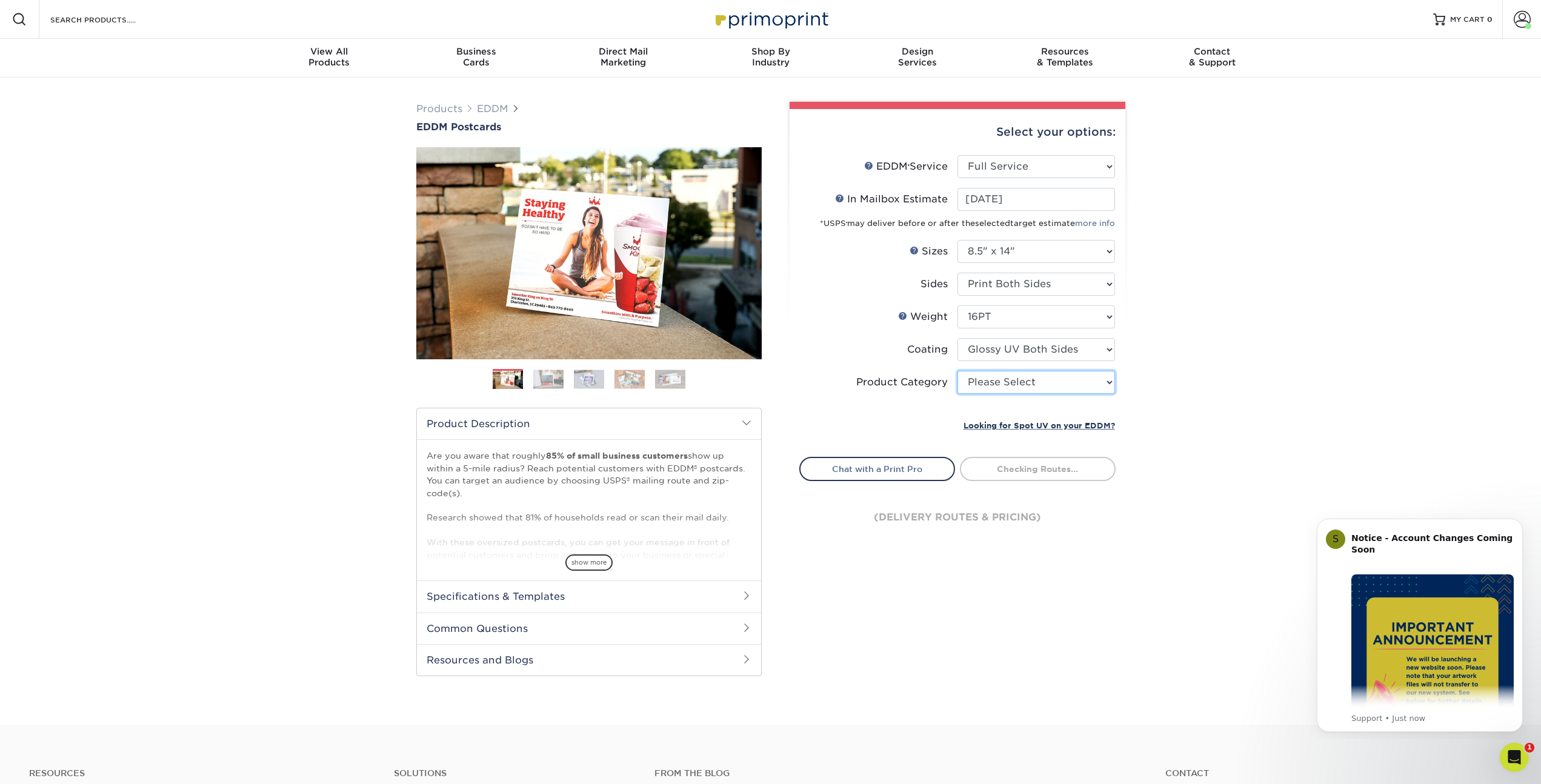
click at [1041, 379] on select "Please Select Sell Sheets" at bounding box center [1036, 382] width 157 height 23
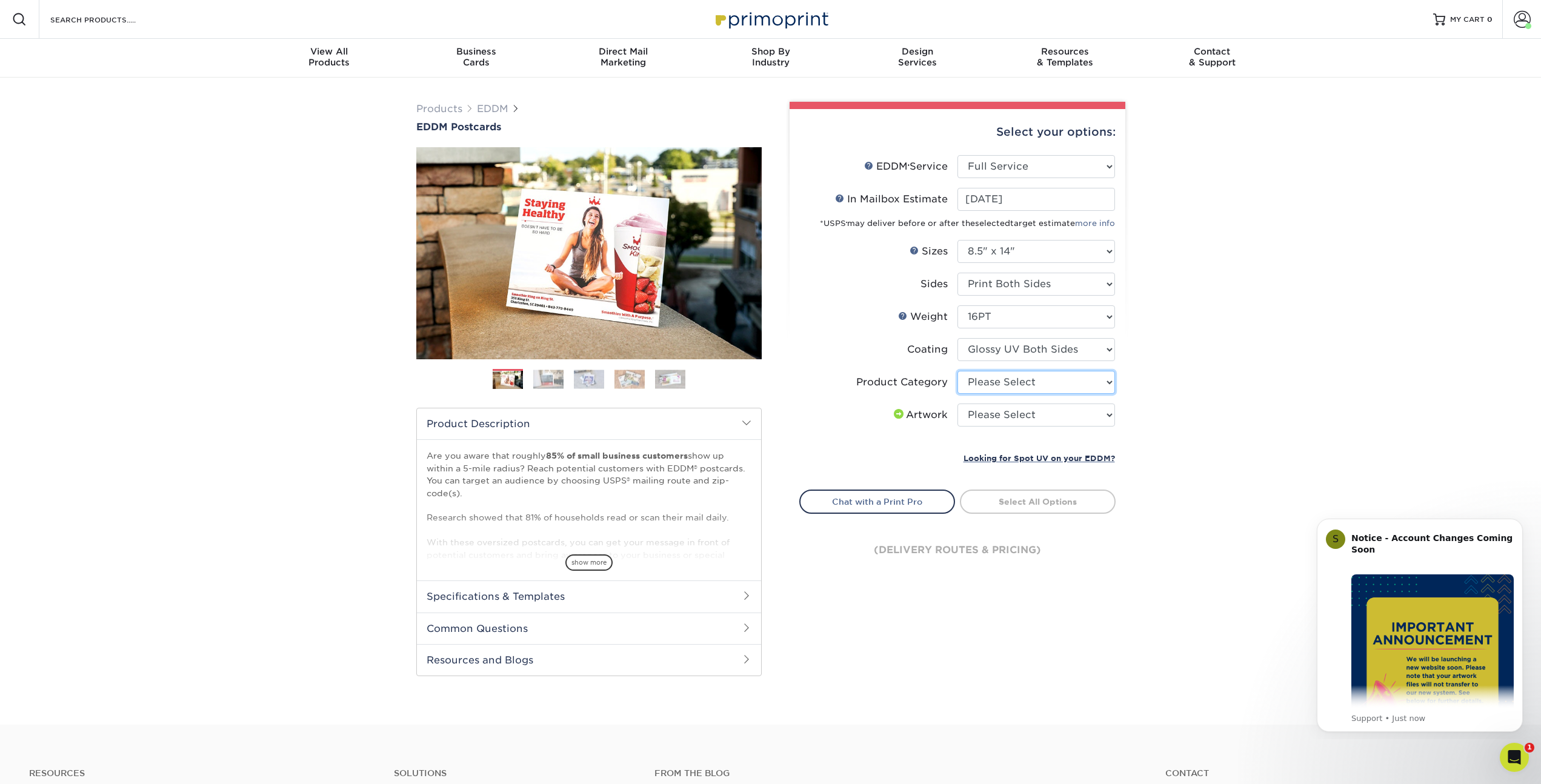
select select "eddd4a87-9082-47bb-843b-3bca55f6c842"
click at [958, 371] on select "Please Select Sell Sheets" at bounding box center [1036, 382] width 157 height 23
click at [1014, 418] on select "Please Select I will upload files I need a design - $150" at bounding box center [1036, 415] width 157 height 23
select select "upload"
click at [958, 404] on select "Please Select I will upload files I need a design - $150" at bounding box center [1036, 415] width 157 height 23
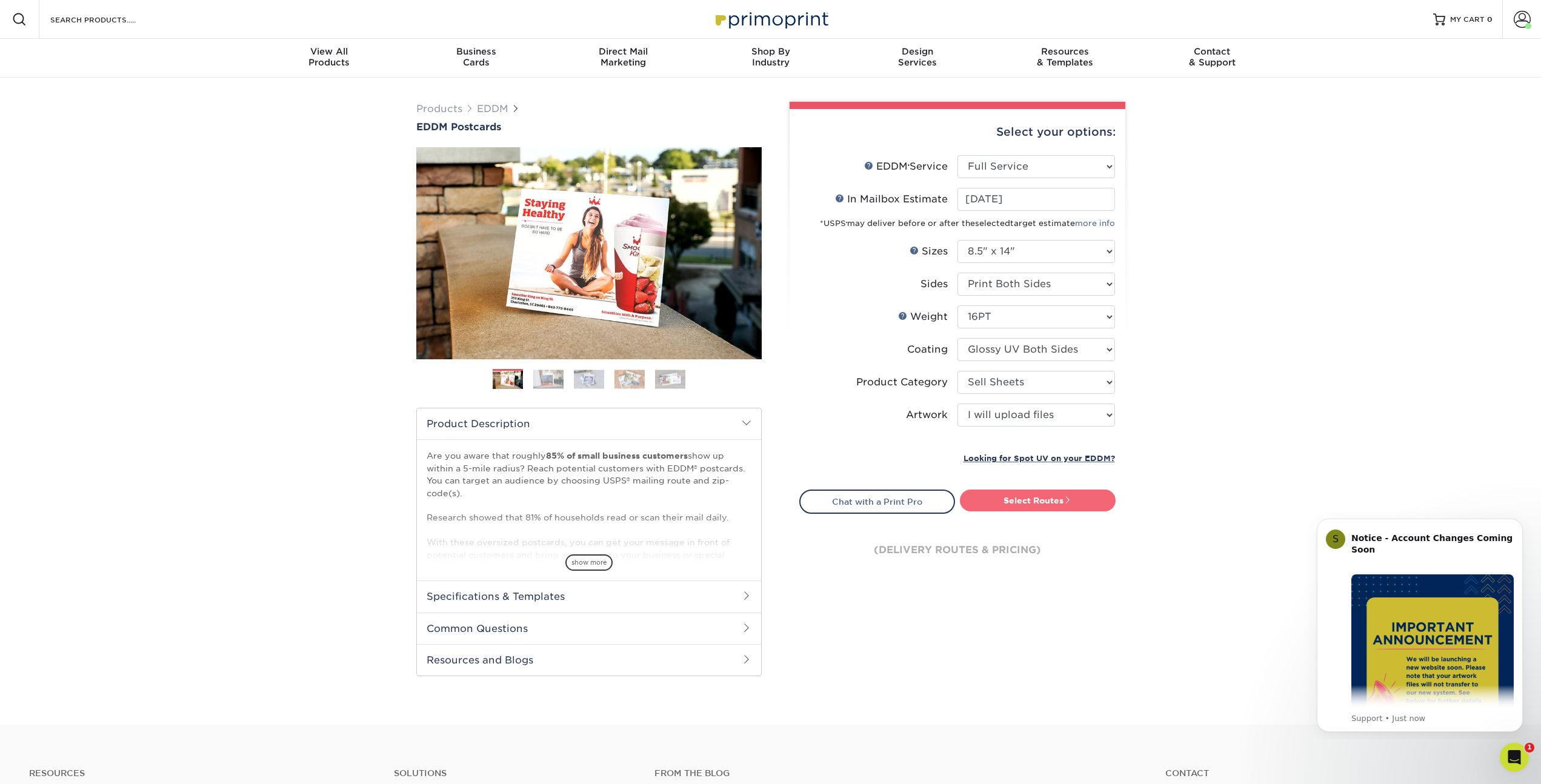
click at [1023, 500] on link "Select Routes" at bounding box center [1038, 500] width 156 height 22
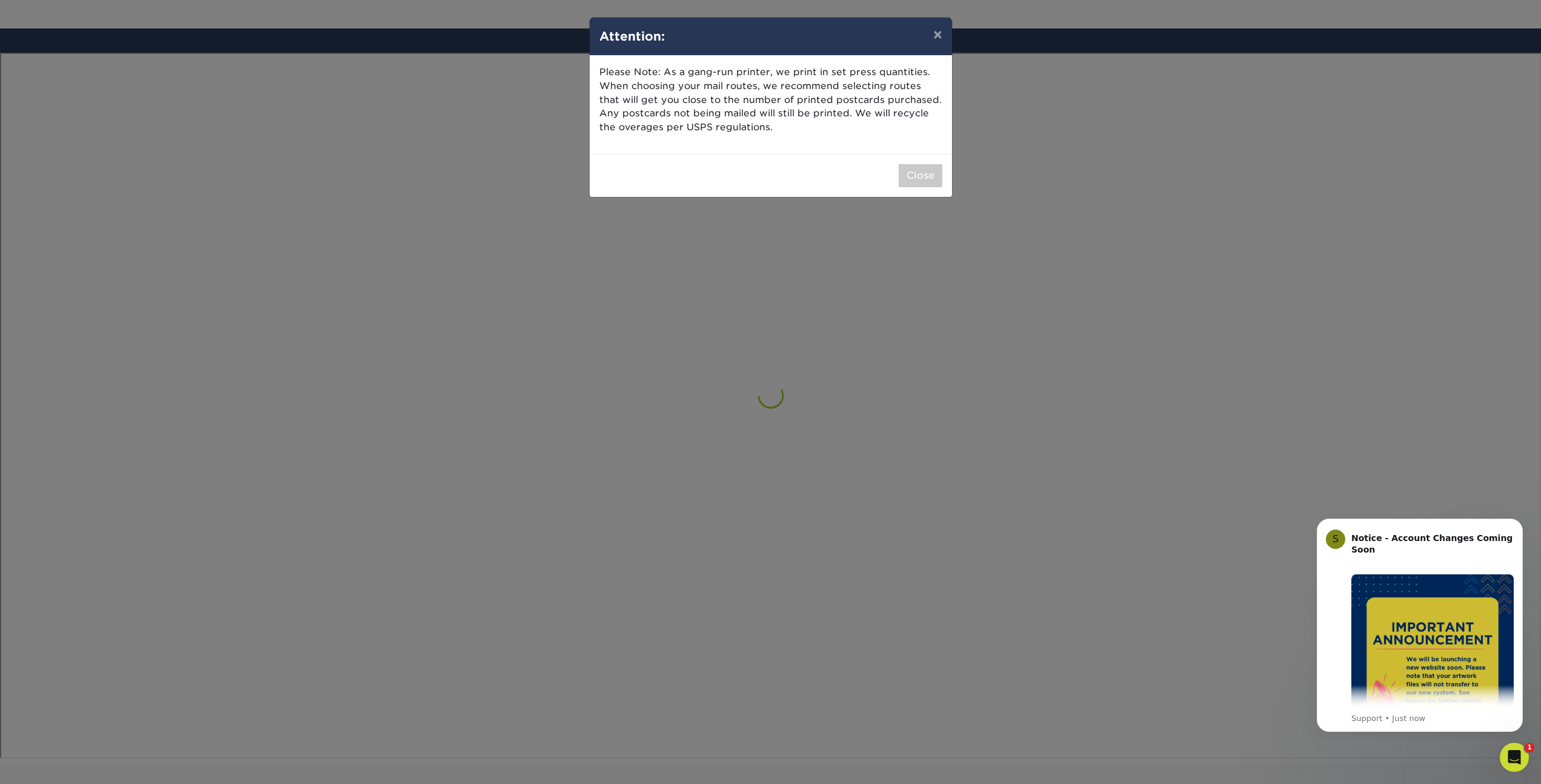
scroll to position [706, 0]
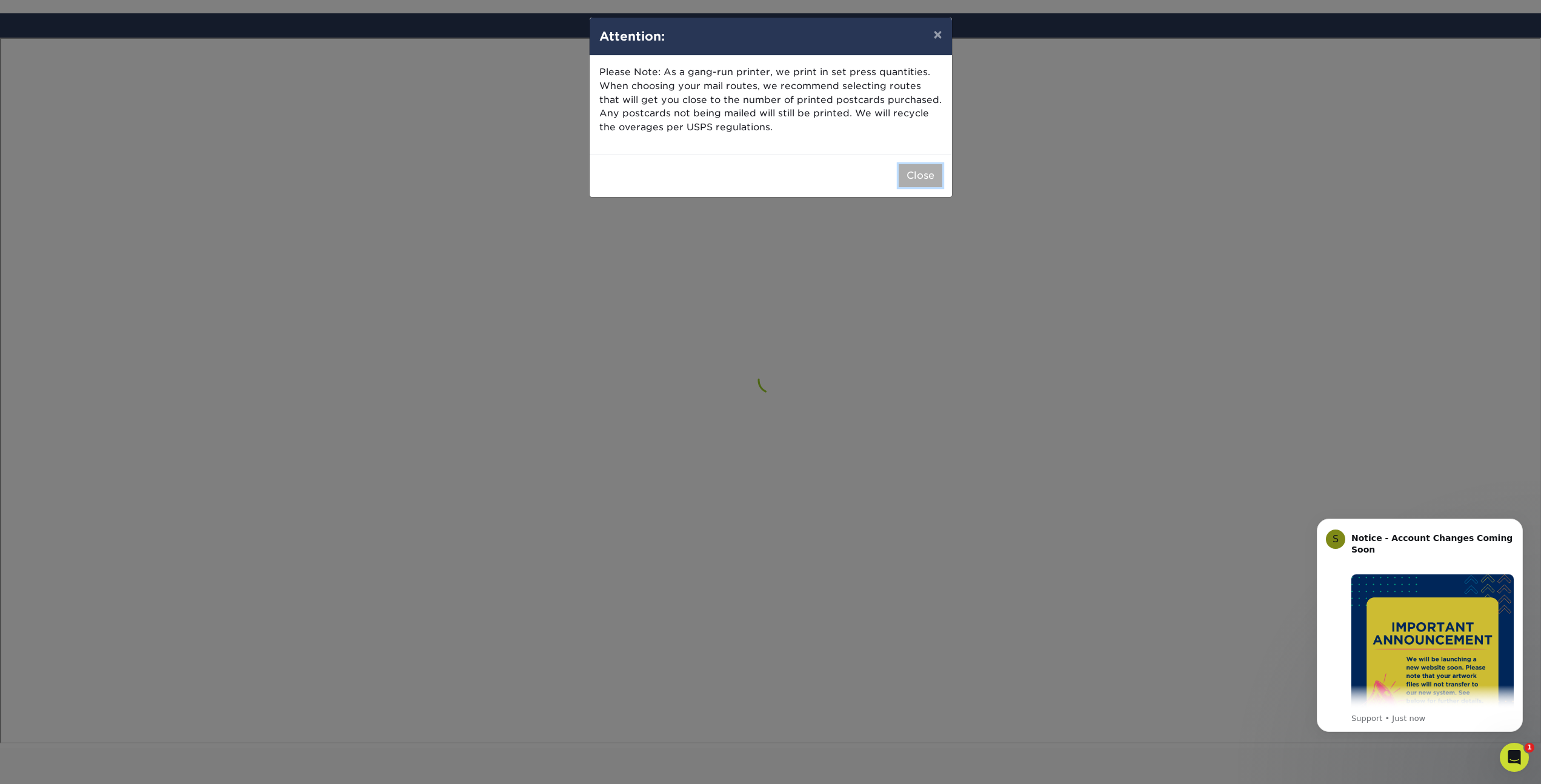
click at [917, 176] on button "Close" at bounding box center [920, 176] width 44 height 23
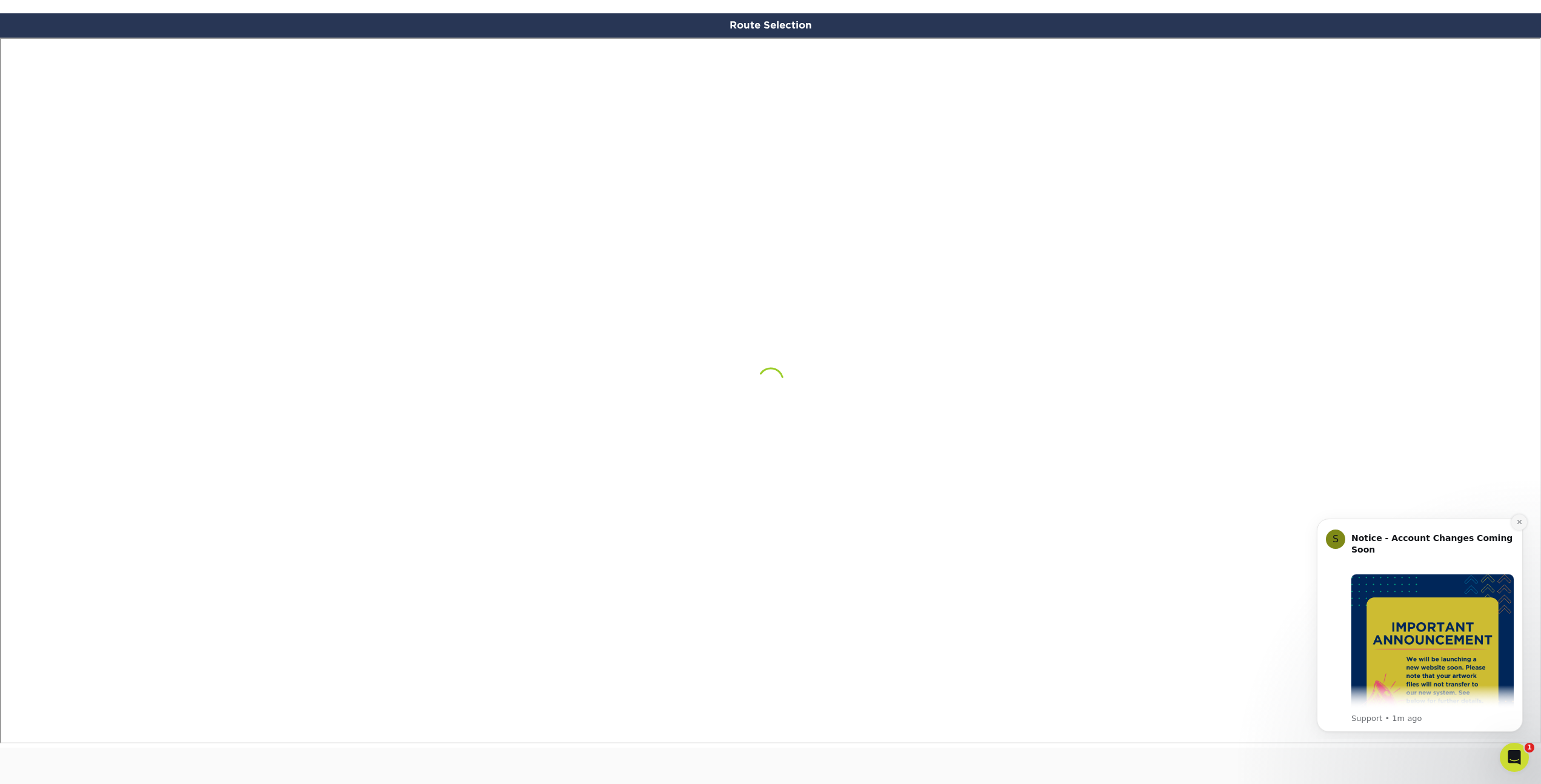
click at [1518, 523] on icon "Dismiss notification" at bounding box center [1519, 522] width 5 height 5
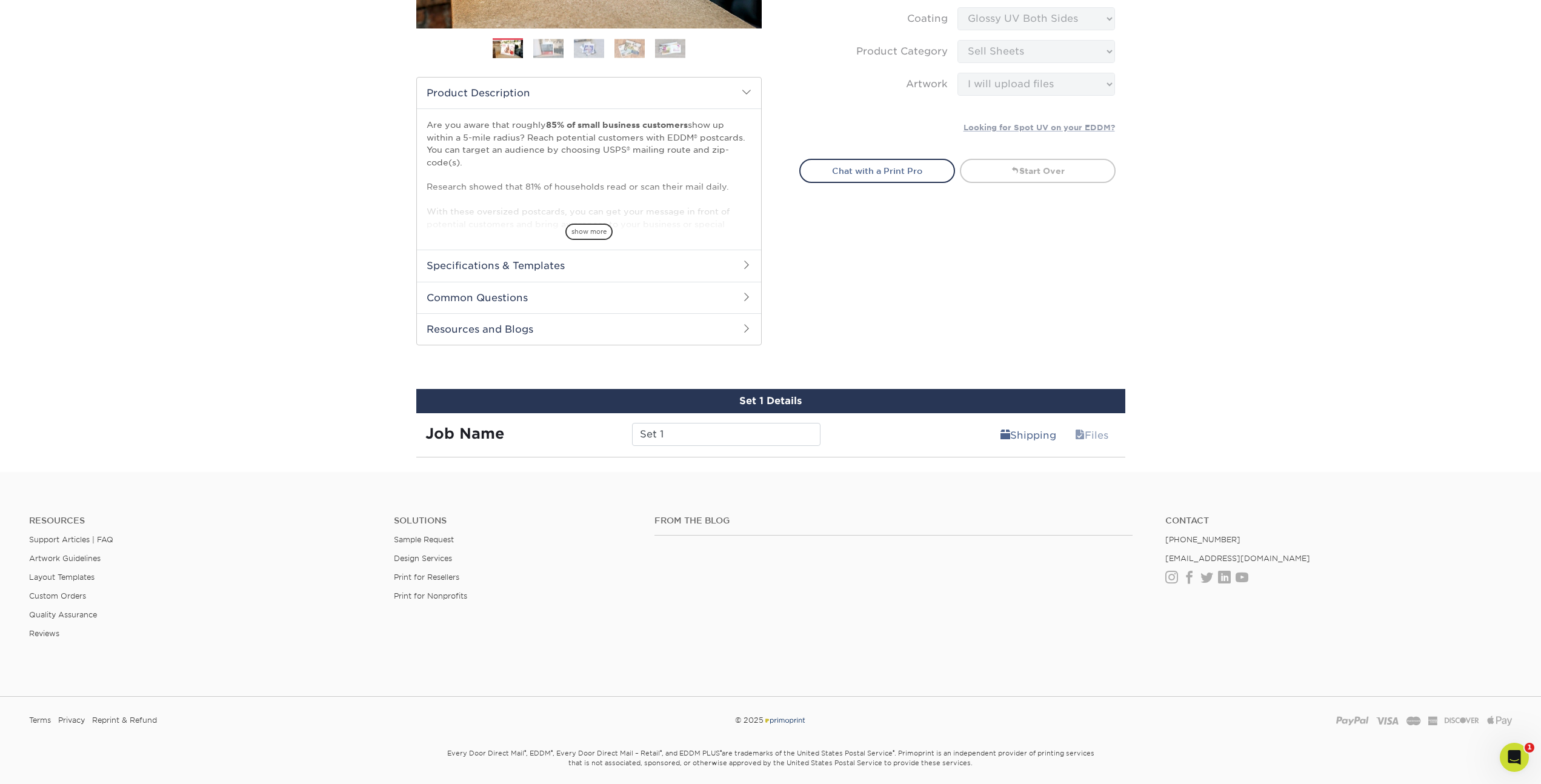
scroll to position [327, 0]
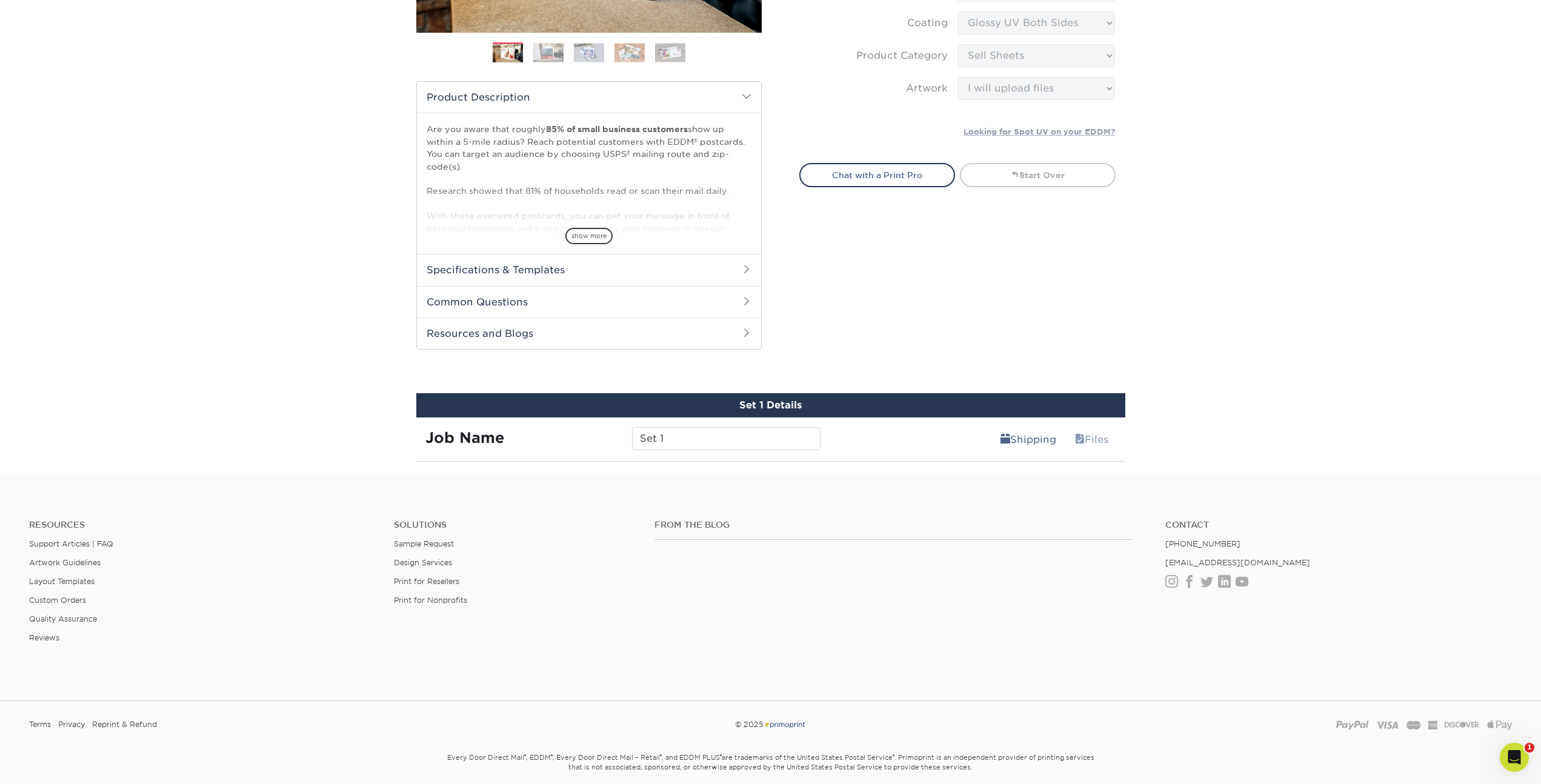
drag, startPoint x: 761, startPoint y: 404, endPoint x: 749, endPoint y: 413, distance: 15.0
click at [761, 405] on div "Set 1 Details" at bounding box center [770, 405] width 709 height 24
click at [735, 437] on input "Set 1" at bounding box center [726, 438] width 189 height 23
click at [1032, 440] on link "Shipping" at bounding box center [1029, 439] width 72 height 24
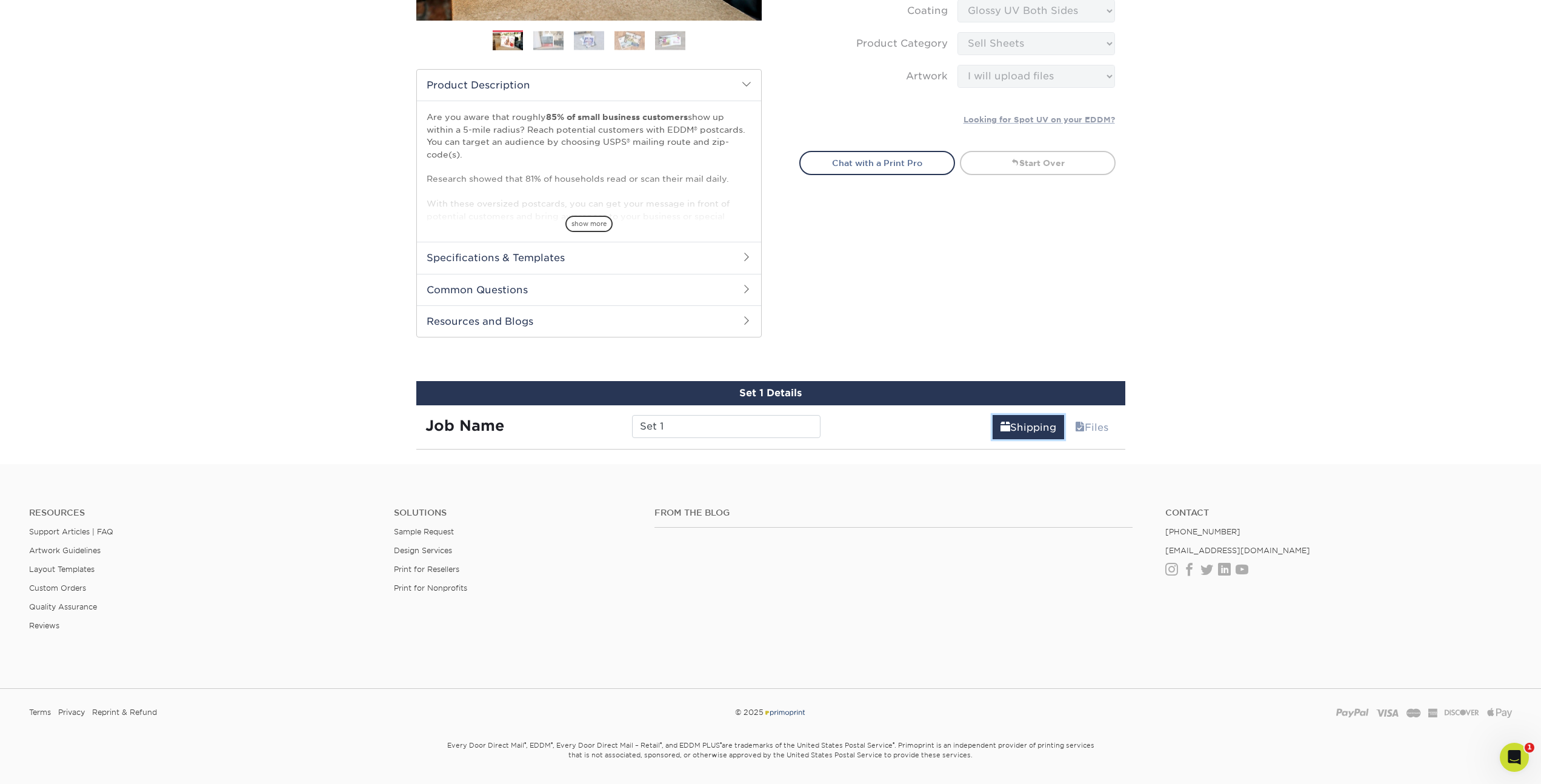
scroll to position [373, 0]
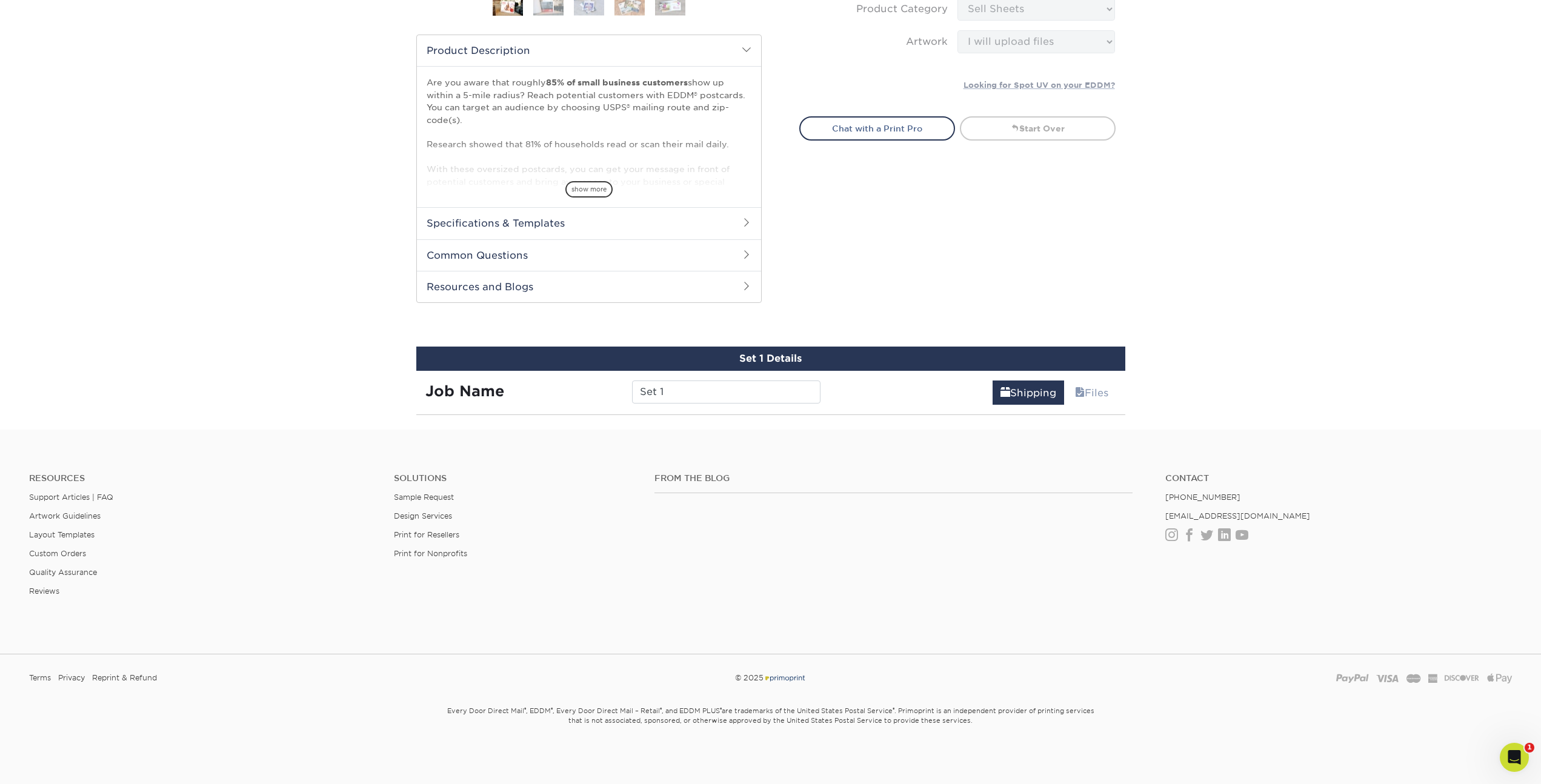
click at [747, 49] on span at bounding box center [746, 50] width 10 height 10
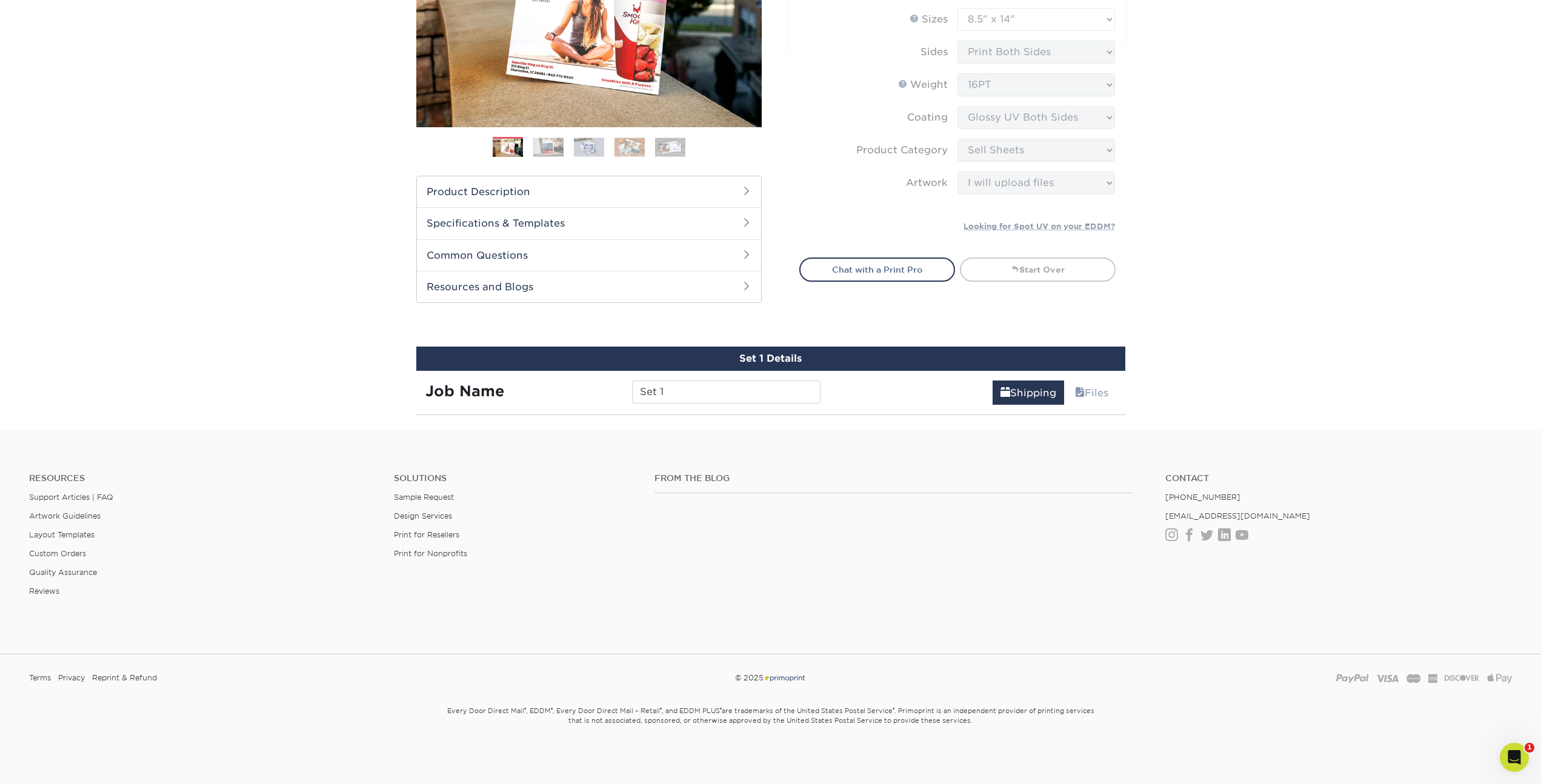
scroll to position [232, 0]
click at [781, 357] on div "Set 1 Details" at bounding box center [770, 359] width 709 height 24
click at [697, 389] on input "Set 1" at bounding box center [726, 392] width 189 height 23
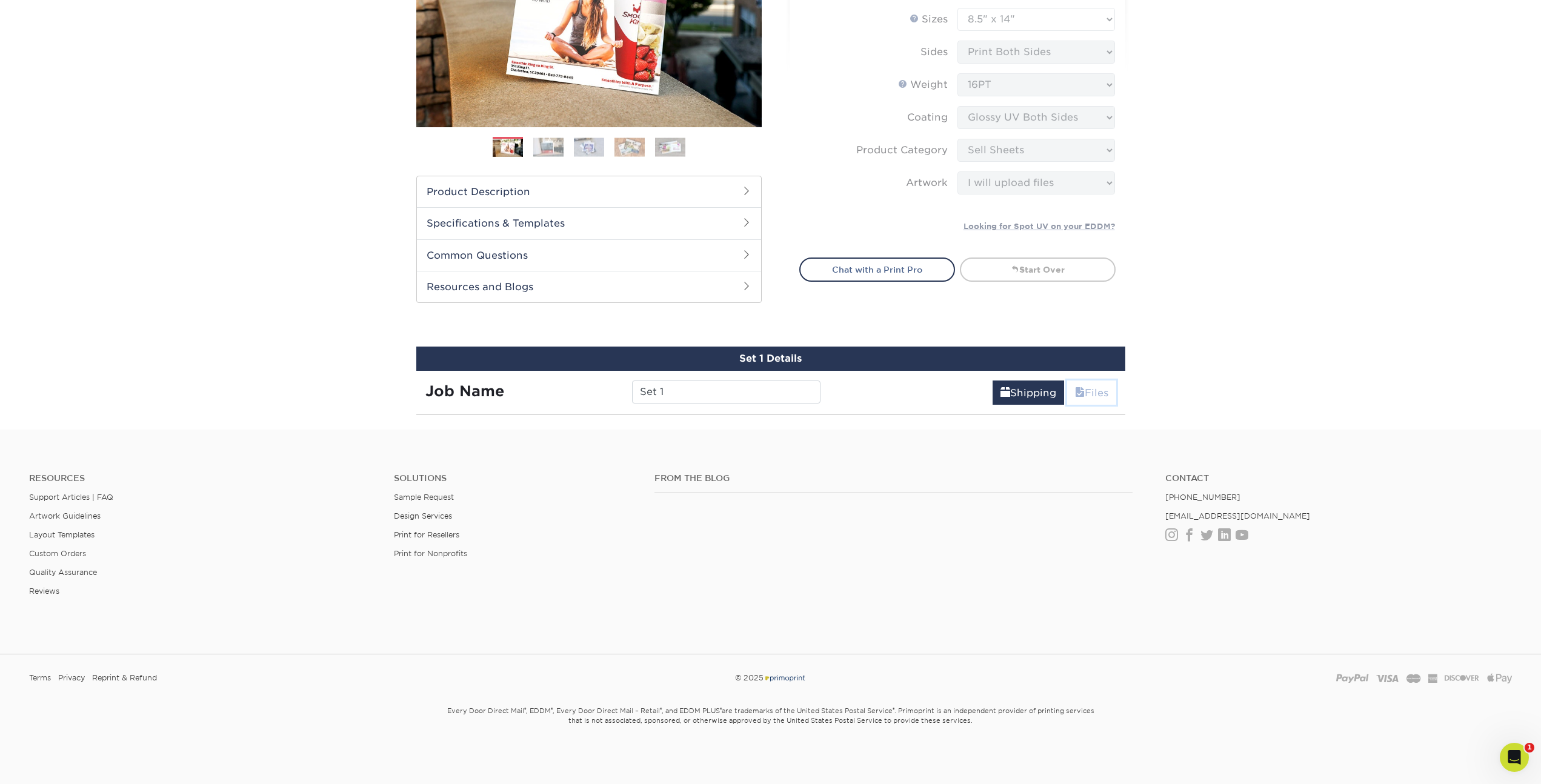
click at [1097, 388] on link "Files" at bounding box center [1092, 392] width 49 height 24
click at [1095, 391] on link "Files" at bounding box center [1092, 392] width 49 height 24
click at [1046, 269] on link "Start Over" at bounding box center [1038, 269] width 156 height 24
